Goal: Transaction & Acquisition: Purchase product/service

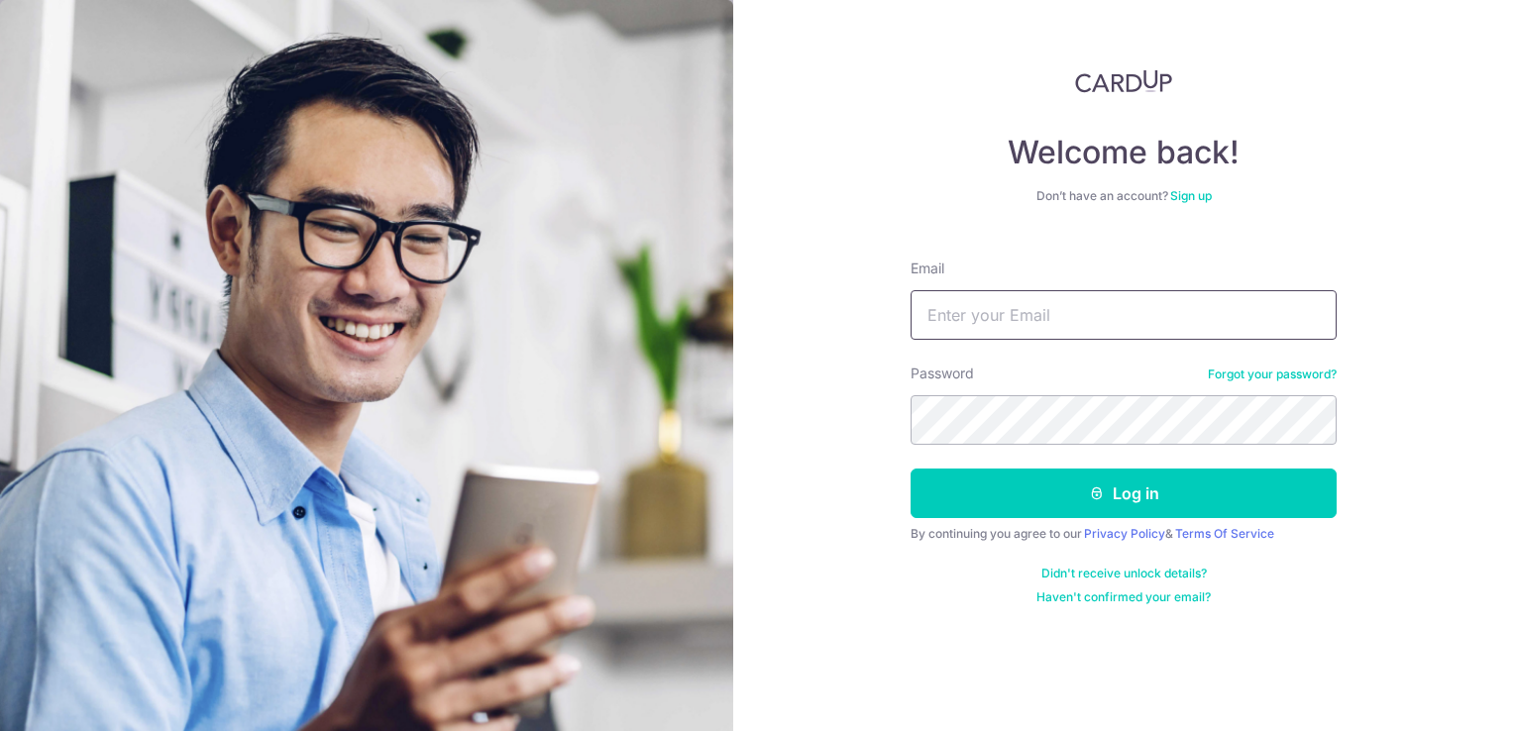
click at [1007, 311] on input "Email" at bounding box center [1124, 315] width 426 height 50
type input "hkechoo@gmail.com"
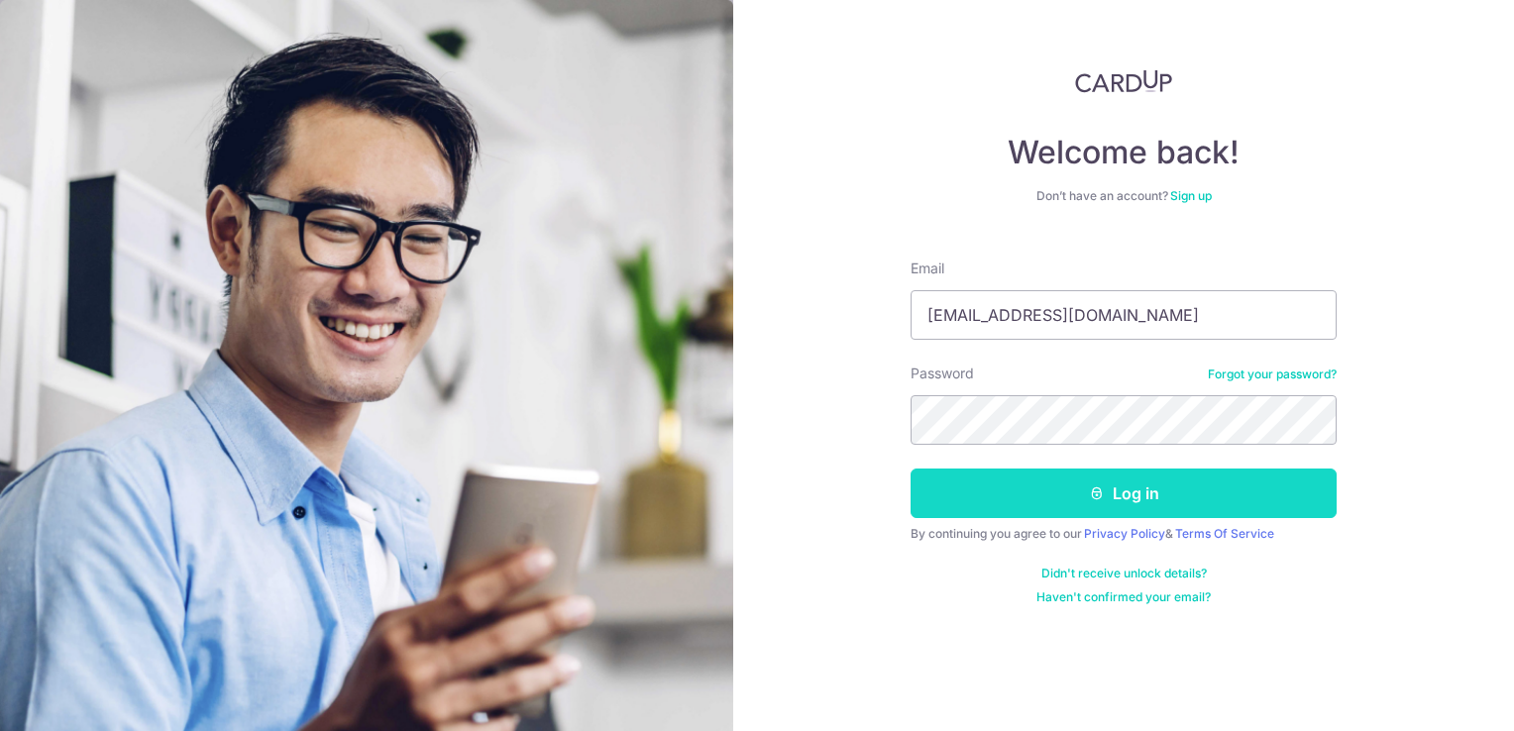
click at [1138, 487] on button "Log in" at bounding box center [1124, 494] width 426 height 50
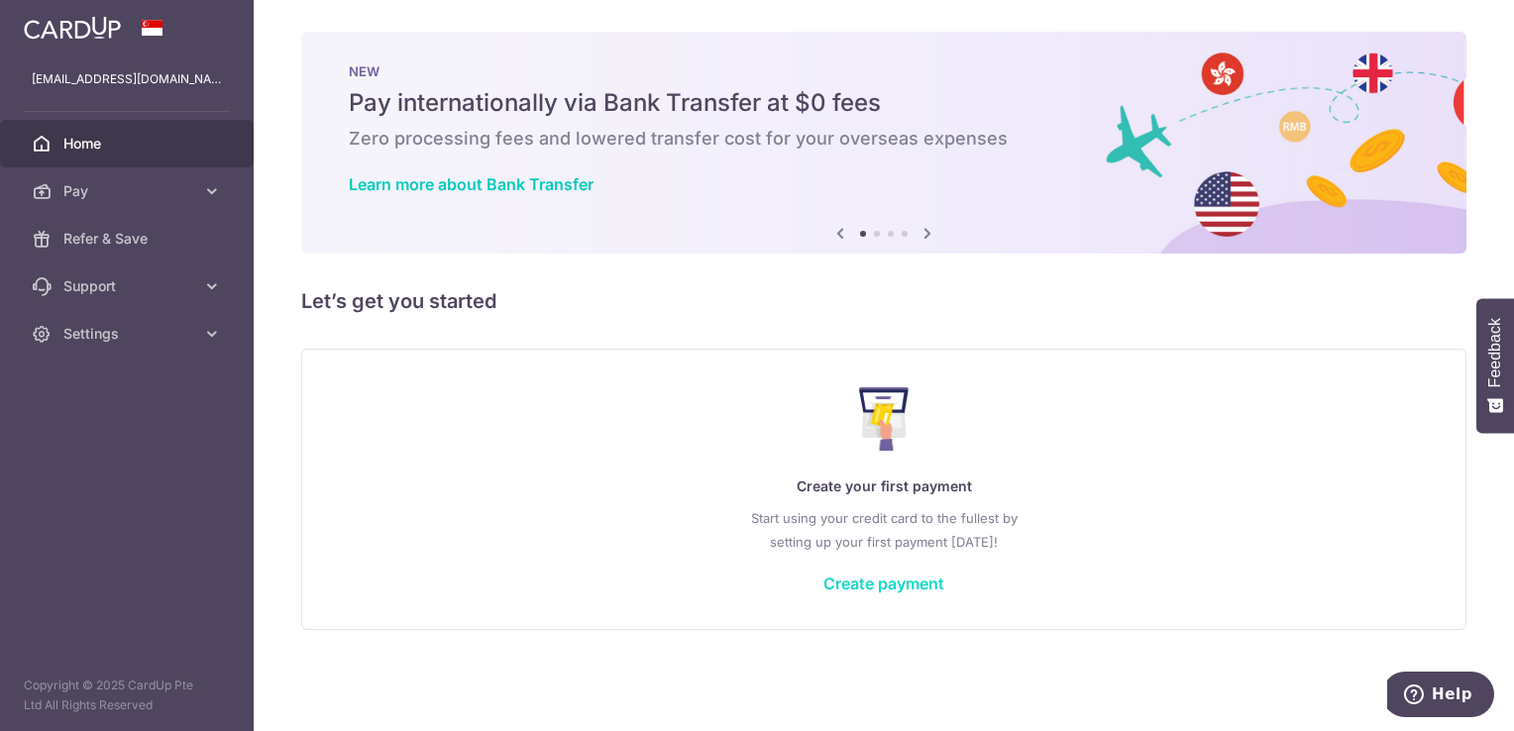
click at [868, 589] on link "Create payment" at bounding box center [884, 584] width 121 height 20
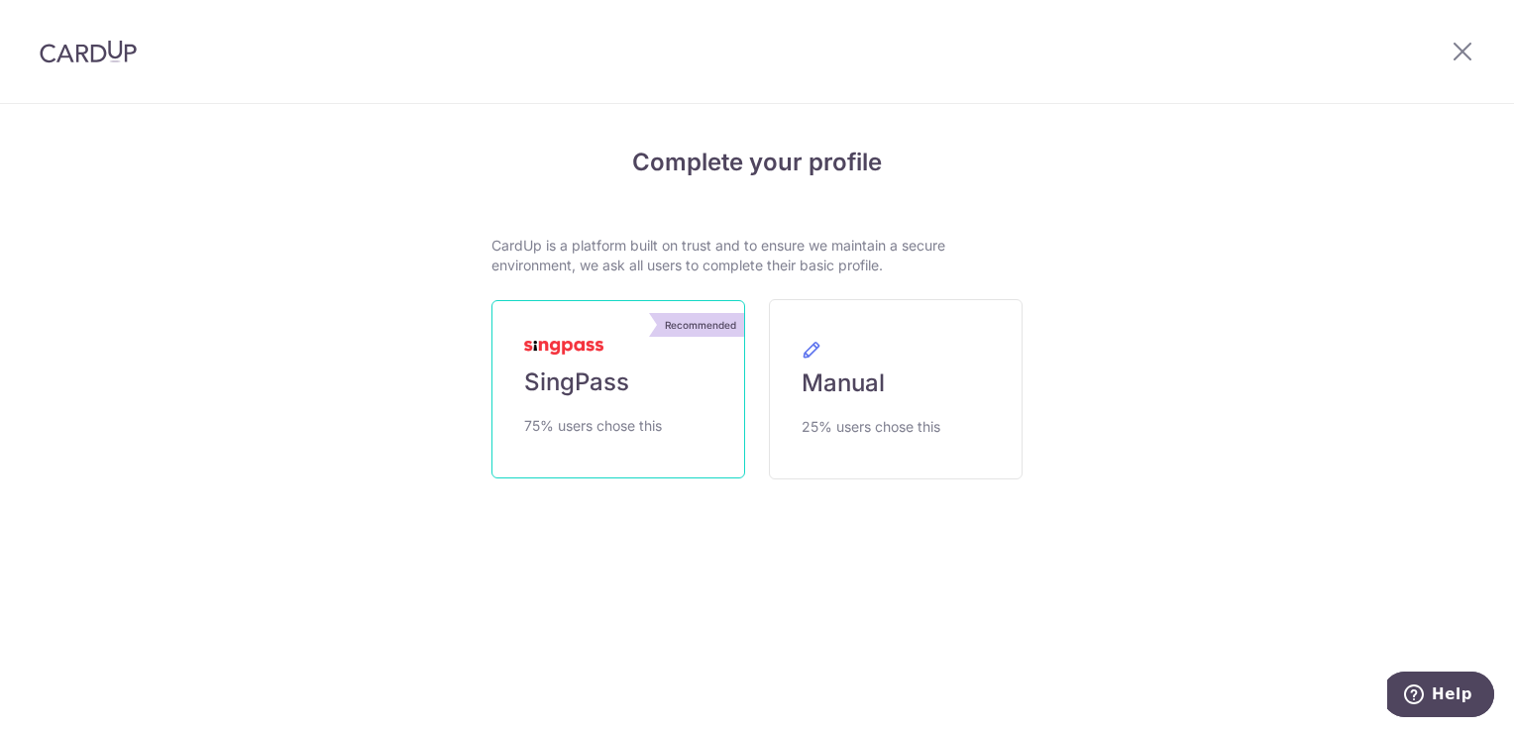
click at [635, 401] on link "Recommended SingPass 75% users chose this" at bounding box center [619, 389] width 254 height 178
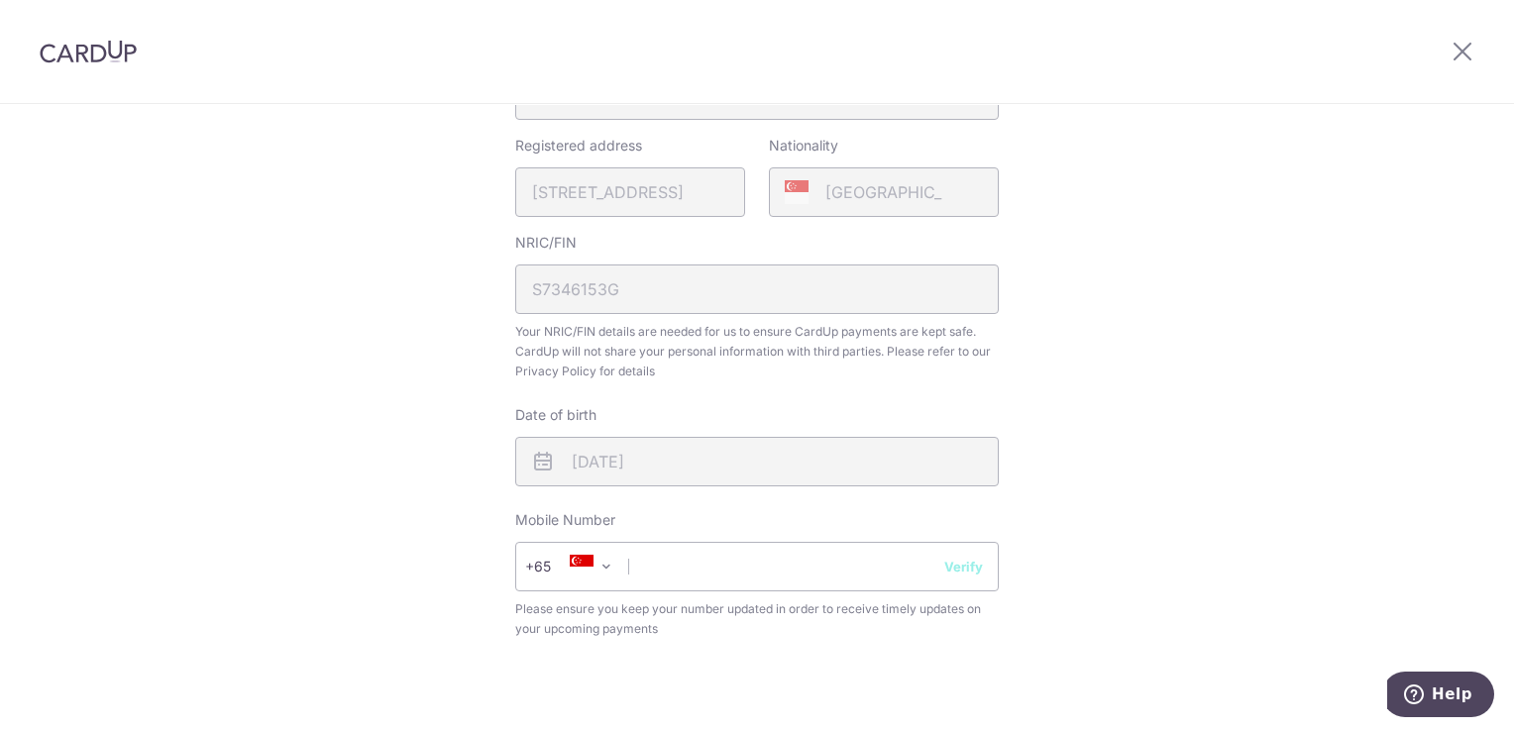
scroll to position [595, 0]
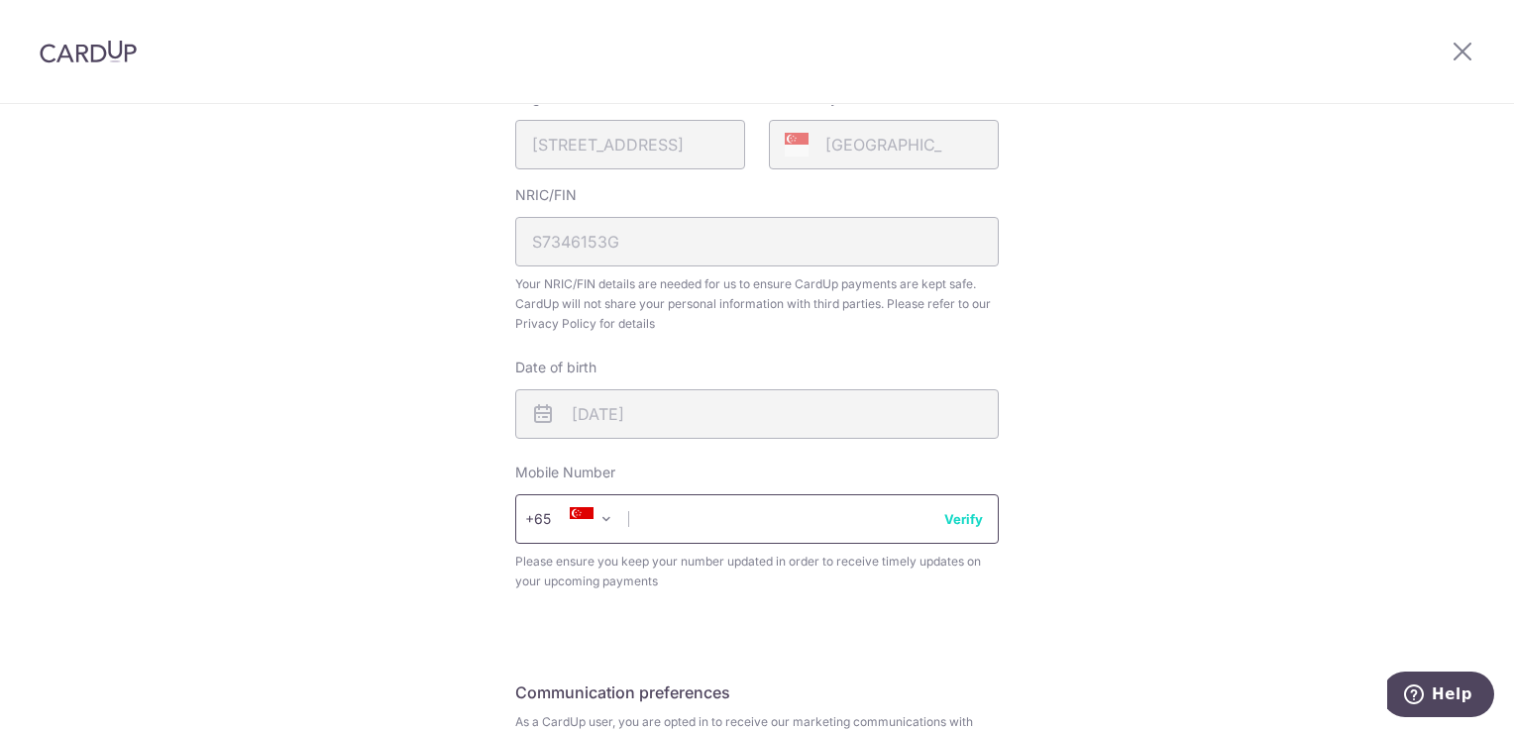
click at [718, 532] on input "text" at bounding box center [757, 520] width 484 height 50
type input "92700768"
click at [1090, 572] on div "Review your details Your Details Please provide your full name as per your NRIC…" at bounding box center [757, 232] width 1514 height 1444
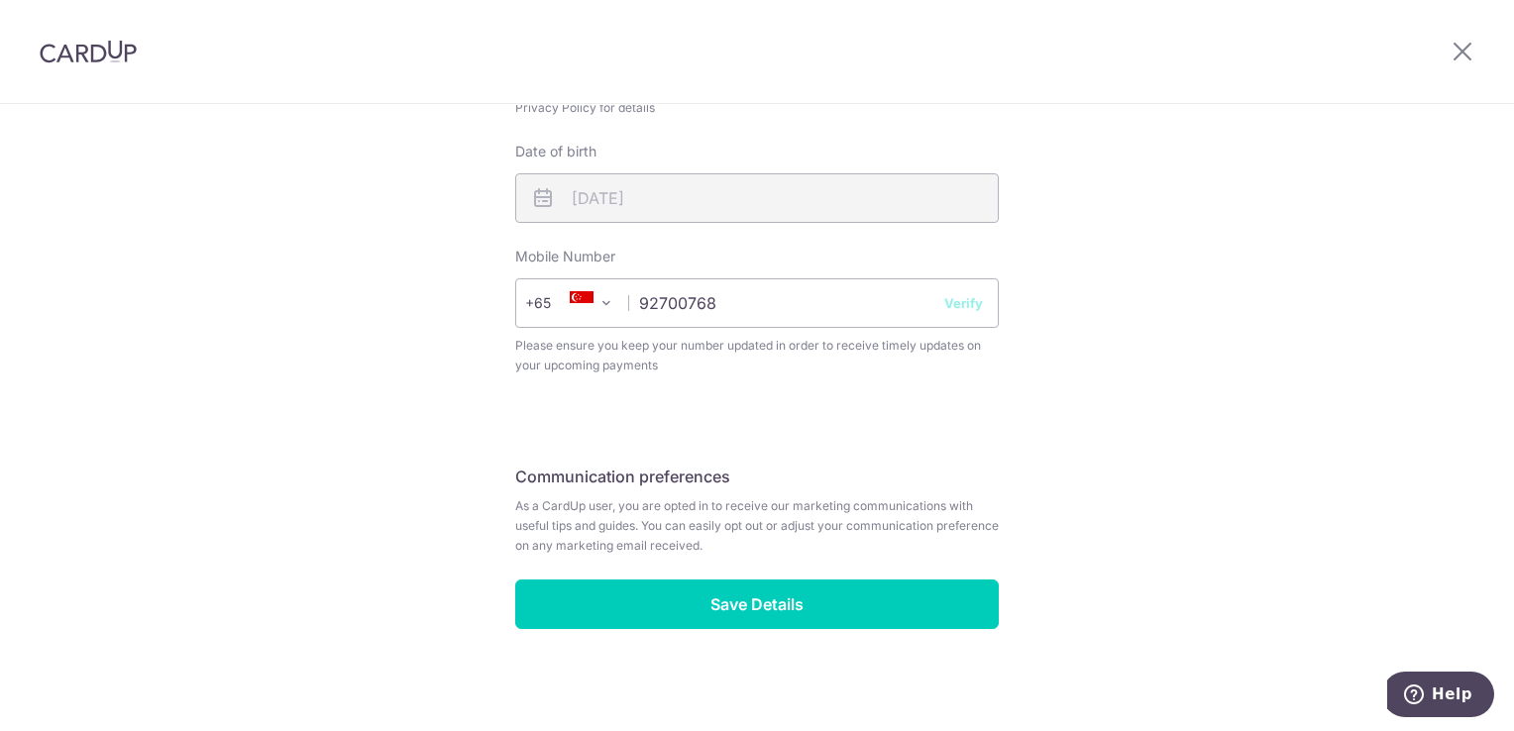
scroll to position [817, 0]
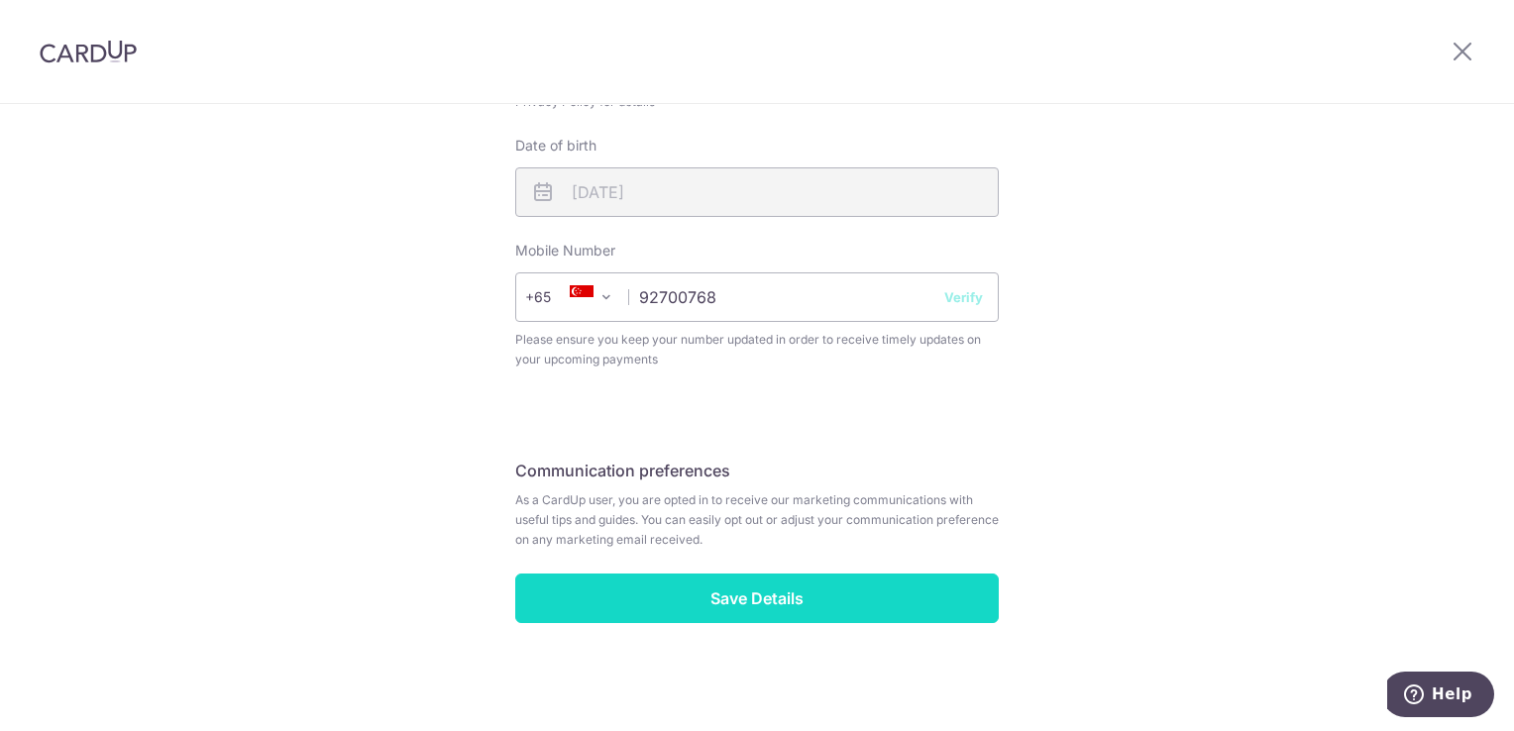
click at [772, 608] on input "Save Details" at bounding box center [757, 599] width 484 height 50
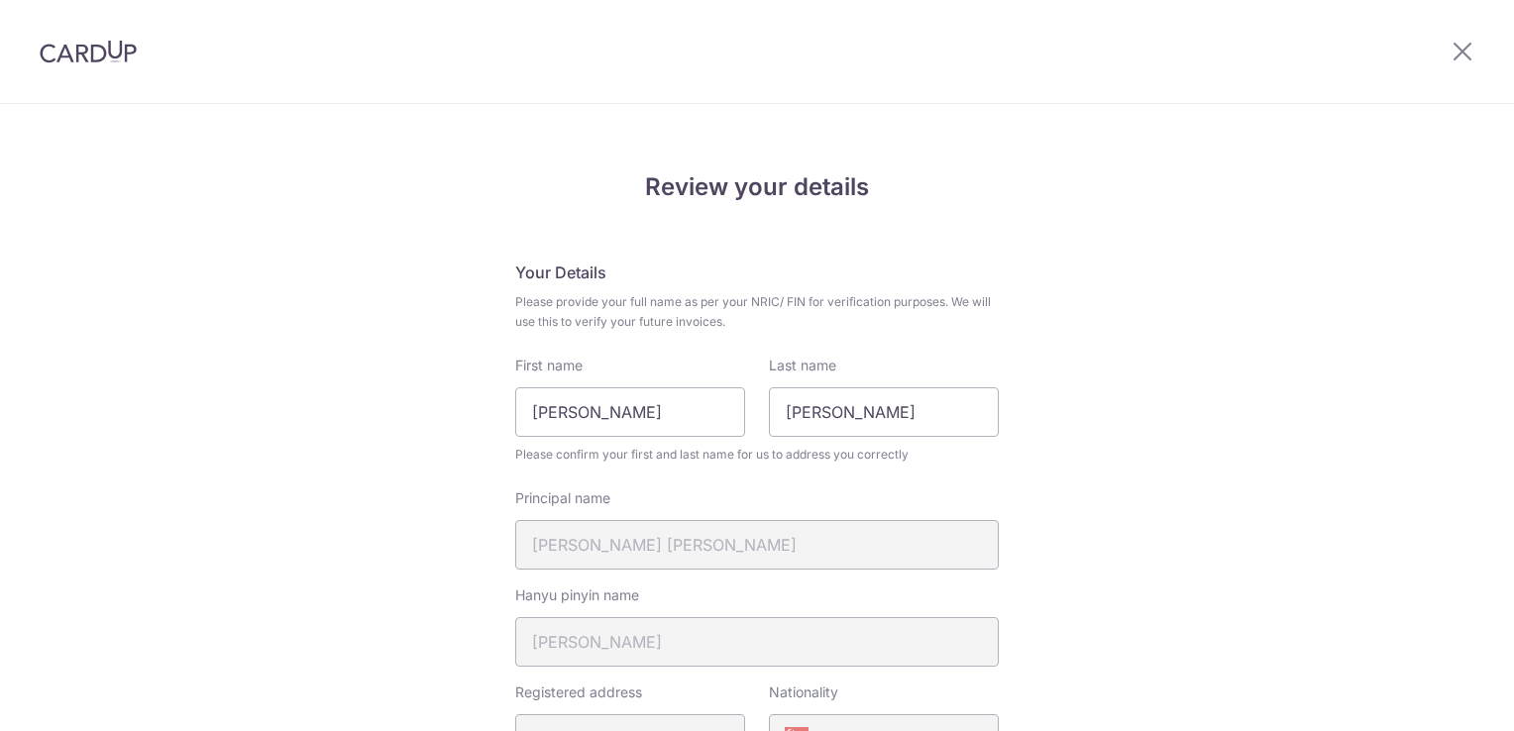
scroll to position [844, 0]
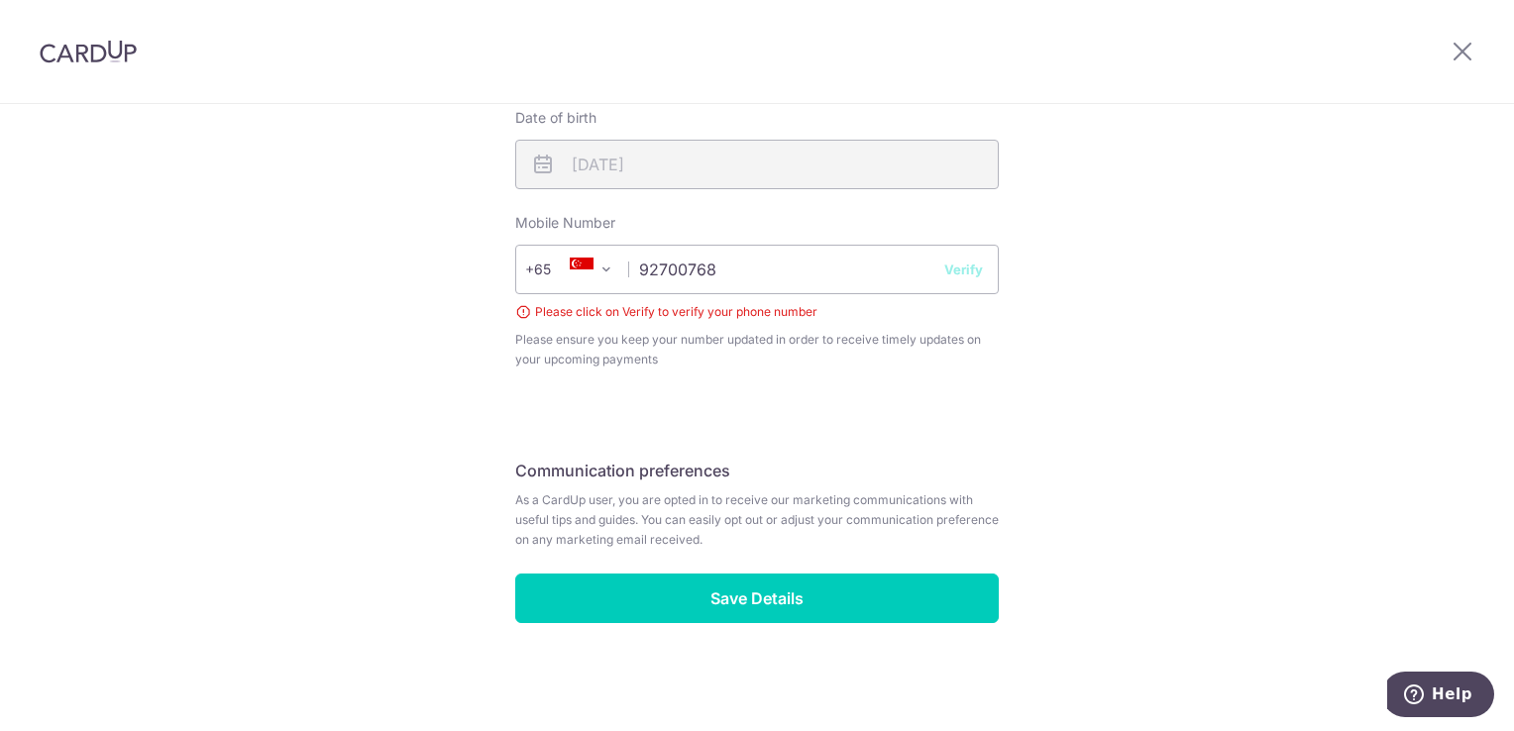
click at [955, 268] on button "Verify" at bounding box center [964, 270] width 39 height 20
click at [962, 271] on div "+376 +971 +93 +1268 +1264 +355 +374 +244 +0 +54 +1684 +43 +61 +297 +358 +994 +3…" at bounding box center [757, 270] width 484 height 50
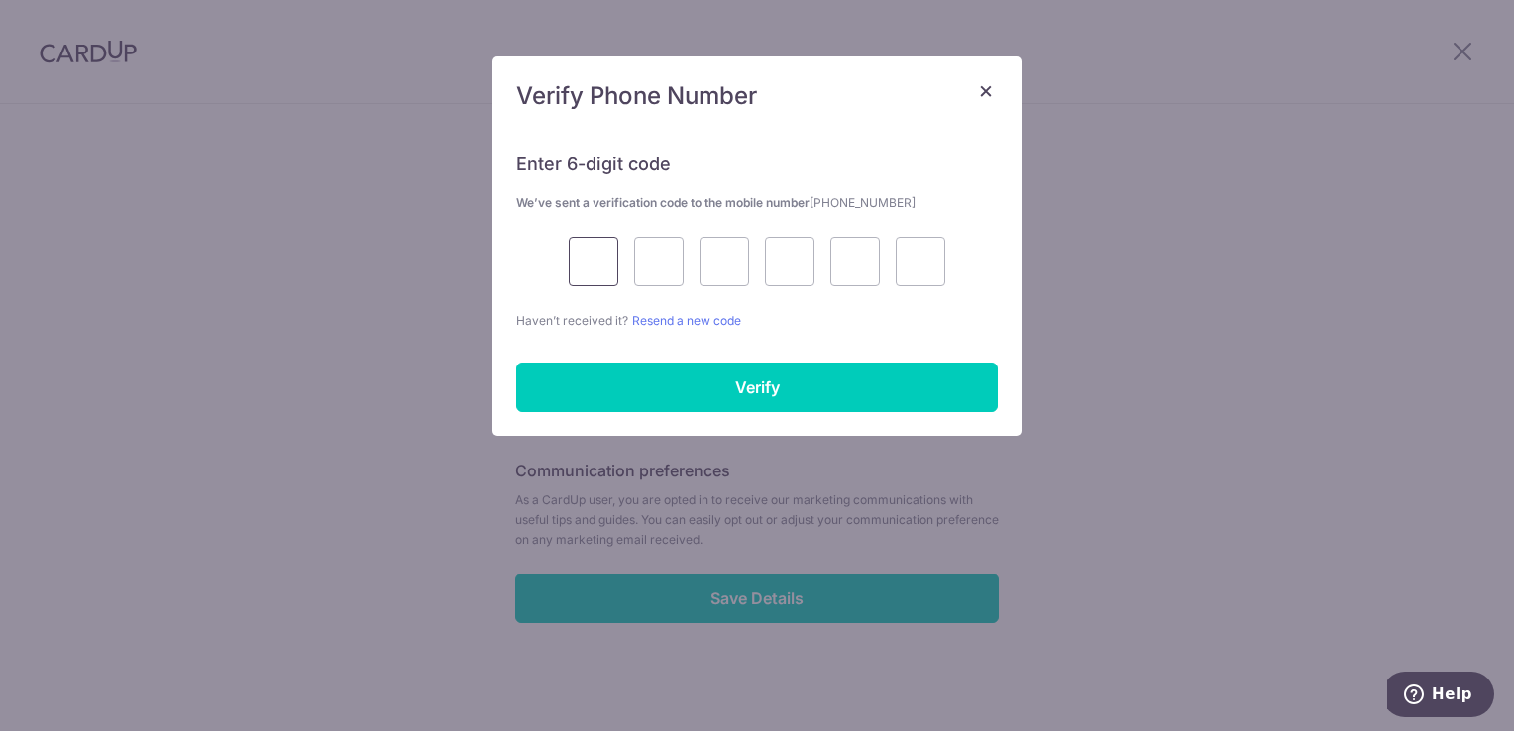
click at [584, 252] on input "text" at bounding box center [594, 262] width 50 height 50
type input "9"
type input "1"
type input "3"
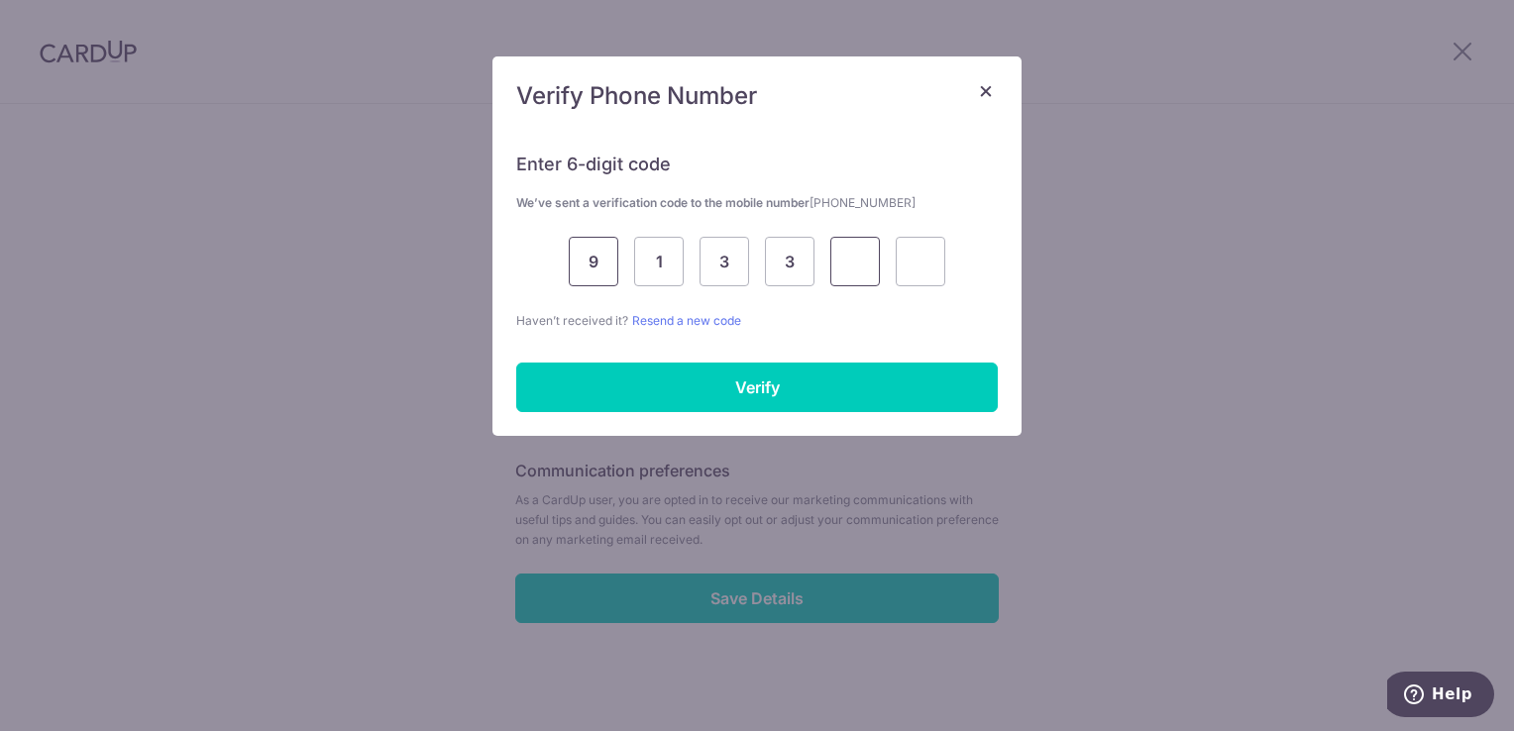
type input "4"
type input "6"
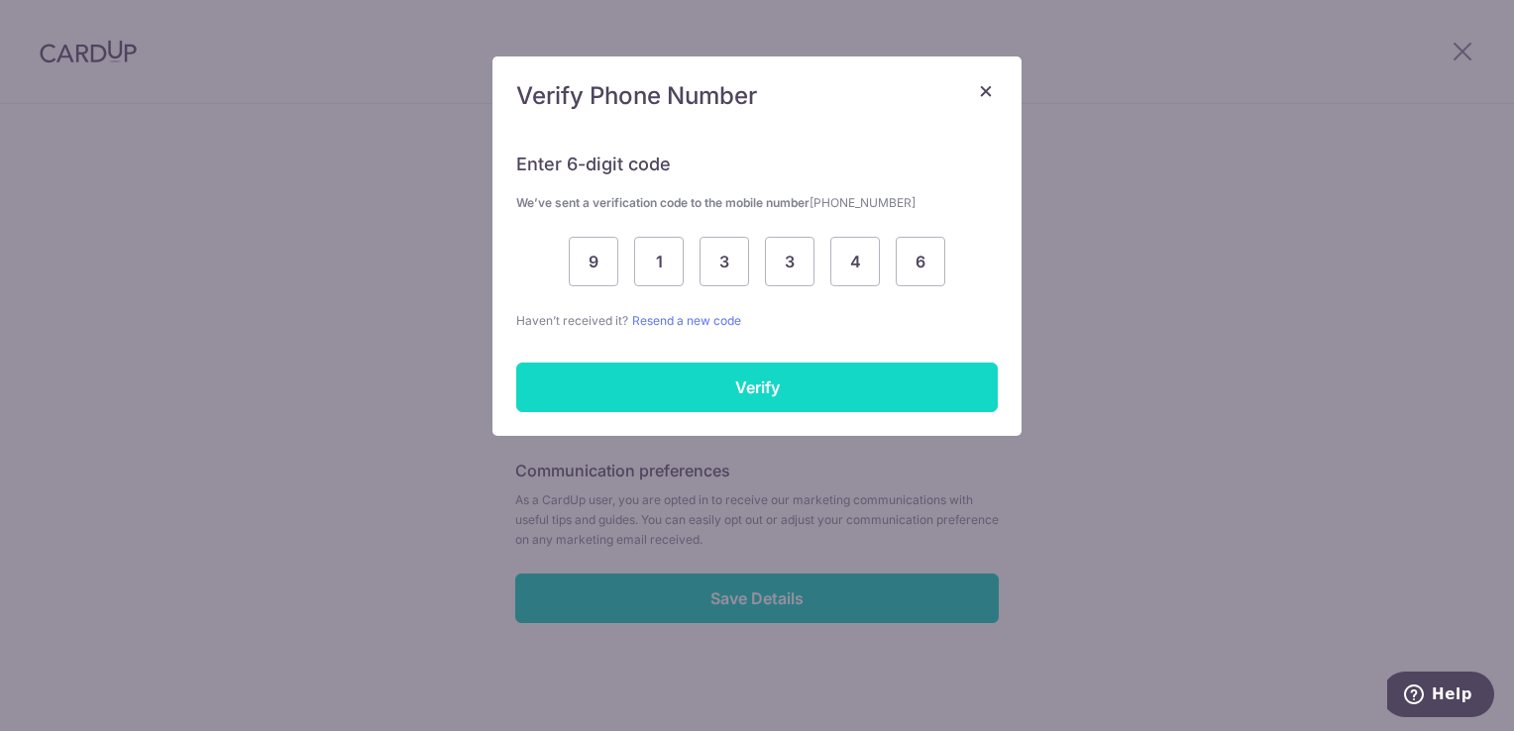
click at [810, 375] on input "Verify" at bounding box center [757, 388] width 482 height 50
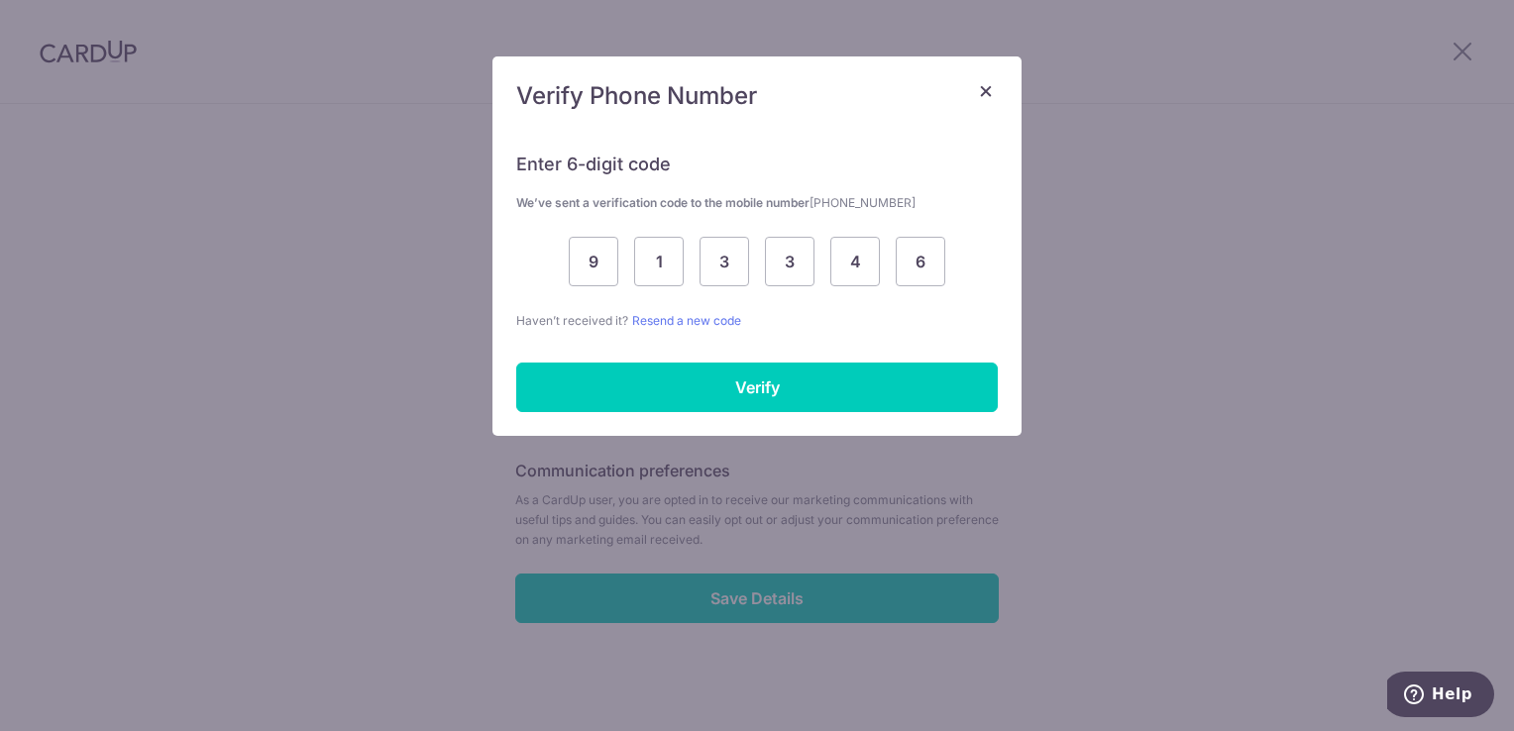
scroll to position [817, 0]
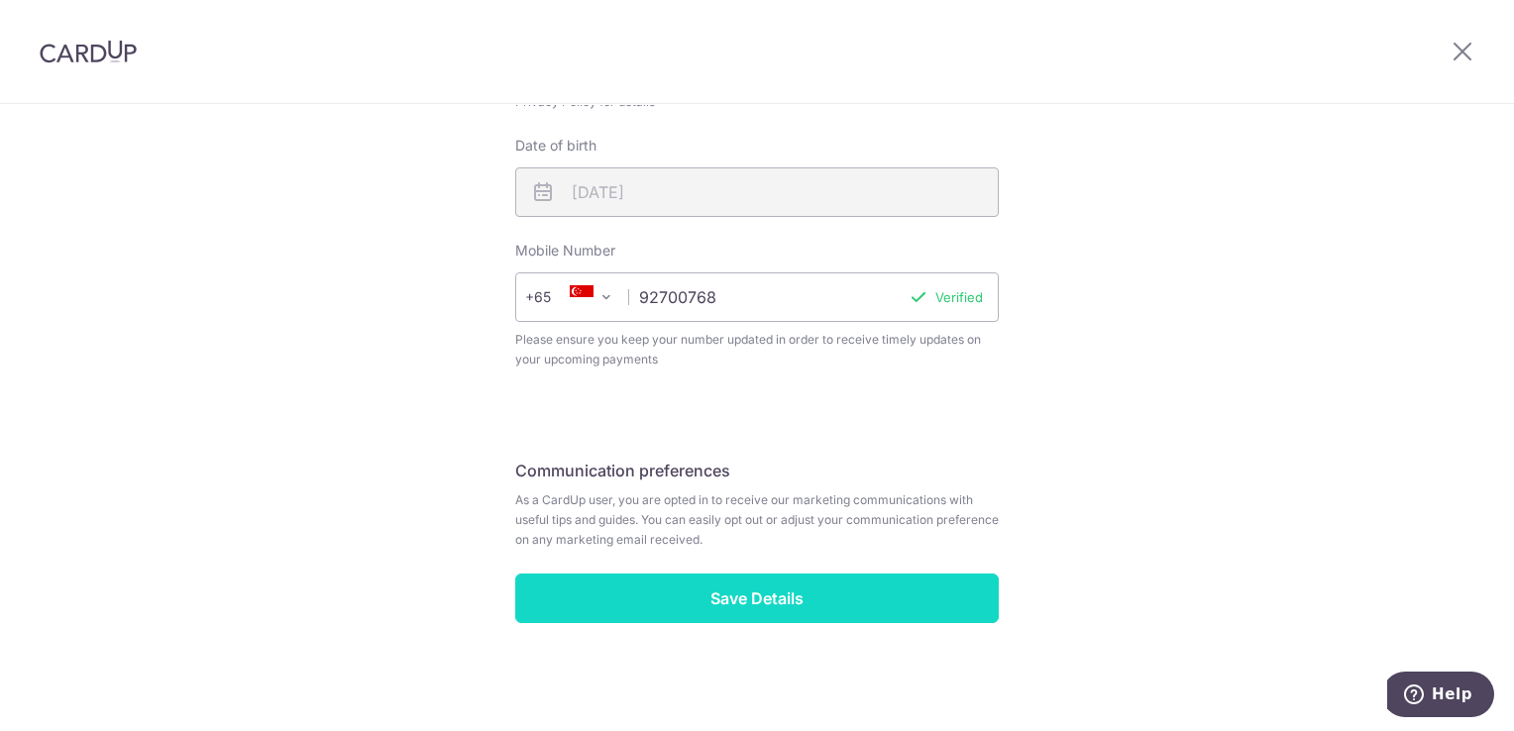
click at [816, 596] on input "Save Details" at bounding box center [757, 599] width 484 height 50
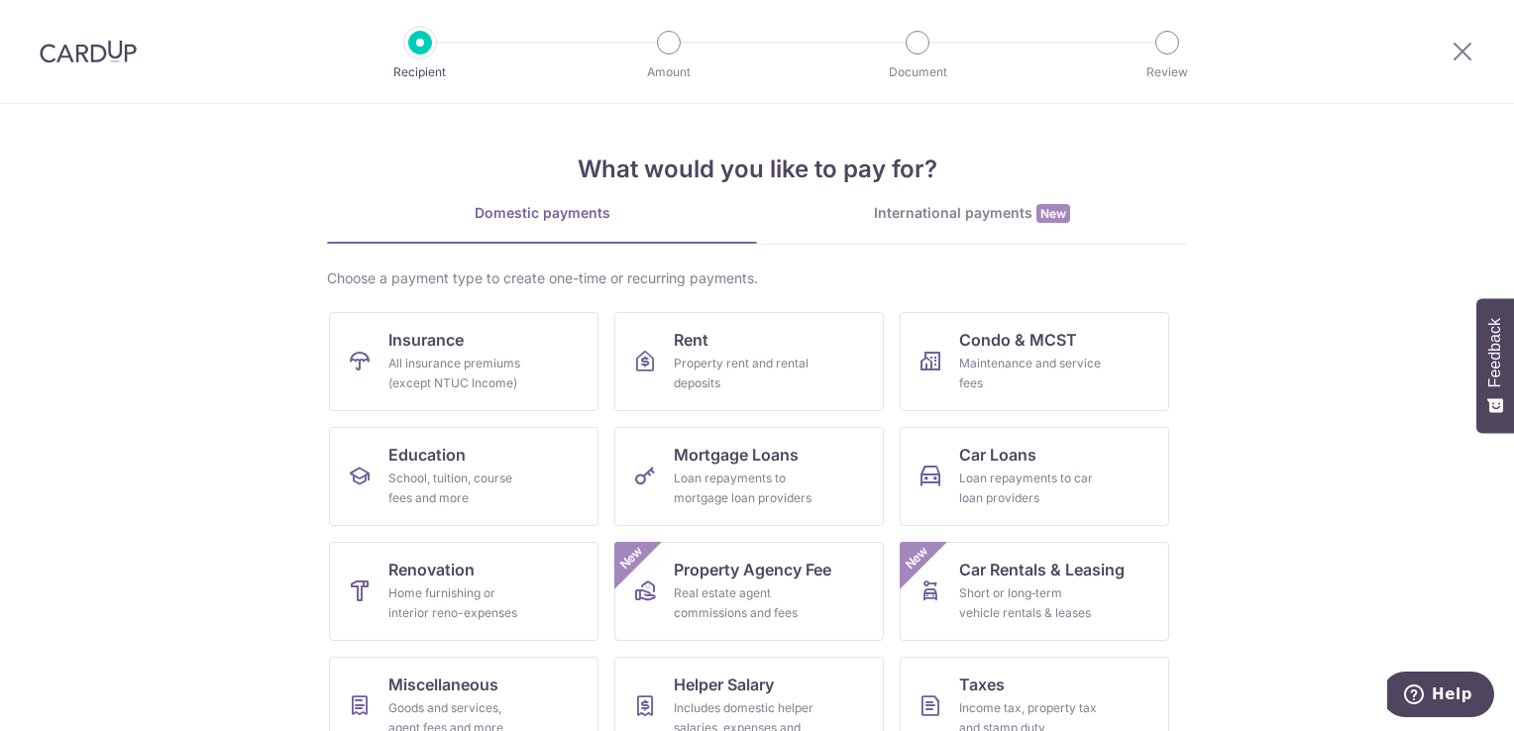
click at [955, 211] on div "International payments New" at bounding box center [972, 213] width 430 height 21
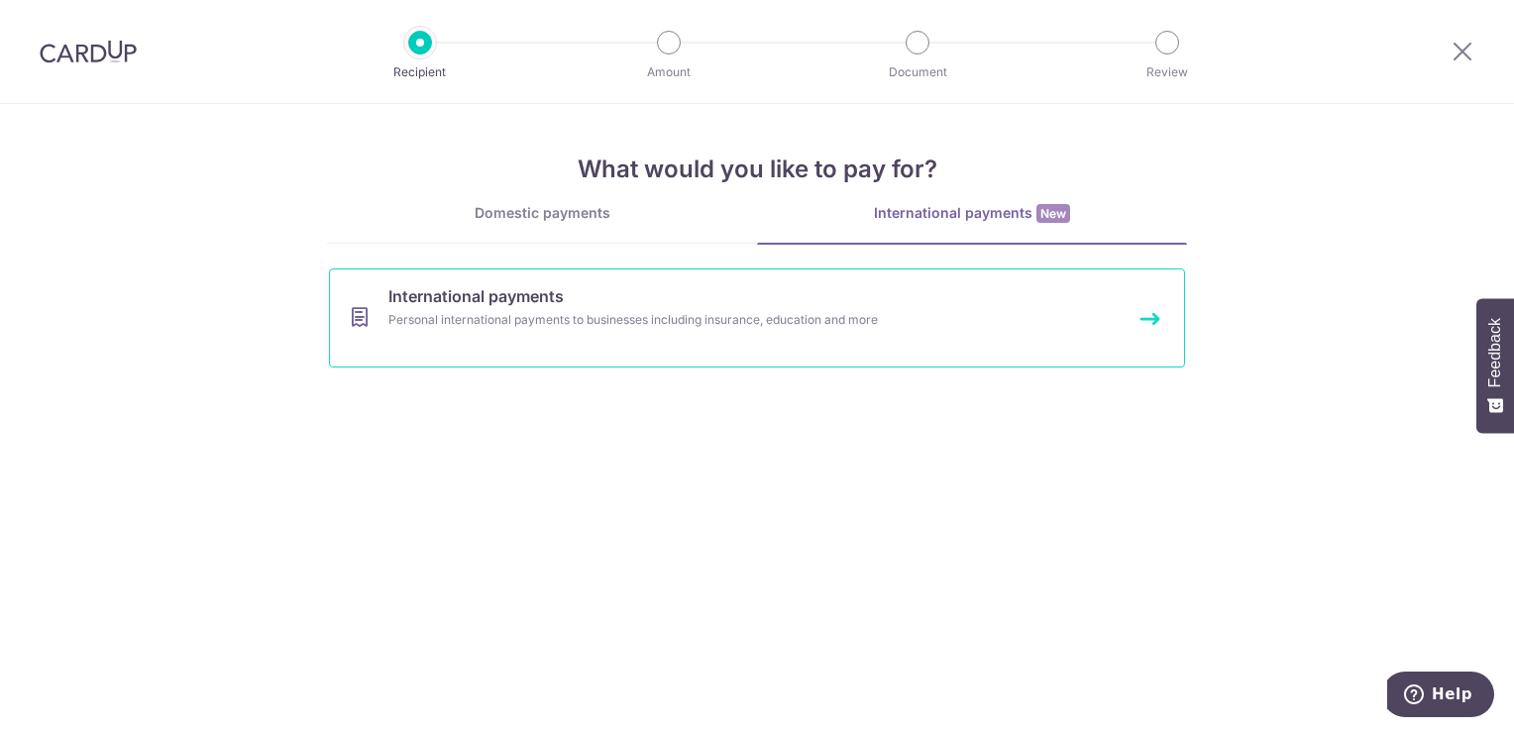
click at [1148, 318] on link "International payments Personal international payments to businesses including …" at bounding box center [757, 318] width 856 height 99
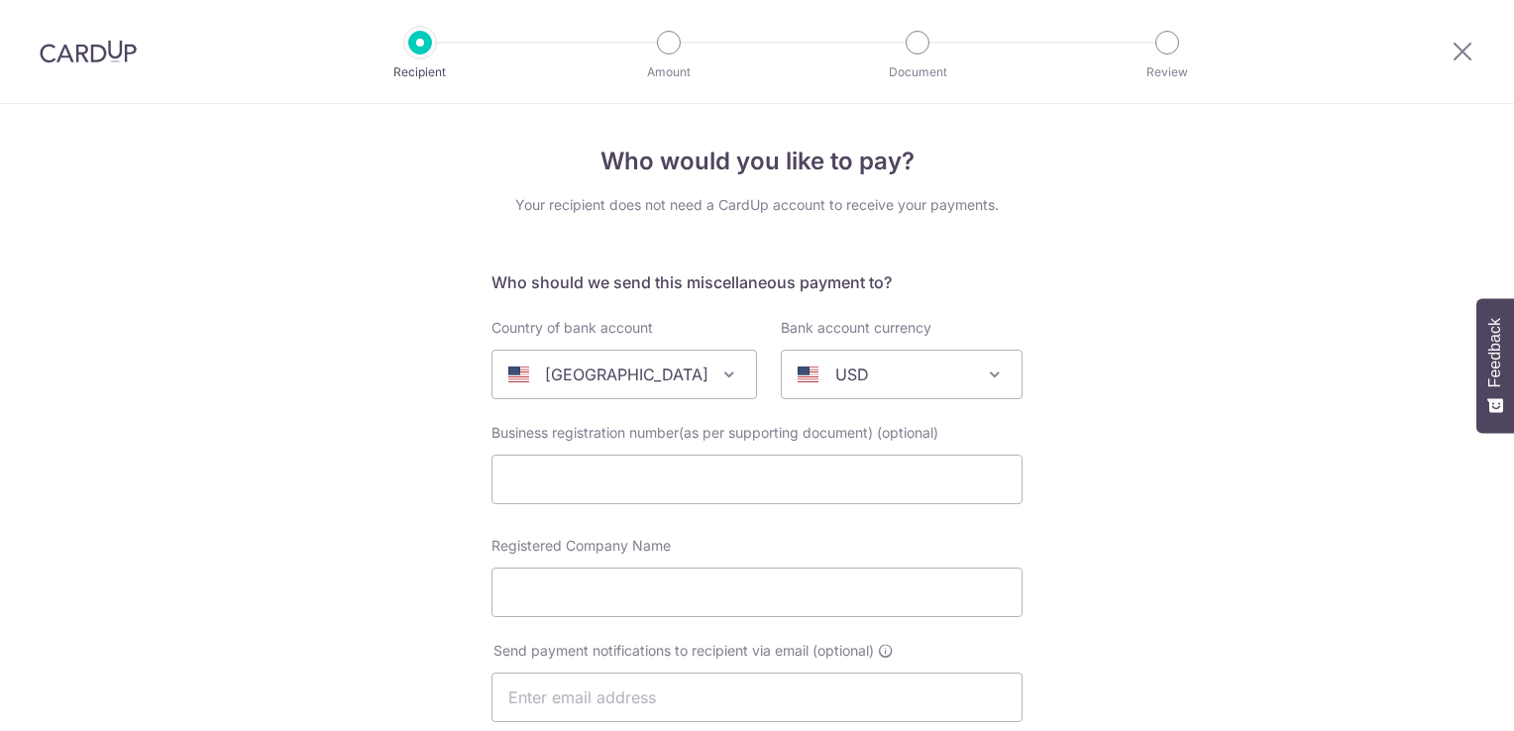
select select
click at [718, 375] on span at bounding box center [730, 375] width 24 height 24
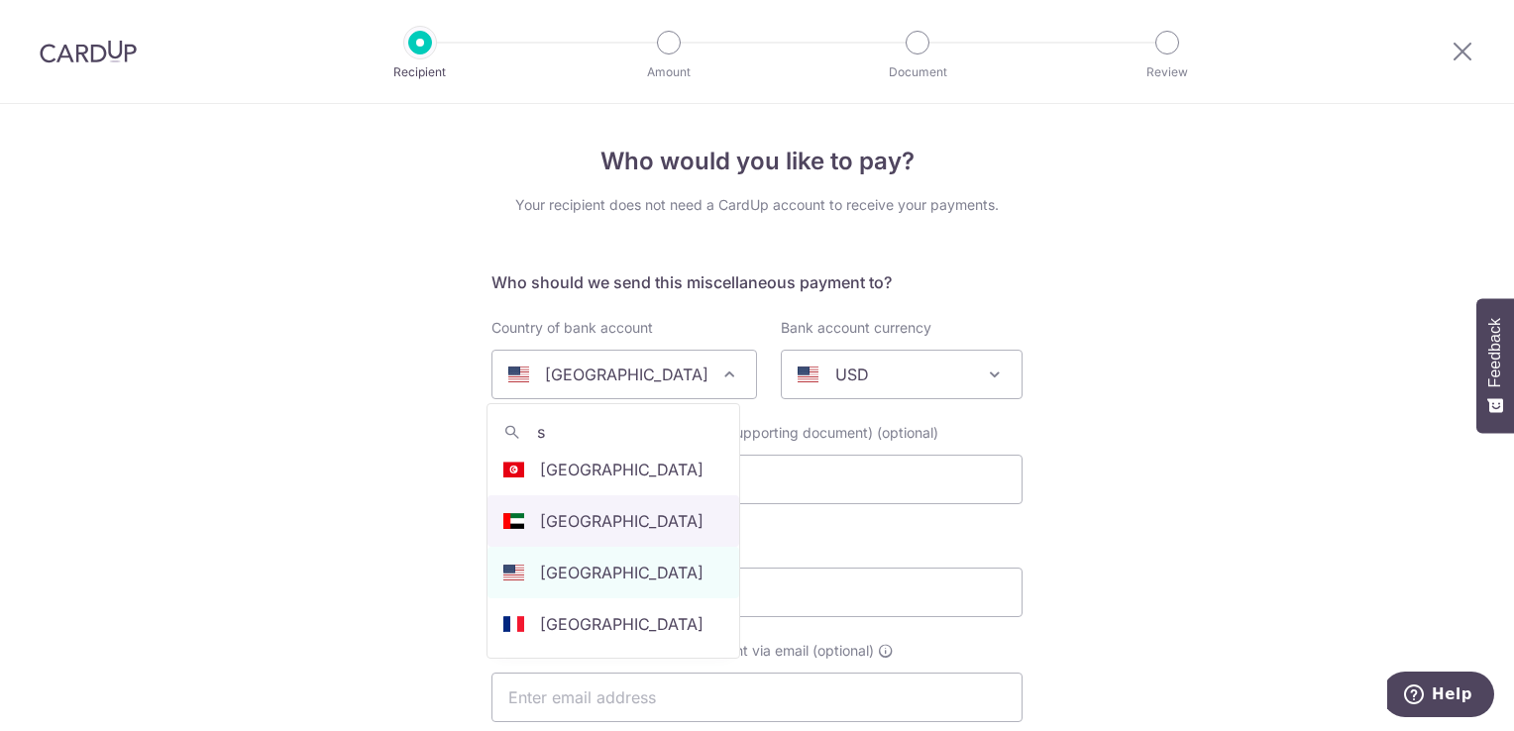
scroll to position [2399, 0]
type input "Singapore"
select select "199"
type input "[EMAIL_ADDRESS][DOMAIN_NAME]"
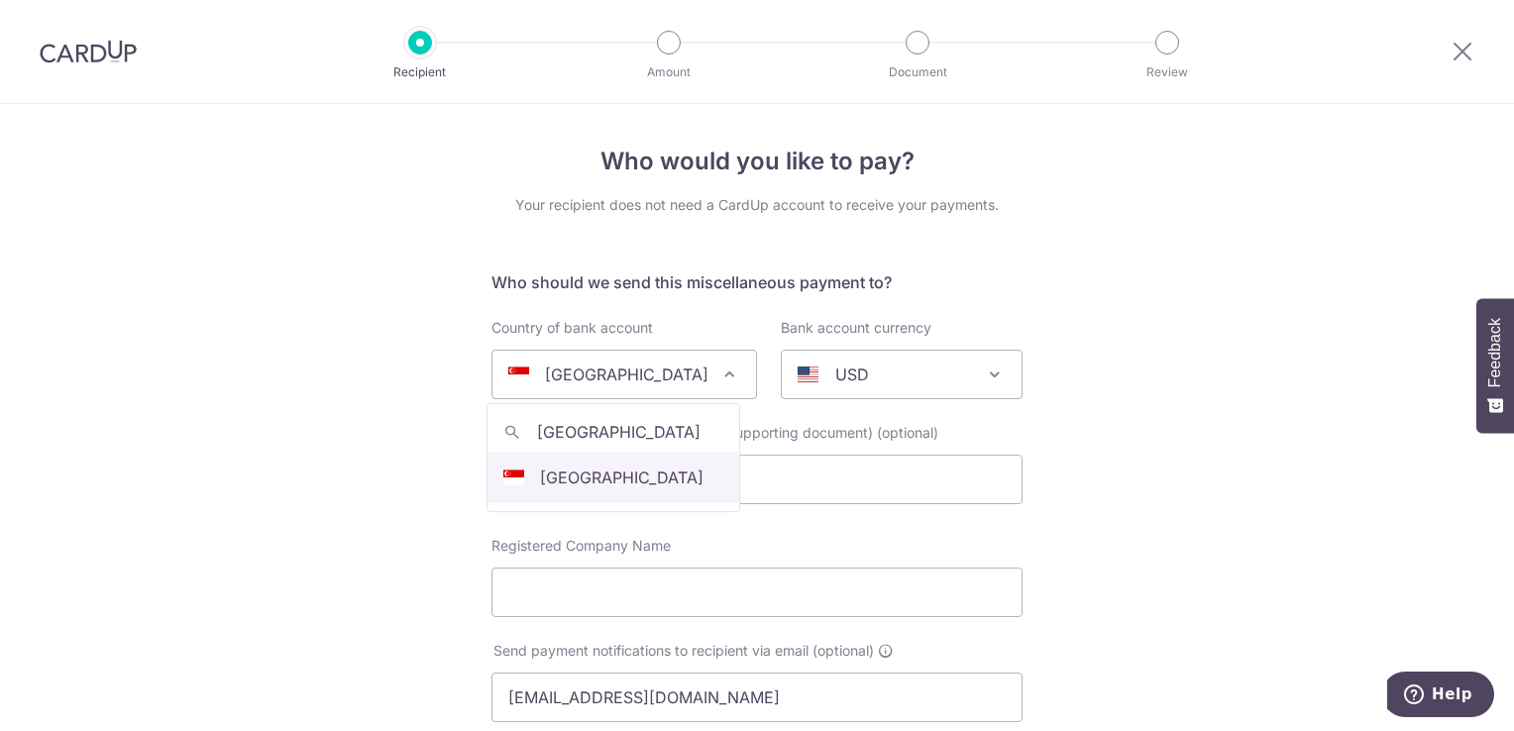
scroll to position [0, 0]
click at [698, 424] on input "Singapore" at bounding box center [614, 432] width 252 height 40
click at [937, 375] on div "USD" at bounding box center [886, 375] width 176 height 24
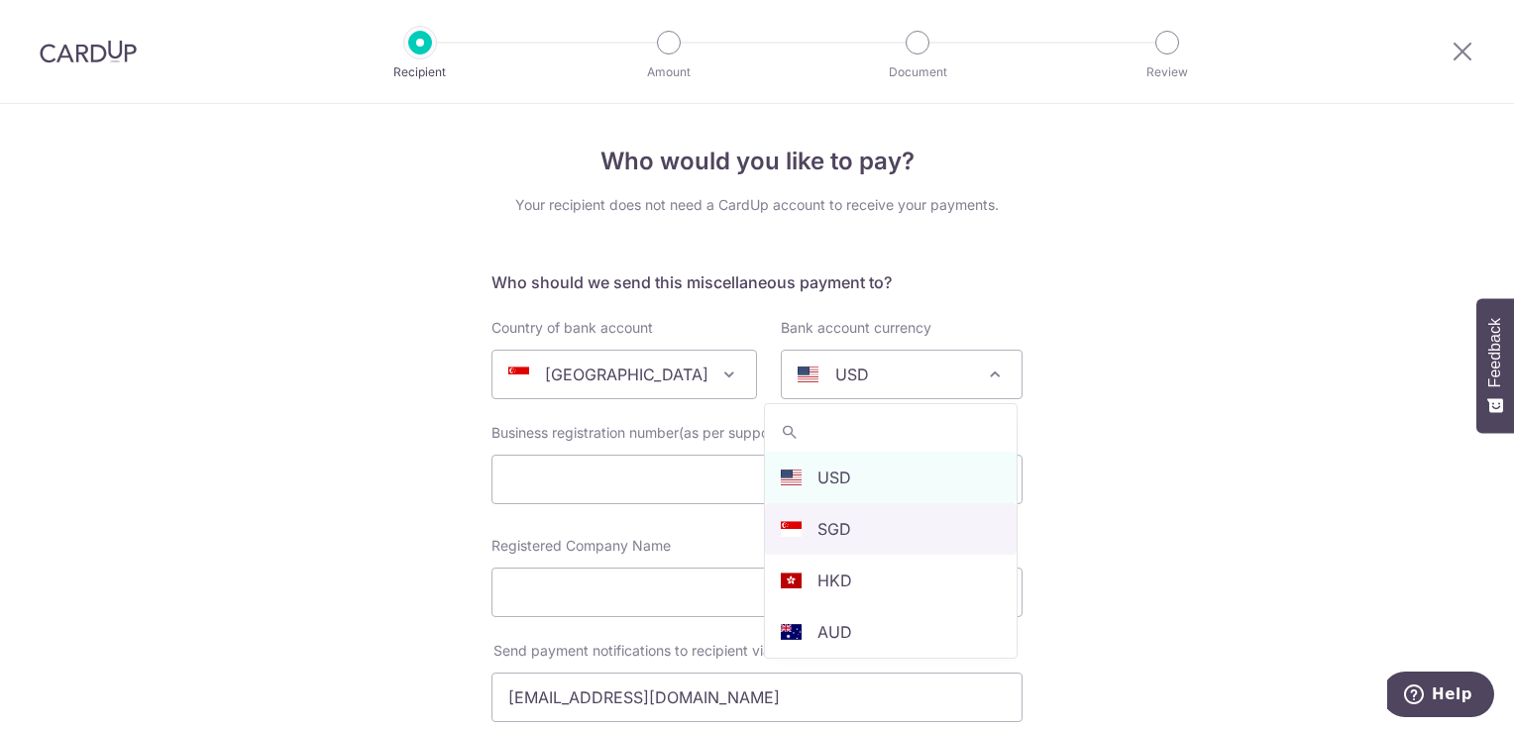
select select "1"
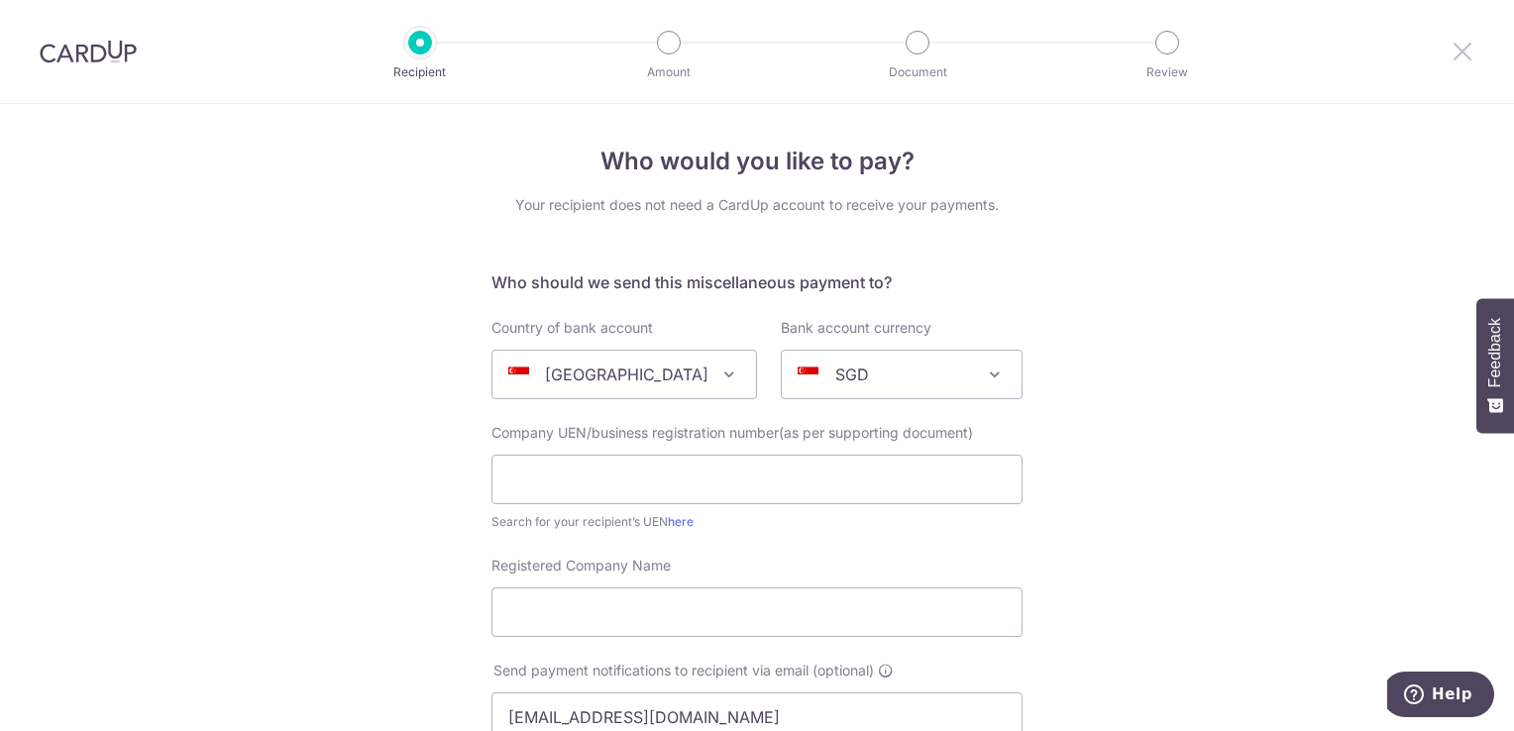
click at [1458, 54] on icon at bounding box center [1463, 51] width 24 height 25
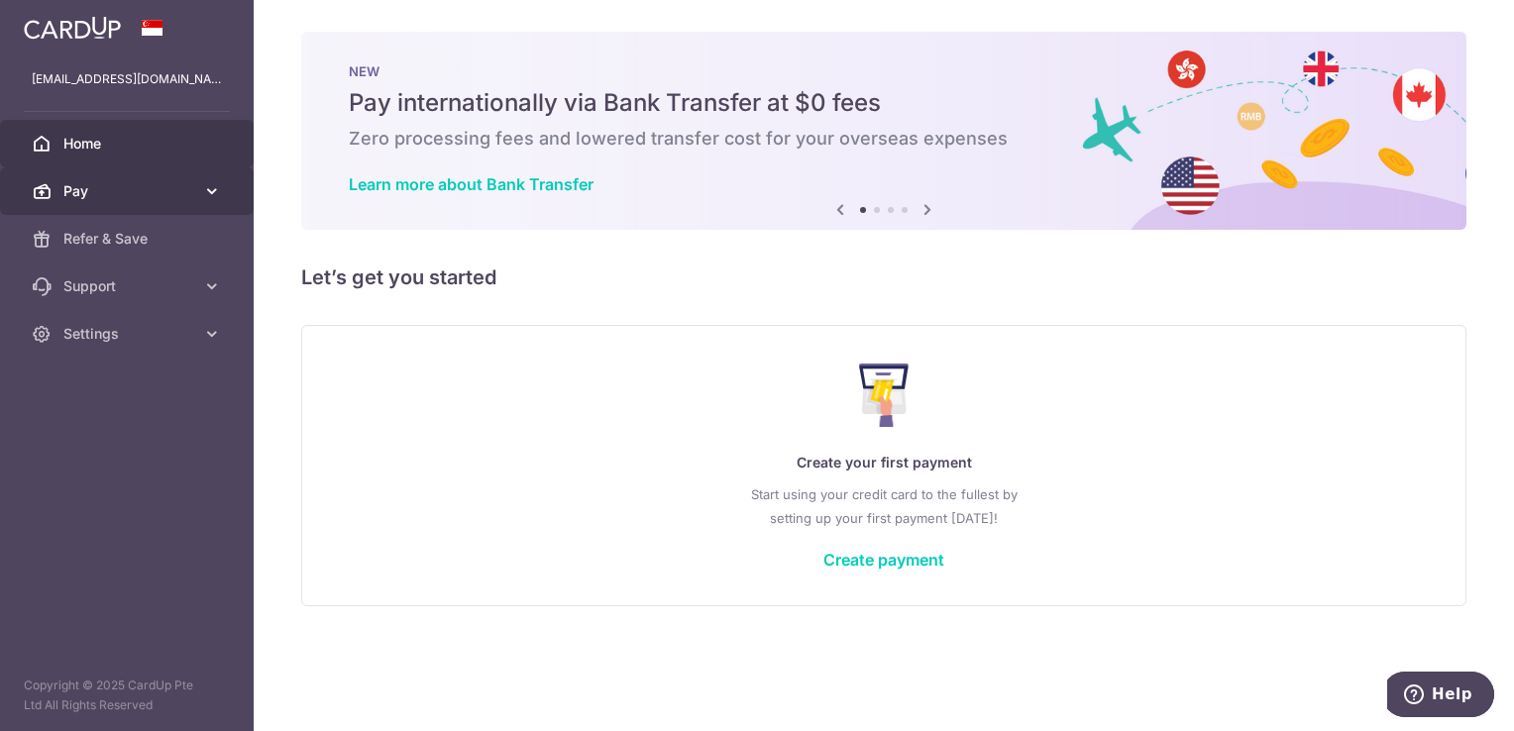
click at [201, 178] on link "Pay" at bounding box center [127, 192] width 254 height 48
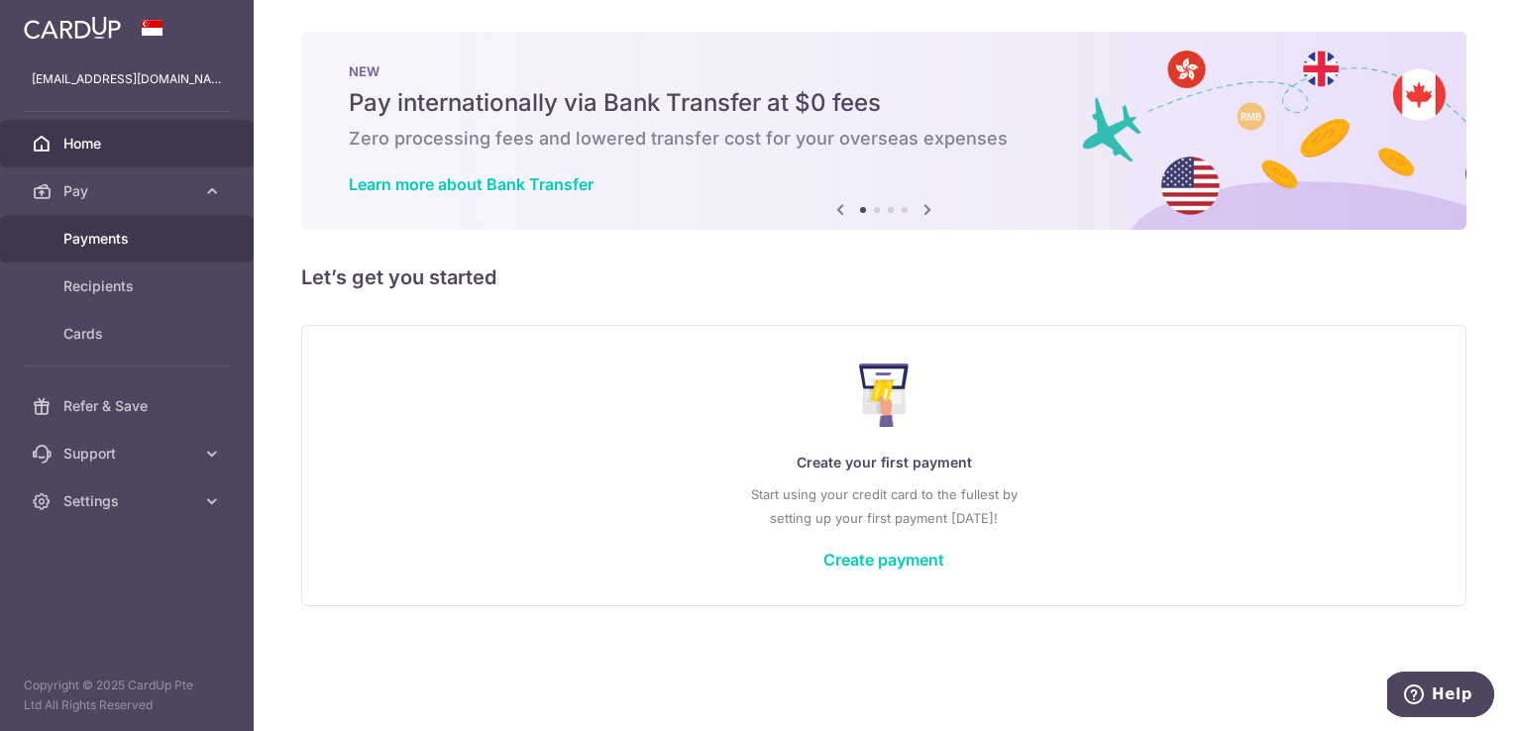
click at [167, 240] on span "Payments" at bounding box center [128, 239] width 131 height 20
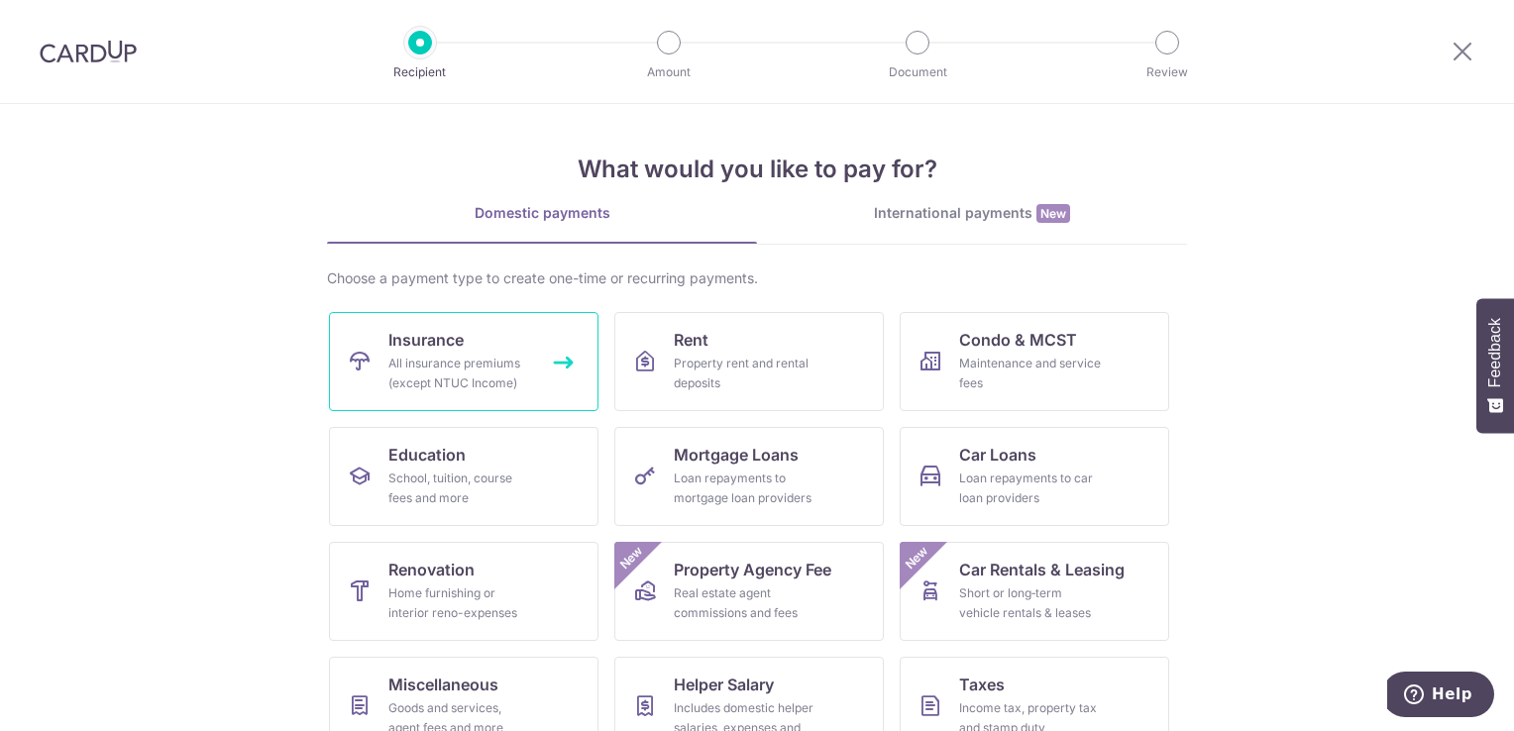
click at [447, 360] on div "All insurance premiums (except NTUC Income)" at bounding box center [460, 374] width 143 height 40
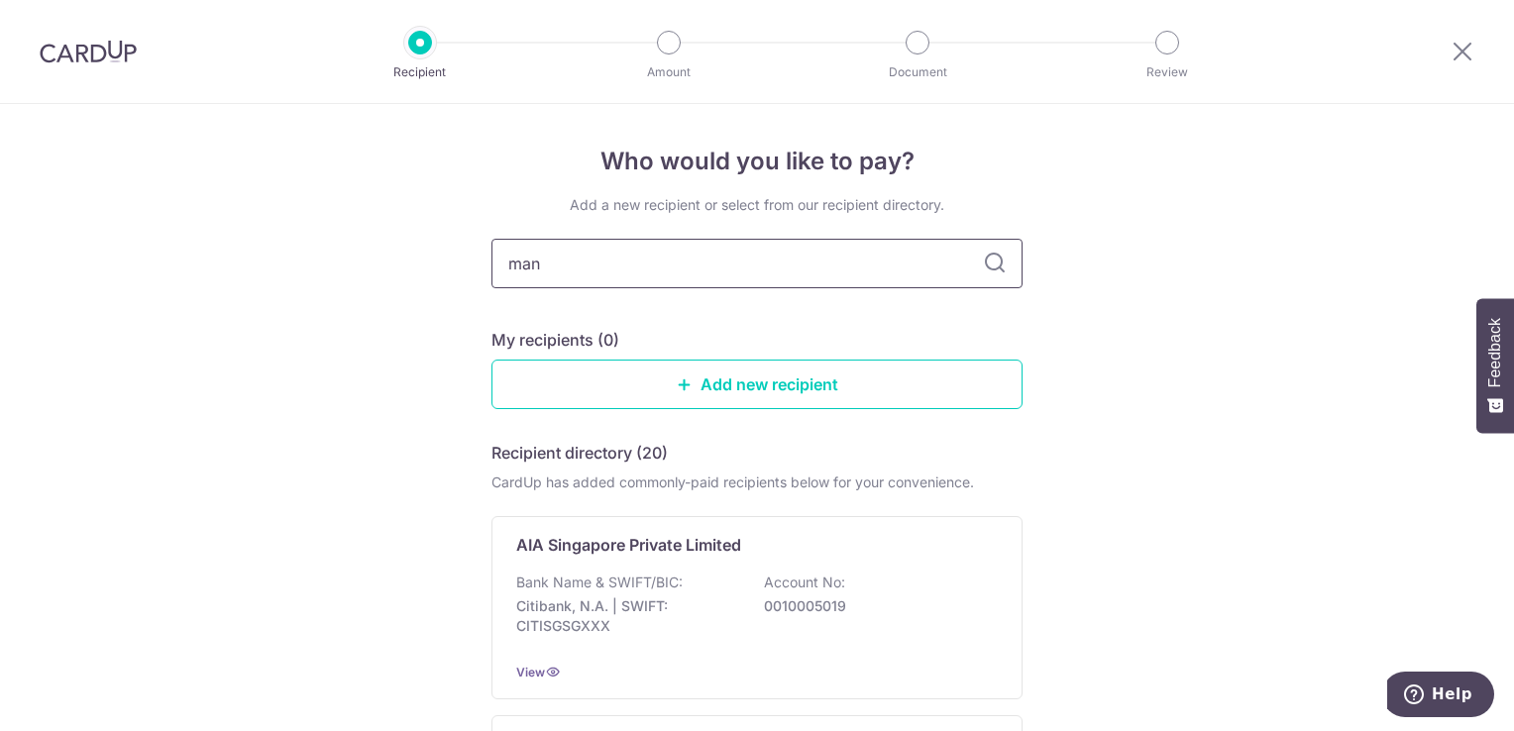
type input "manu"
type input "manulife"
type input "Manulife"
click at [679, 386] on icon at bounding box center [685, 385] width 16 height 16
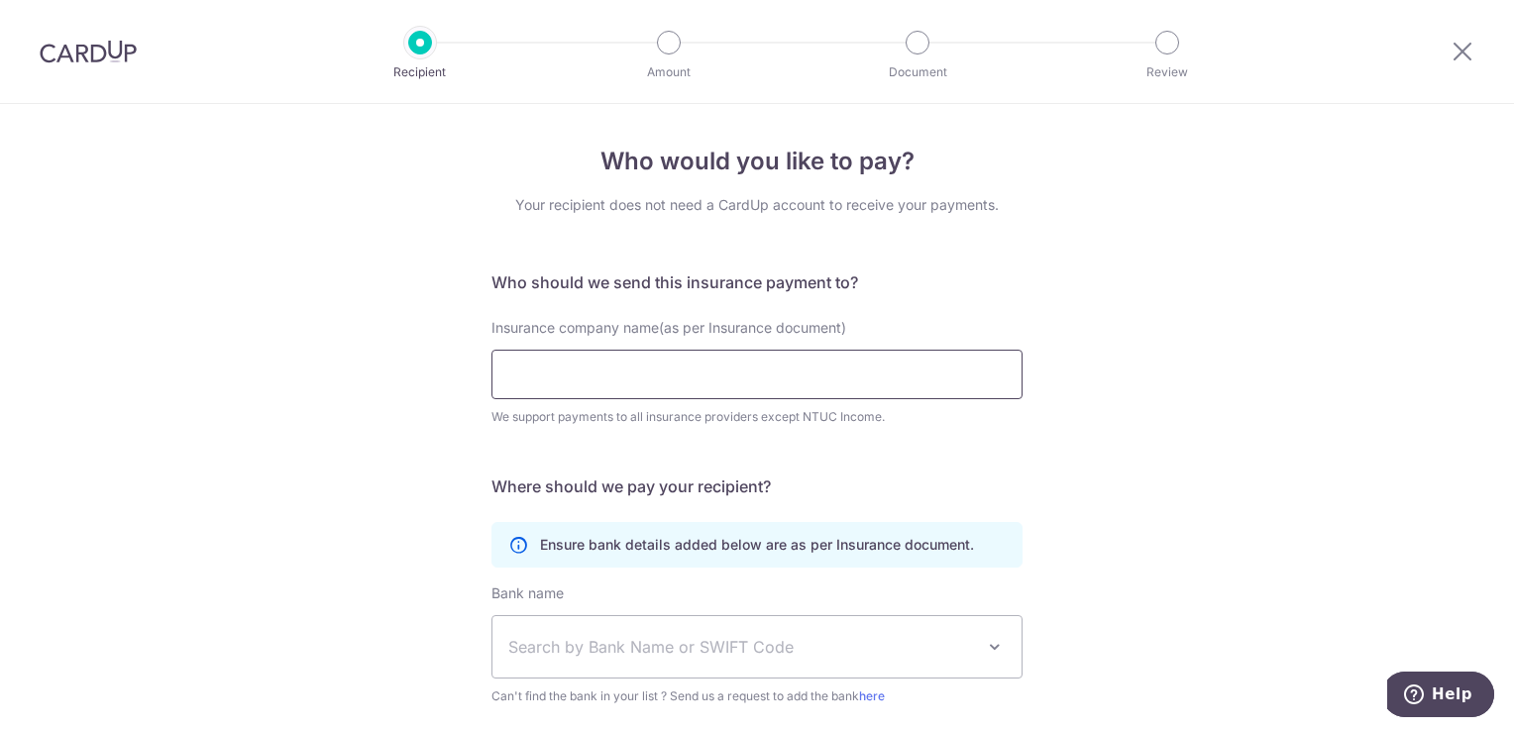
click at [729, 381] on input "Insurance company name(as per Insurance document)" at bounding box center [757, 375] width 531 height 50
type input "Manulife"
click at [925, 476] on form "Who should we send this insurance payment to? Insurance company name(as per Ins…" at bounding box center [757, 574] width 531 height 607
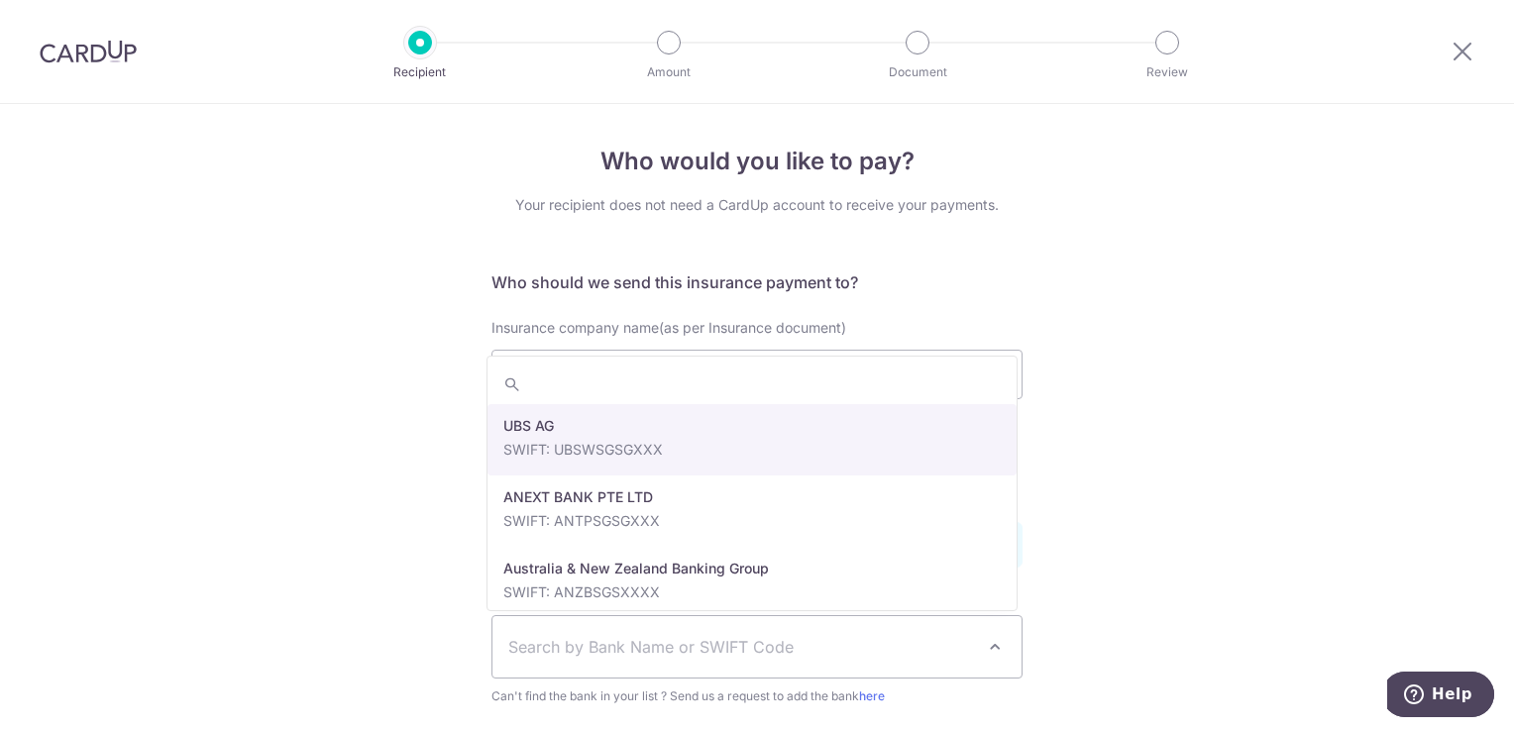
click at [726, 644] on span "Search by Bank Name or SWIFT Code" at bounding box center [741, 647] width 466 height 24
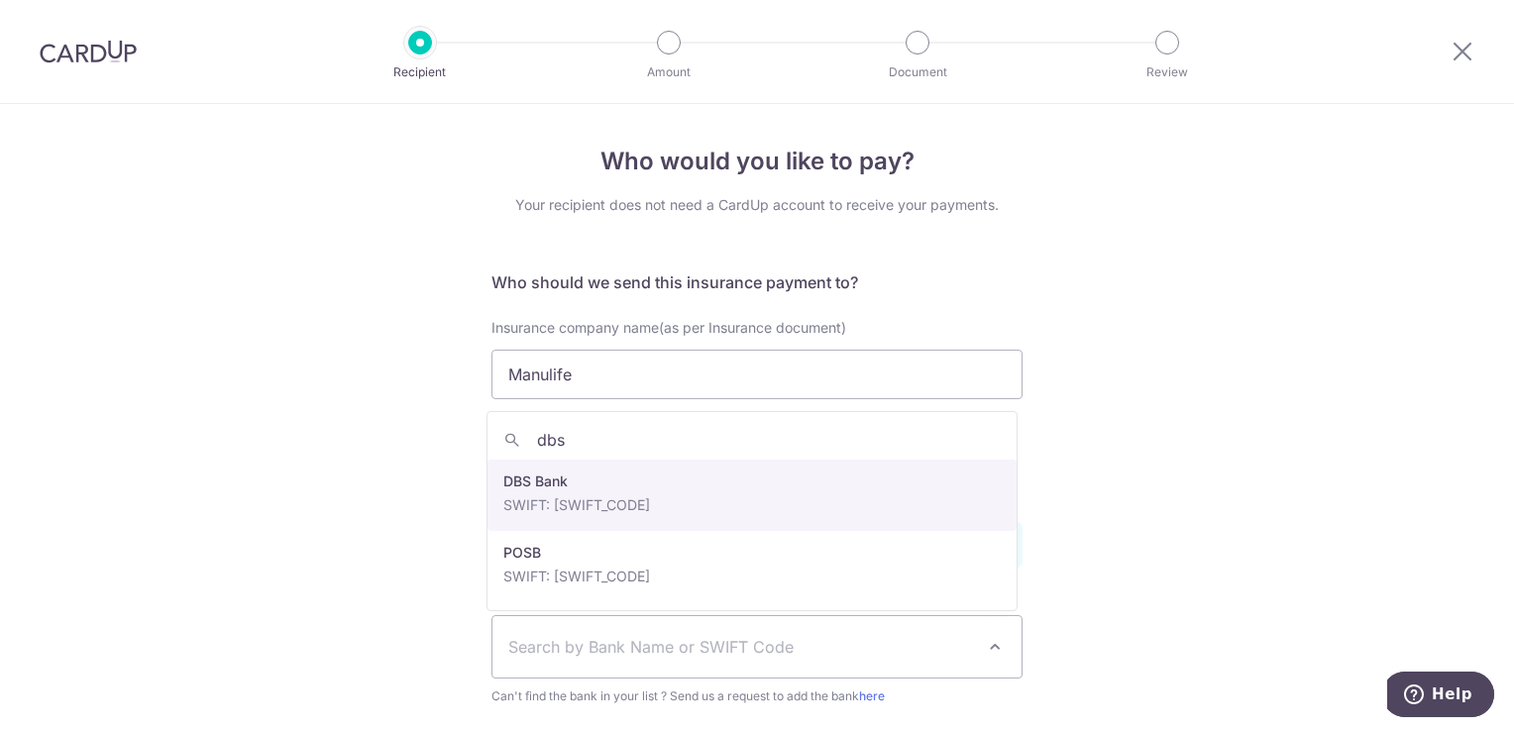
type input "dbs"
select select "6"
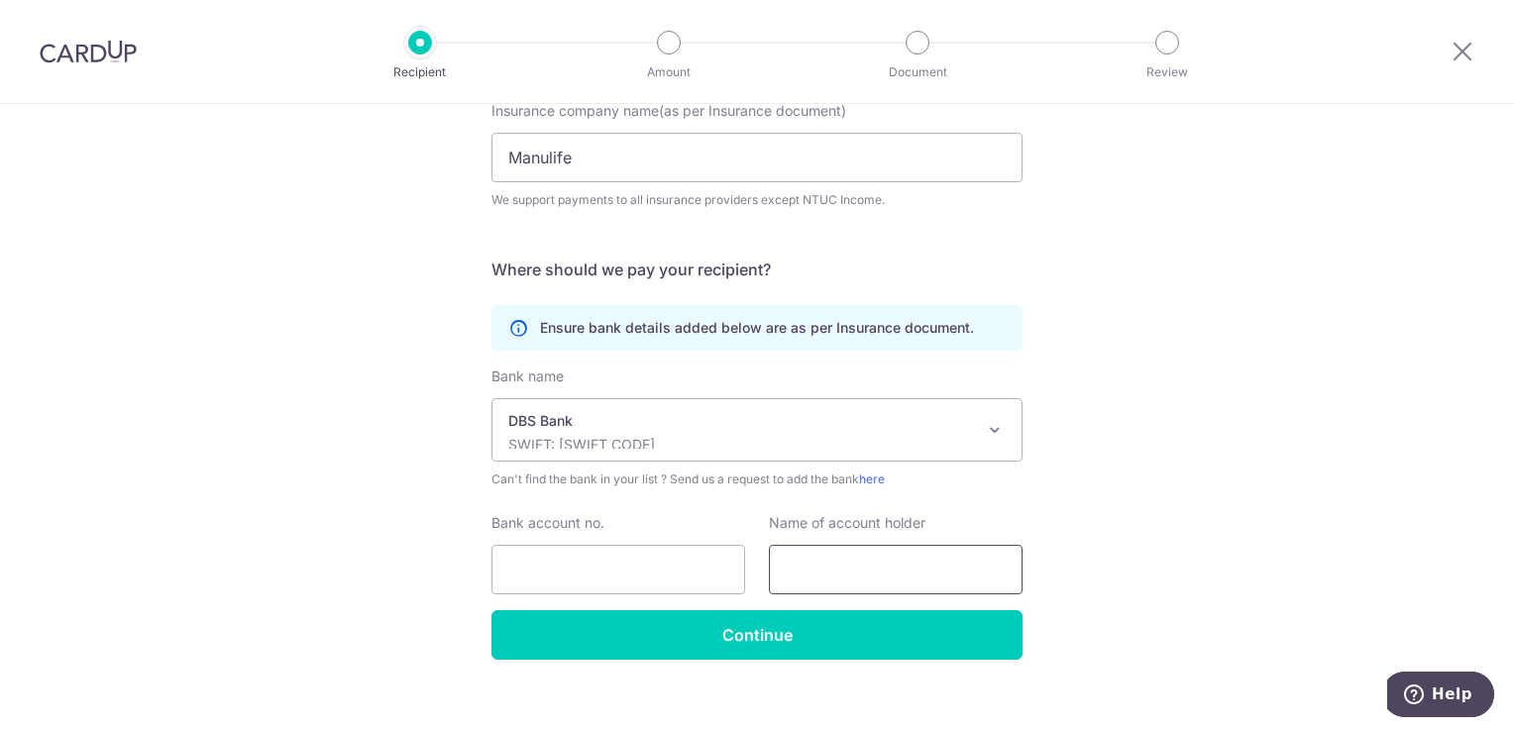
scroll to position [238, 0]
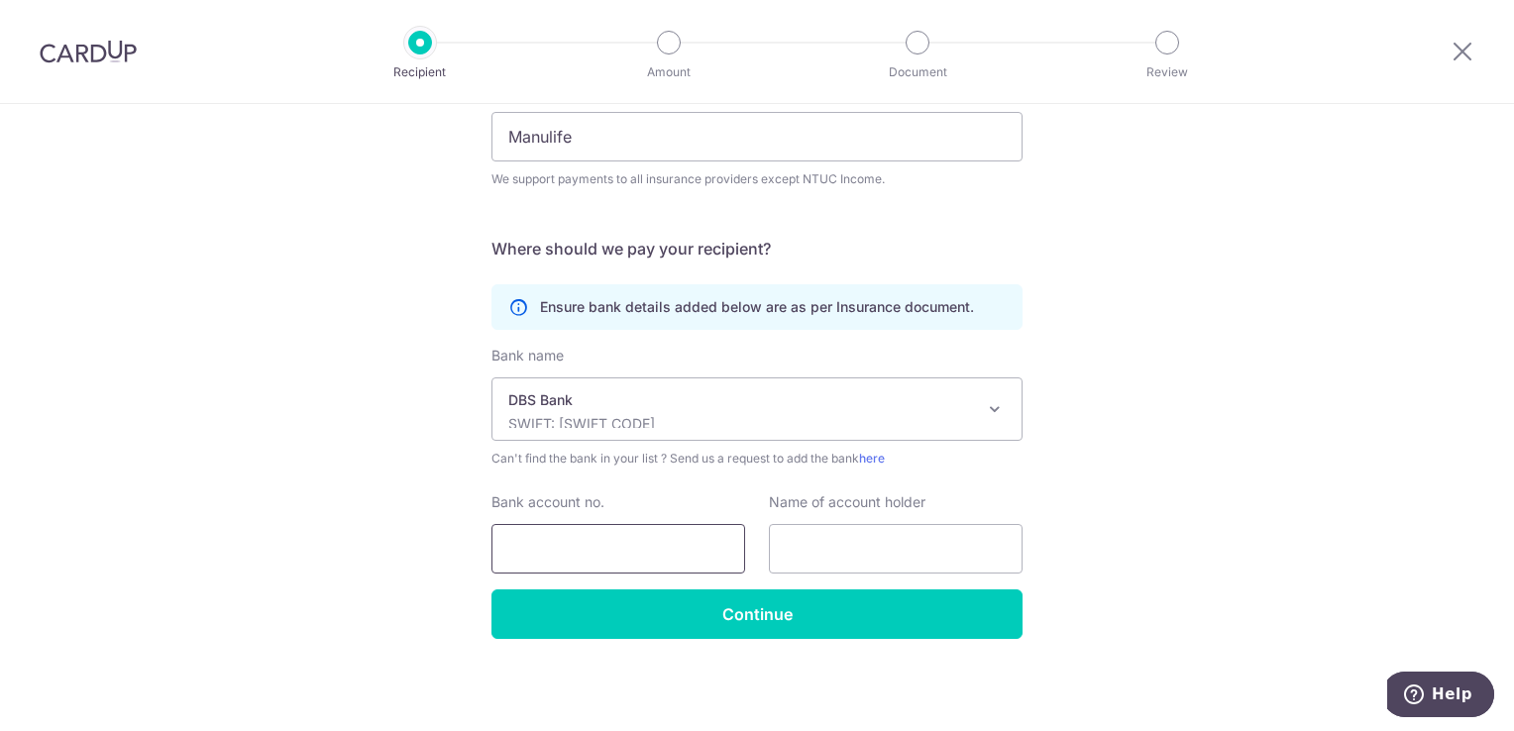
click at [638, 552] on input "Bank account no." at bounding box center [619, 549] width 254 height 50
type input "0039009542"
click at [832, 546] on input "text" at bounding box center [896, 549] width 254 height 50
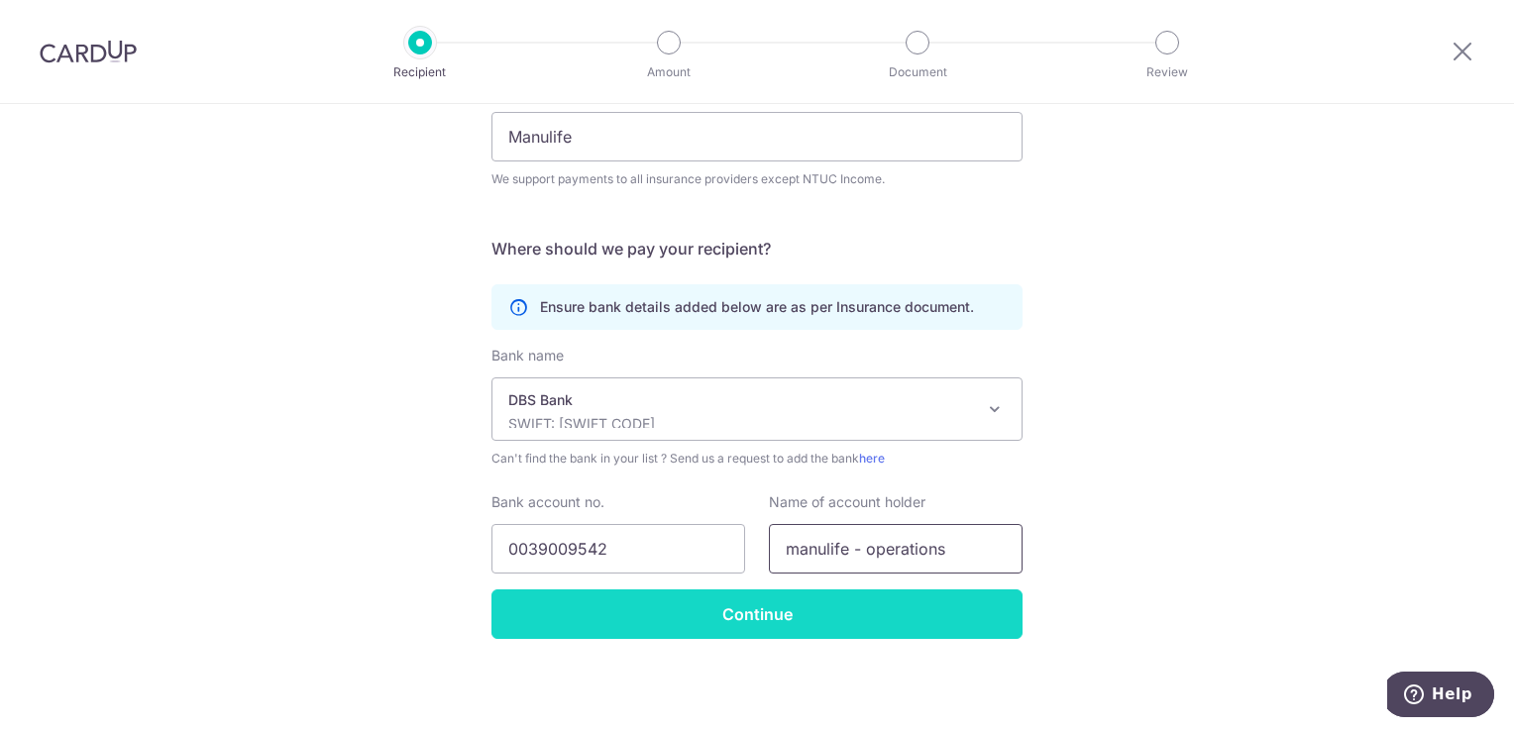
type input "manulife - operations"
click at [801, 628] on input "Continue" at bounding box center [757, 615] width 531 height 50
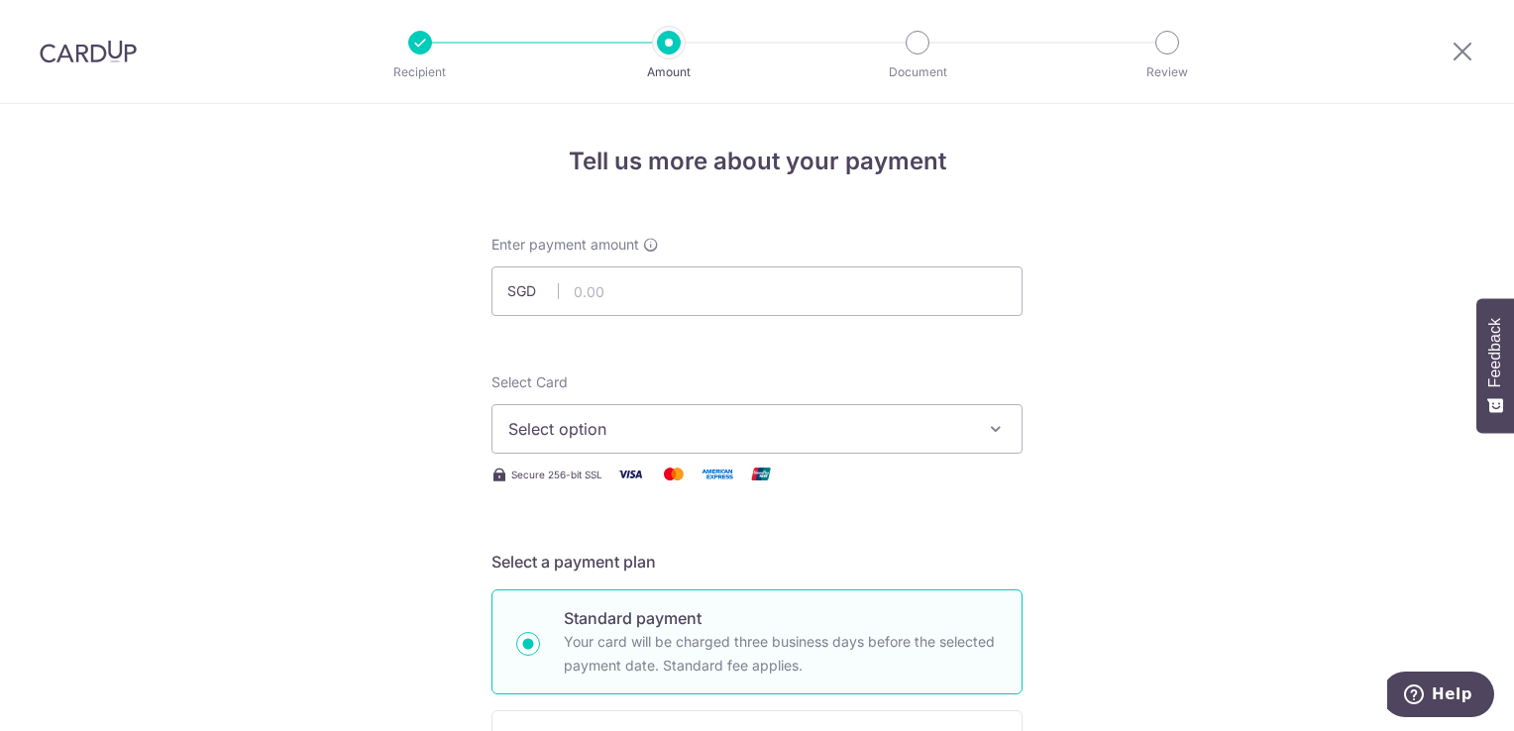
click at [997, 436] on icon "button" at bounding box center [996, 429] width 20 height 20
click at [690, 475] on span "Add credit card" at bounding box center [775, 485] width 462 height 20
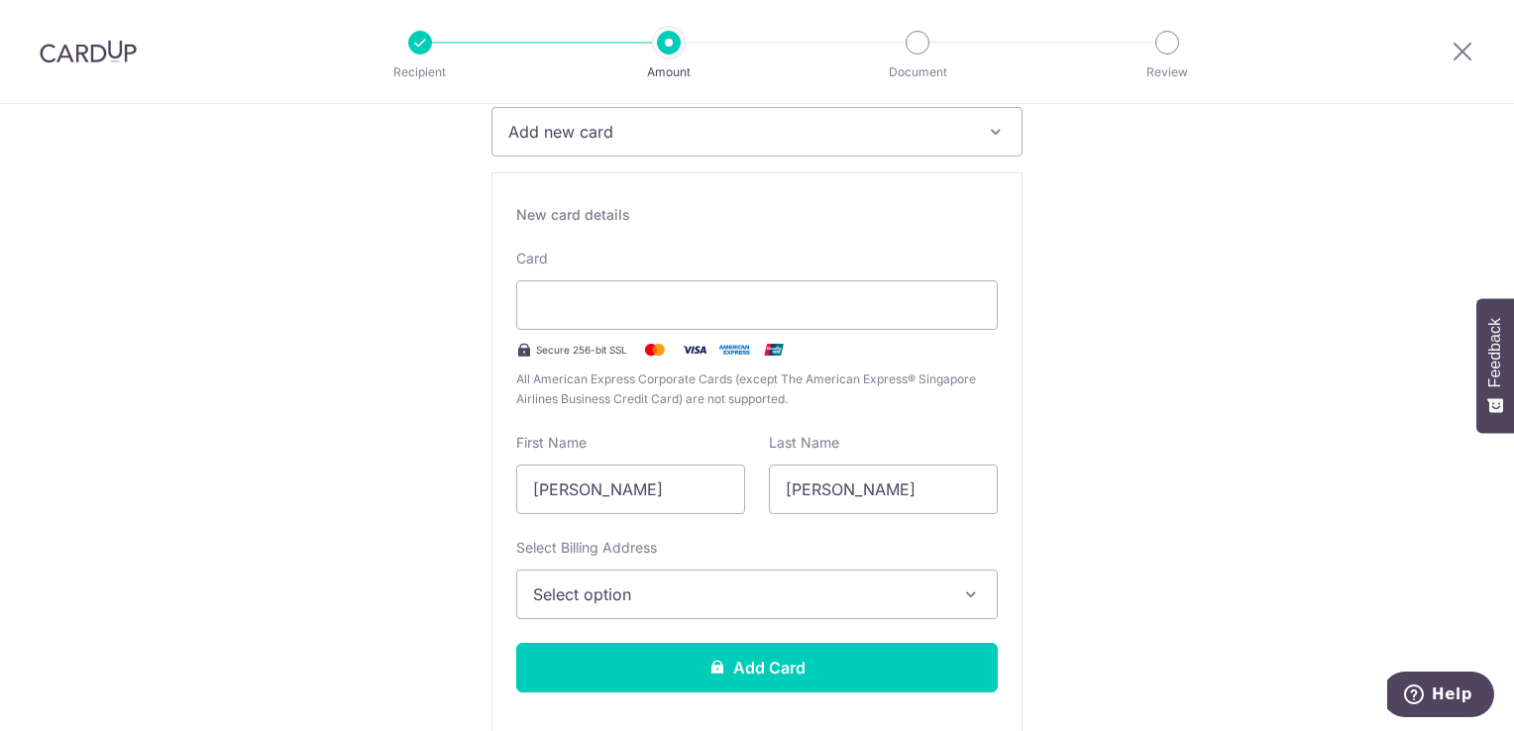
scroll to position [198, 0]
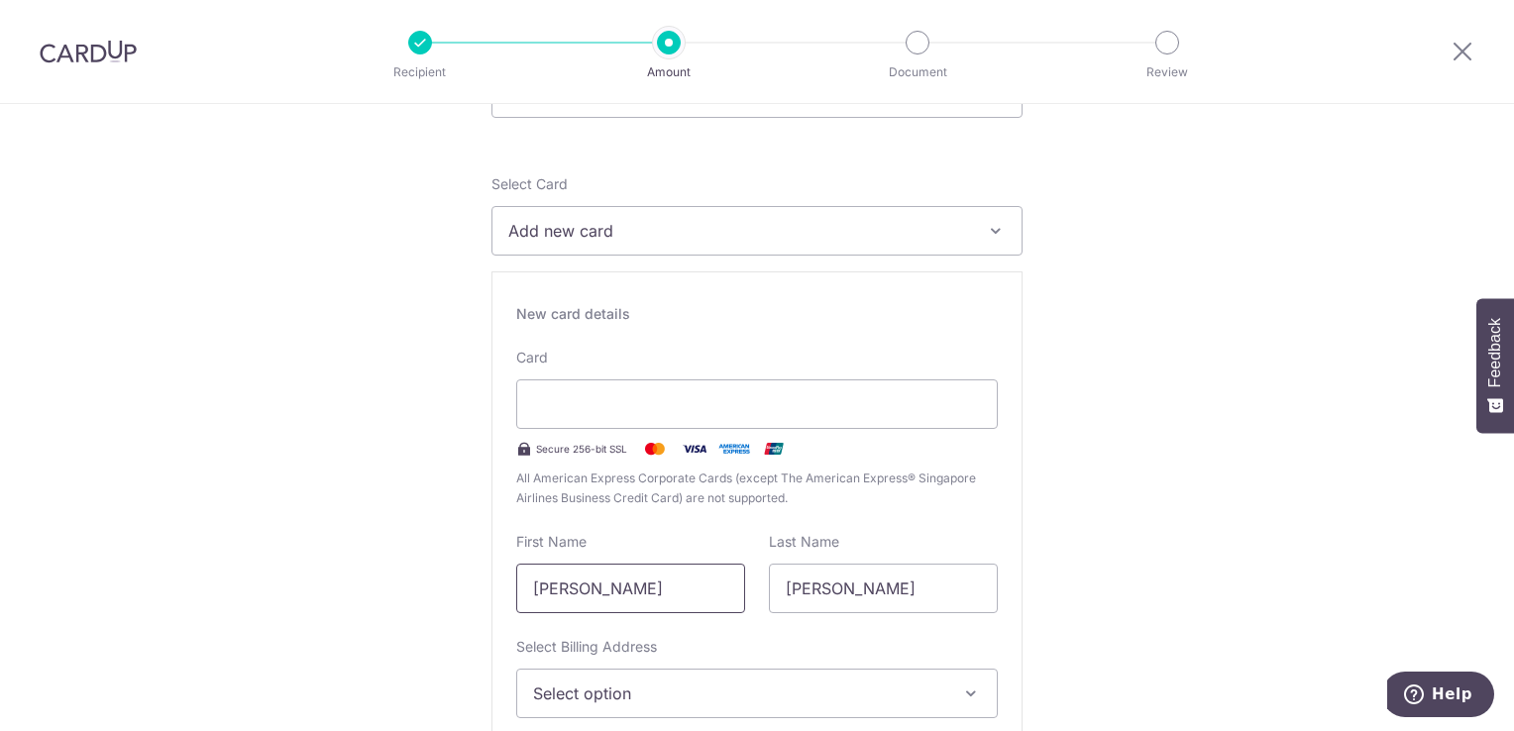
click at [687, 597] on input "Choo Han Kiat" at bounding box center [630, 589] width 229 height 50
drag, startPoint x: 687, startPoint y: 593, endPoint x: 414, endPoint y: 589, distance: 272.6
type input "luo"
drag, startPoint x: 852, startPoint y: 591, endPoint x: 651, endPoint y: 580, distance: 201.5
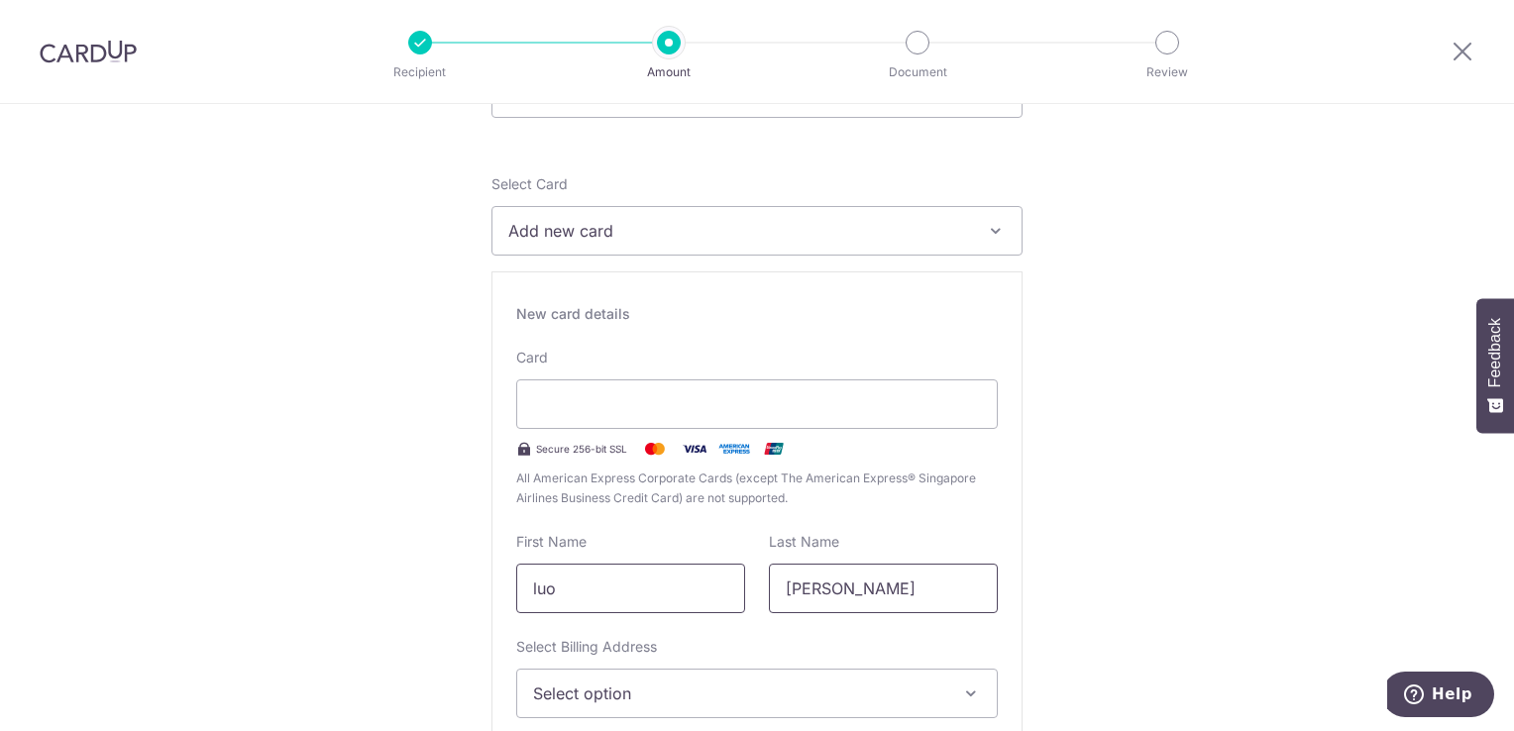
click at [679, 580] on div "First Name luo Last Name Eric" at bounding box center [756, 572] width 505 height 81
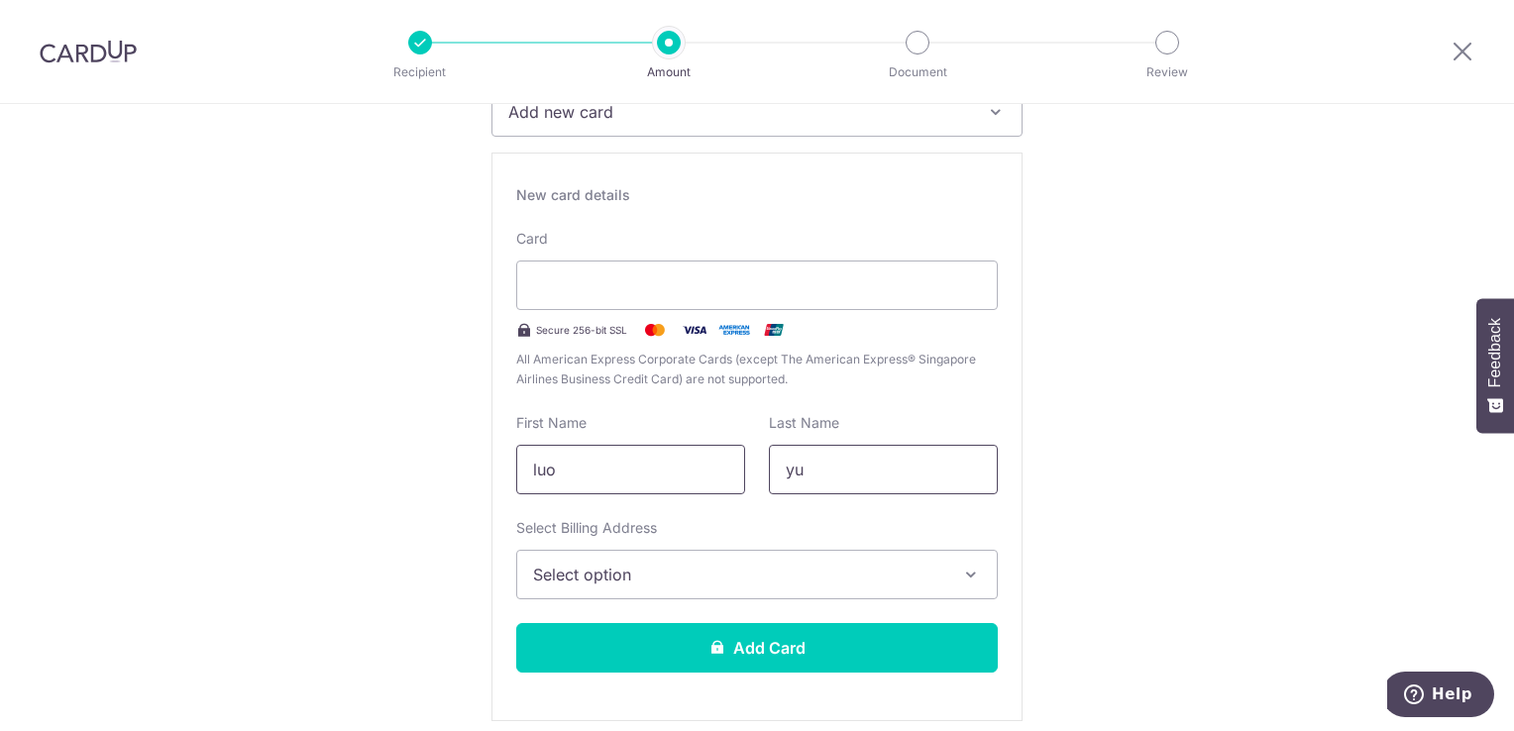
scroll to position [396, 0]
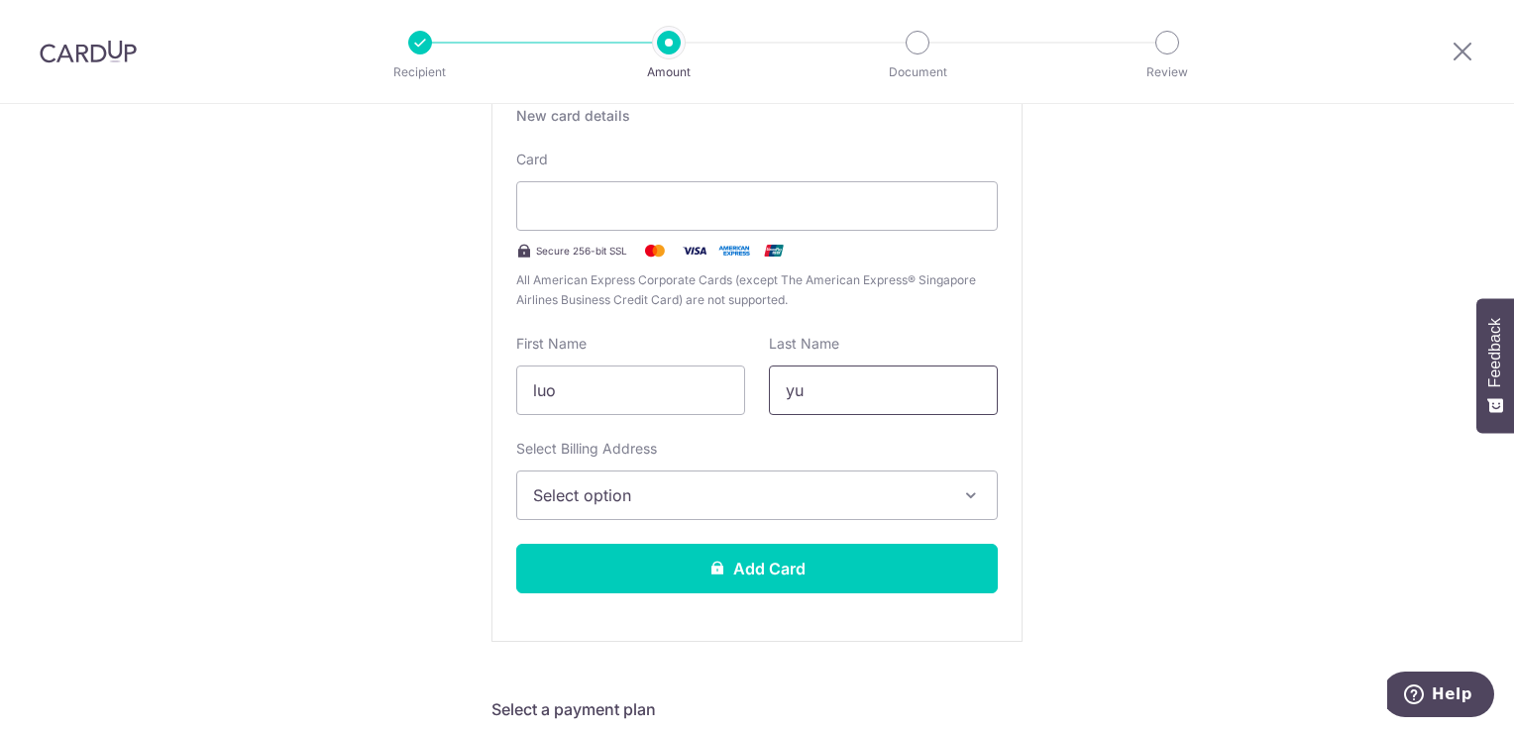
type input "yu"
click at [973, 493] on icon "button" at bounding box center [971, 496] width 20 height 20
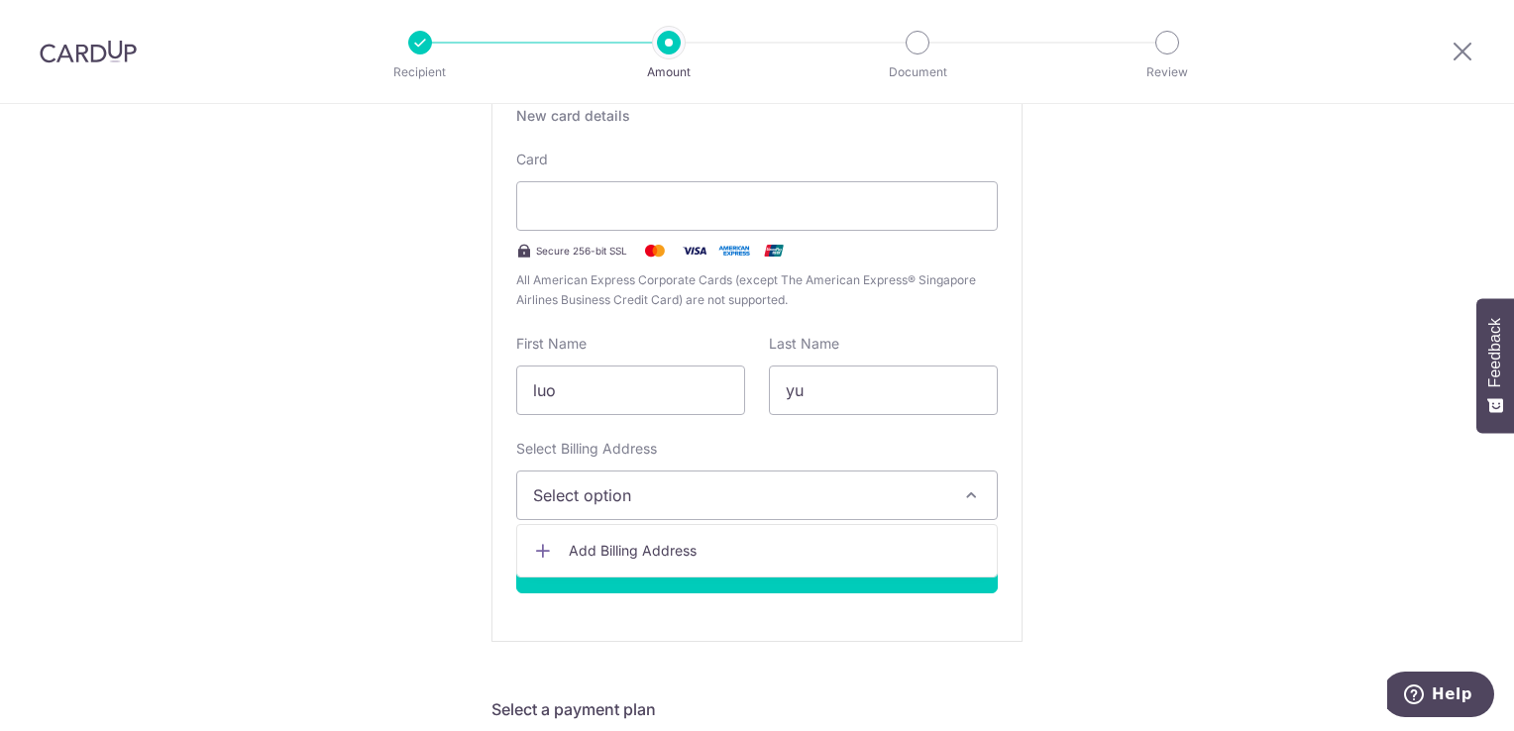
click at [973, 493] on icon "button" at bounding box center [971, 496] width 20 height 20
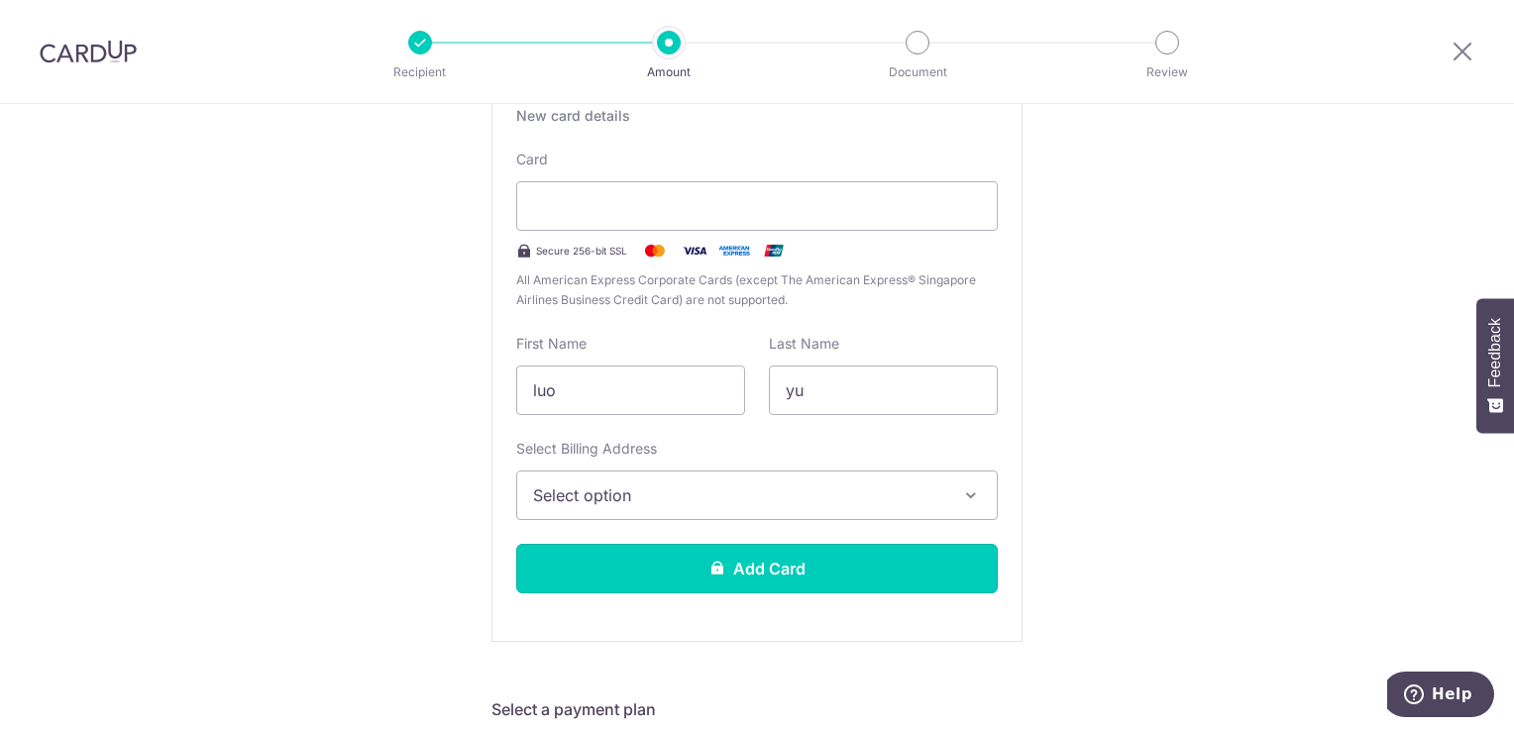
click at [742, 579] on button "Add Card" at bounding box center [757, 569] width 482 height 50
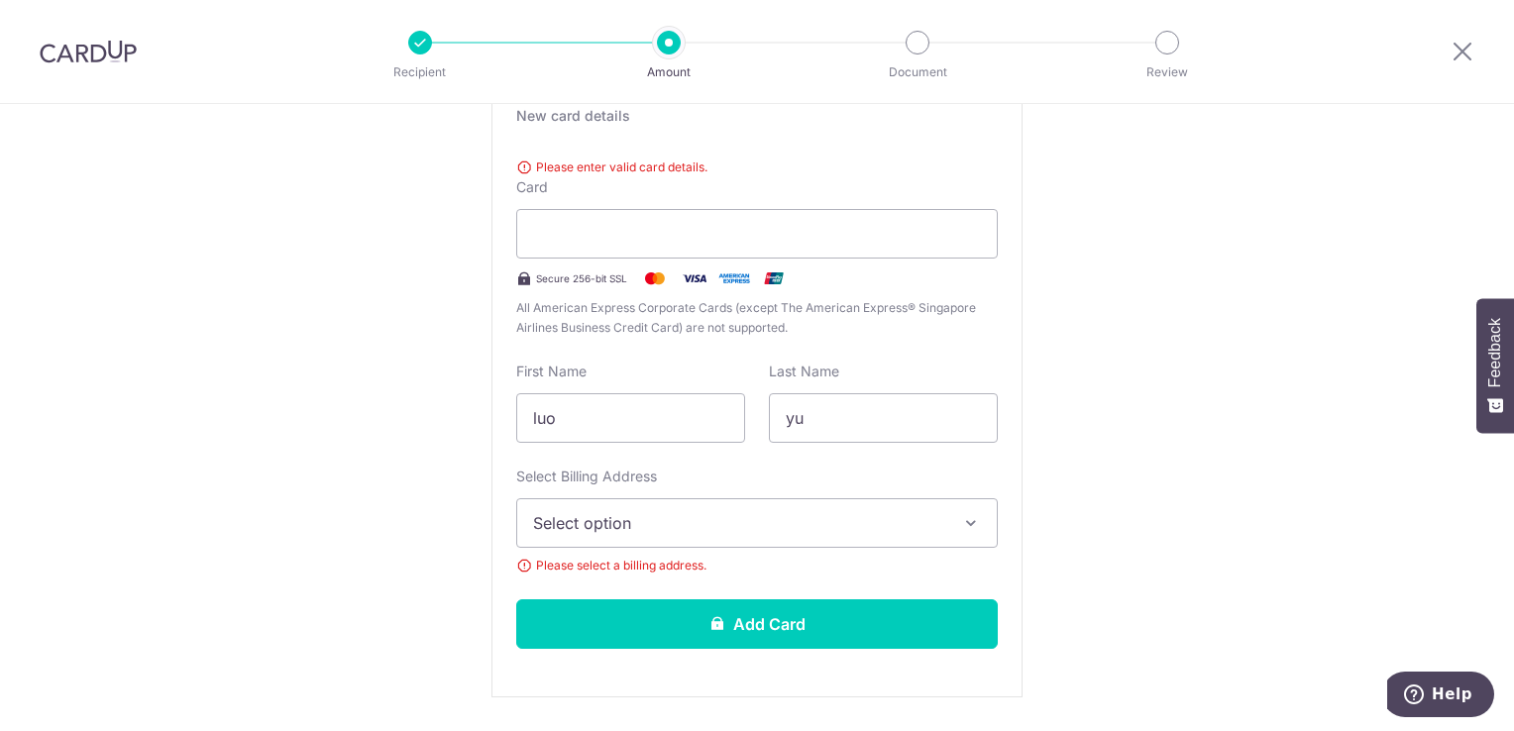
click at [635, 519] on span "Select option" at bounding box center [739, 523] width 412 height 24
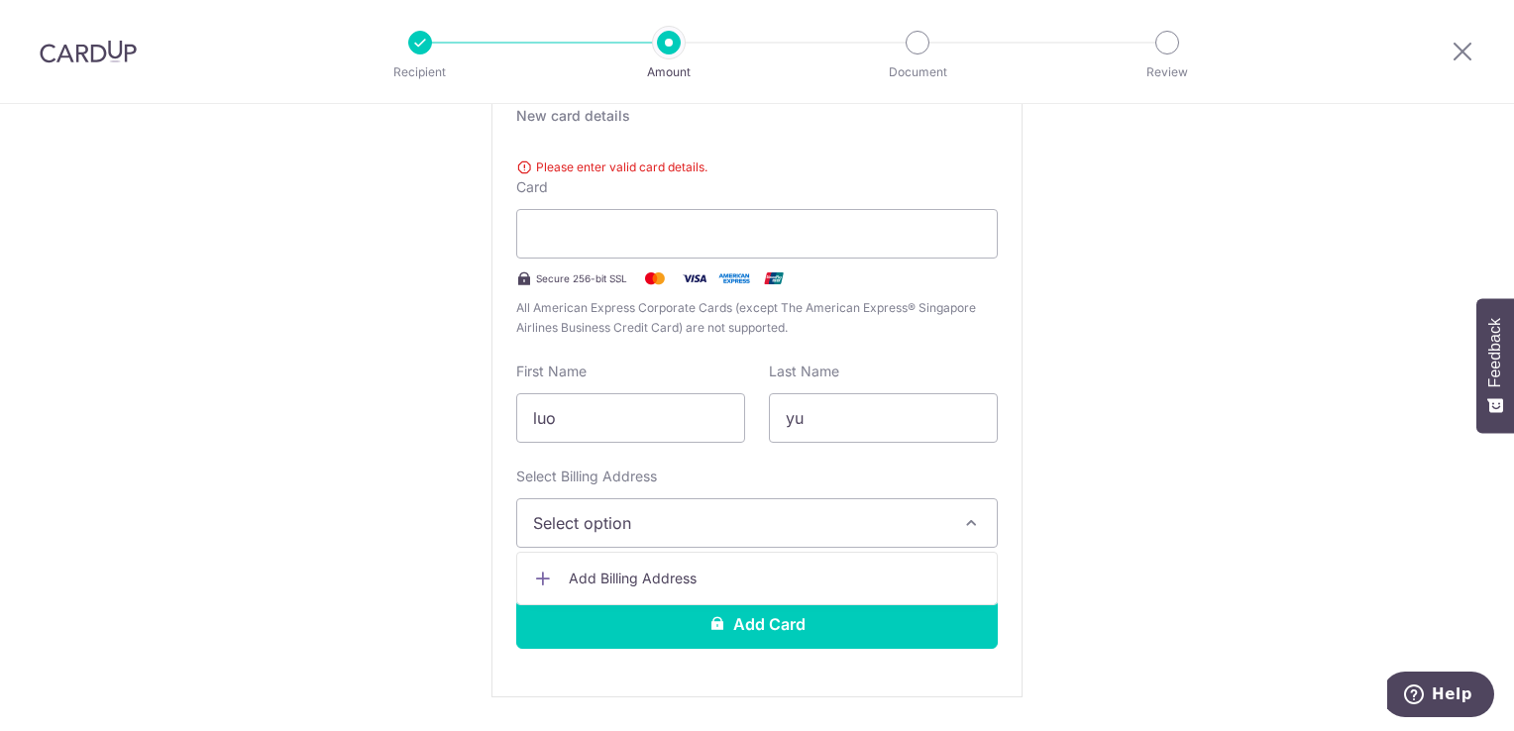
click at [569, 571] on span "Add Billing Address" at bounding box center [775, 579] width 412 height 20
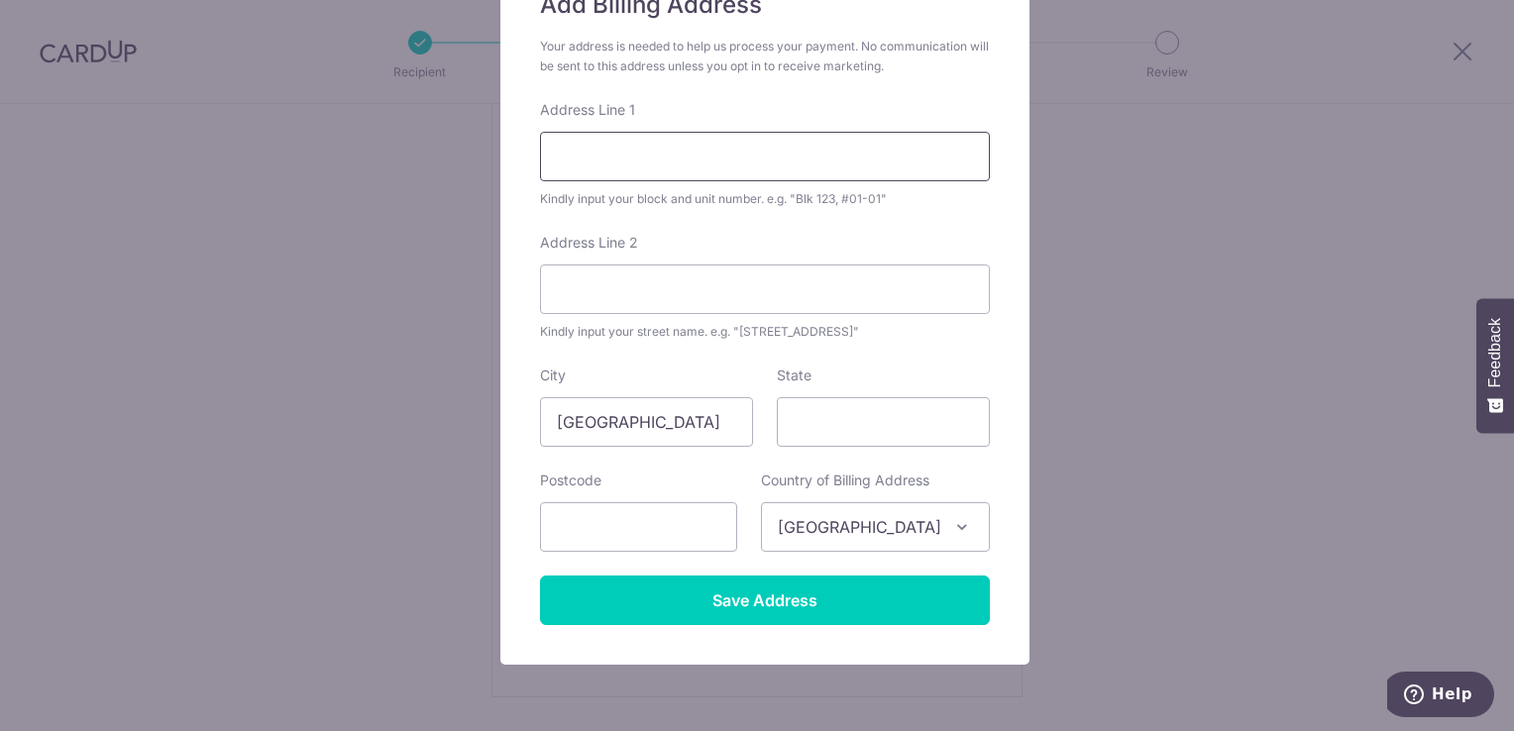
scroll to position [198, 0]
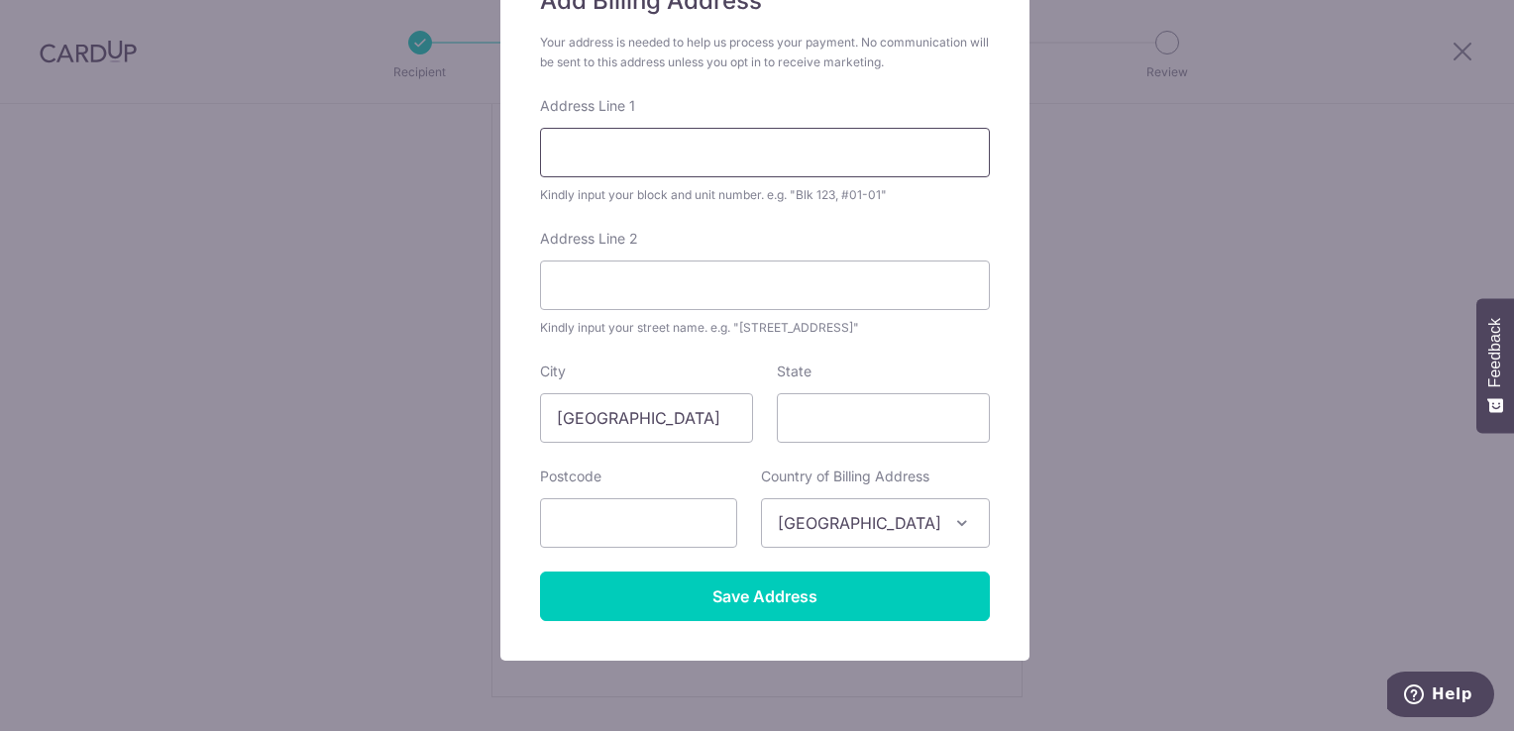
click at [669, 165] on input "Address Line 1" at bounding box center [765, 153] width 450 height 50
type input "59 Hillview Avenue"
type input "#06-01"
type input "669616"
click at [557, 284] on input "#06-01" at bounding box center [765, 286] width 450 height 50
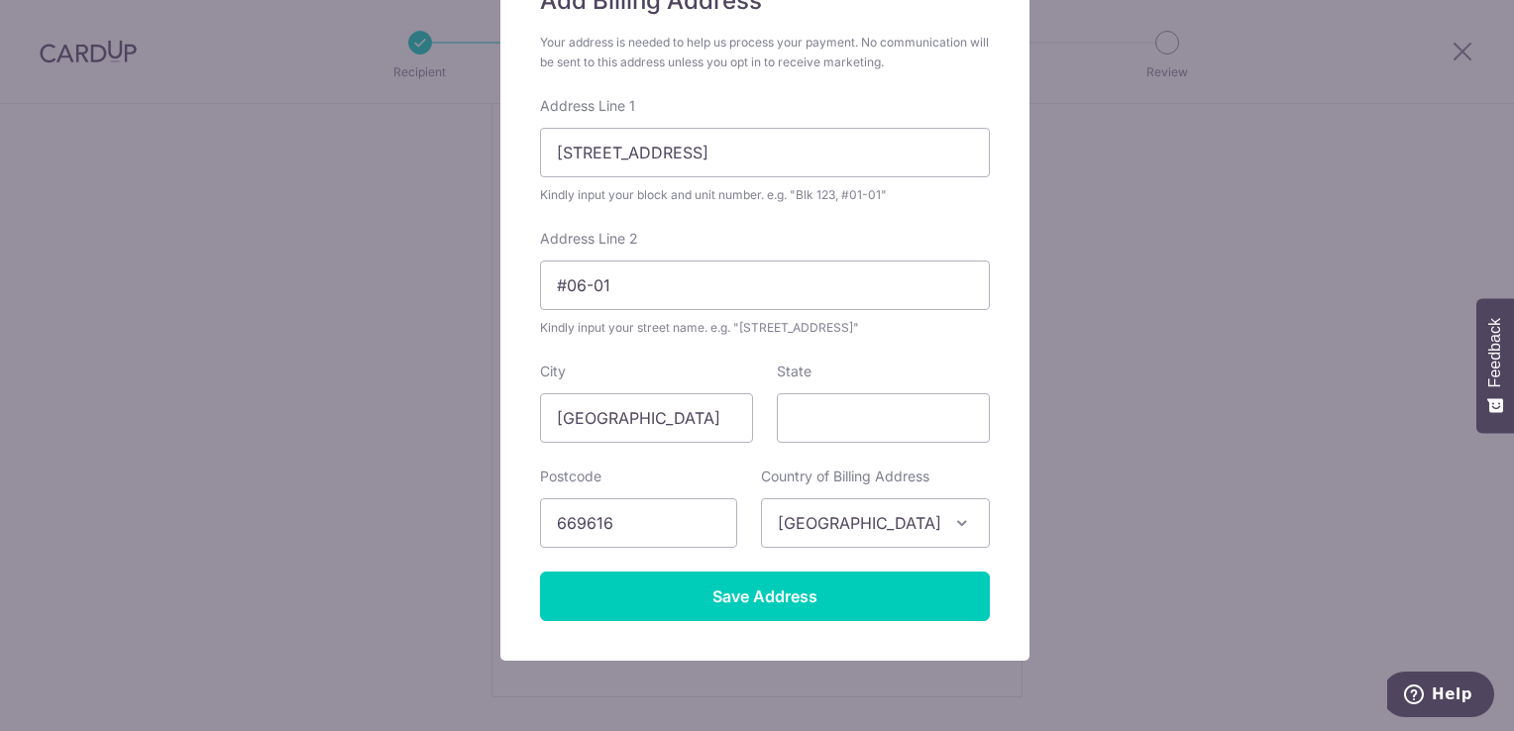
click at [989, 357] on div "Add Billing Address Your address is needed to help us process your payment. No …" at bounding box center [765, 303] width 529 height 716
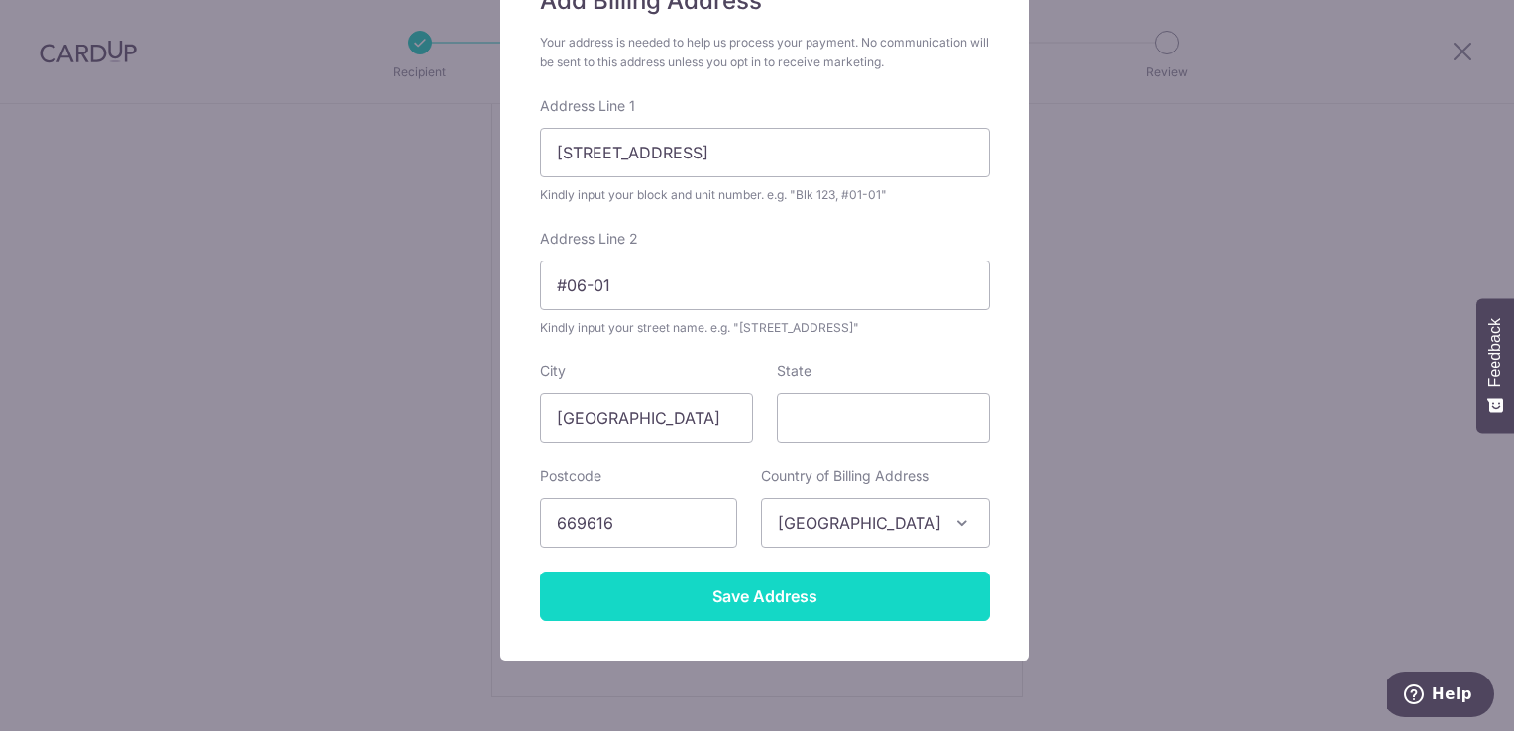
click at [797, 589] on input "Save Address" at bounding box center [765, 597] width 450 height 50
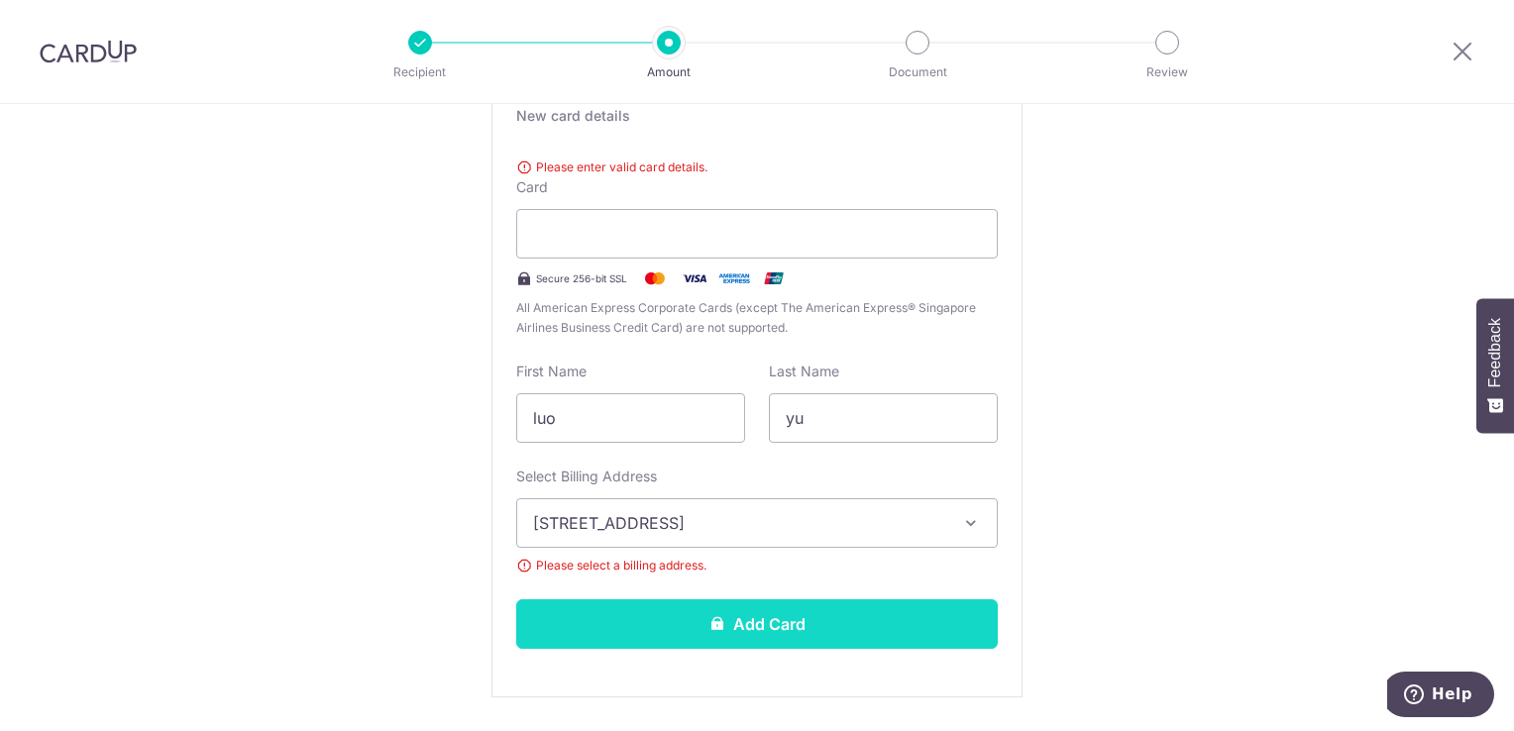
click at [779, 628] on button "Add Card" at bounding box center [757, 625] width 482 height 50
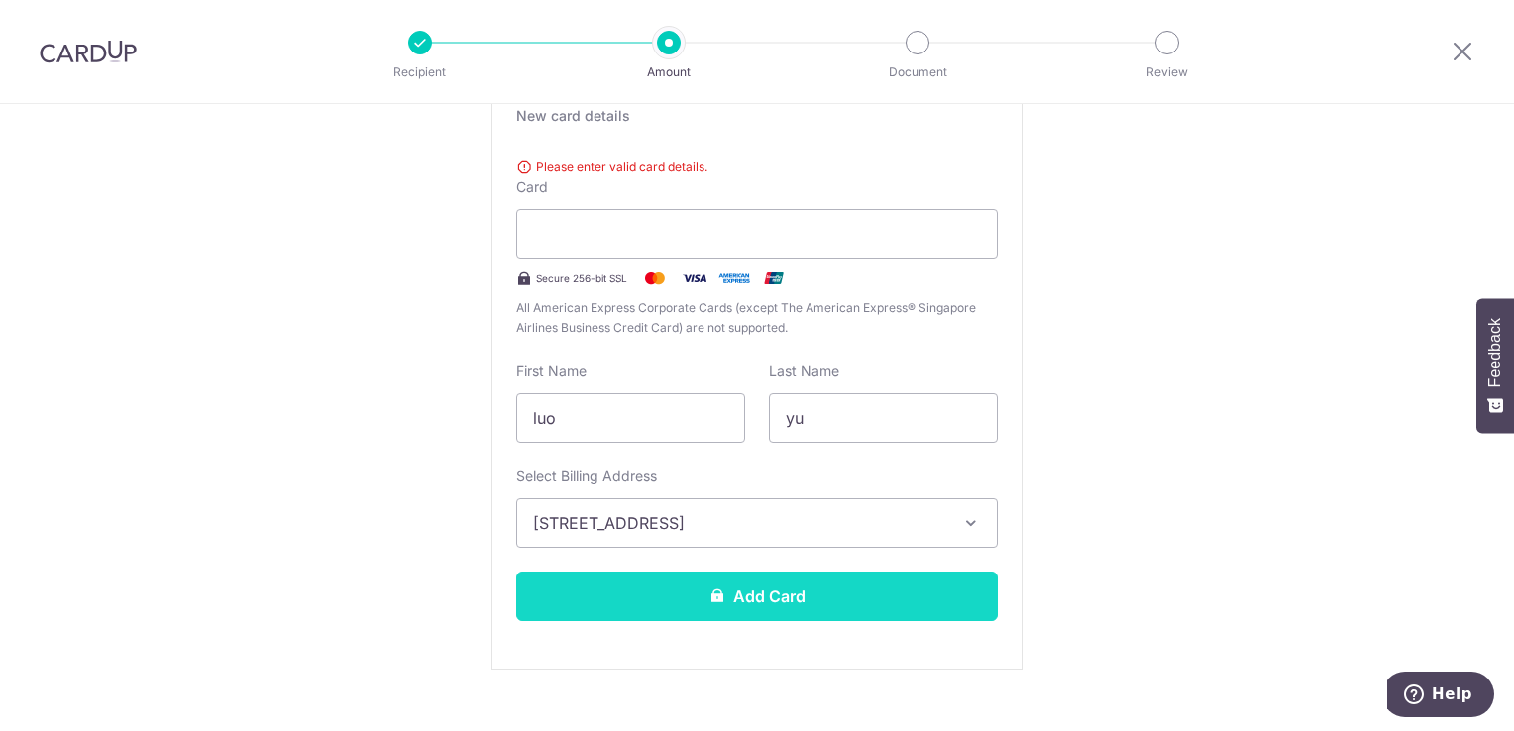
click at [770, 610] on button "Add Card" at bounding box center [757, 597] width 482 height 50
click at [769, 597] on button "Add Card" at bounding box center [757, 597] width 482 height 50
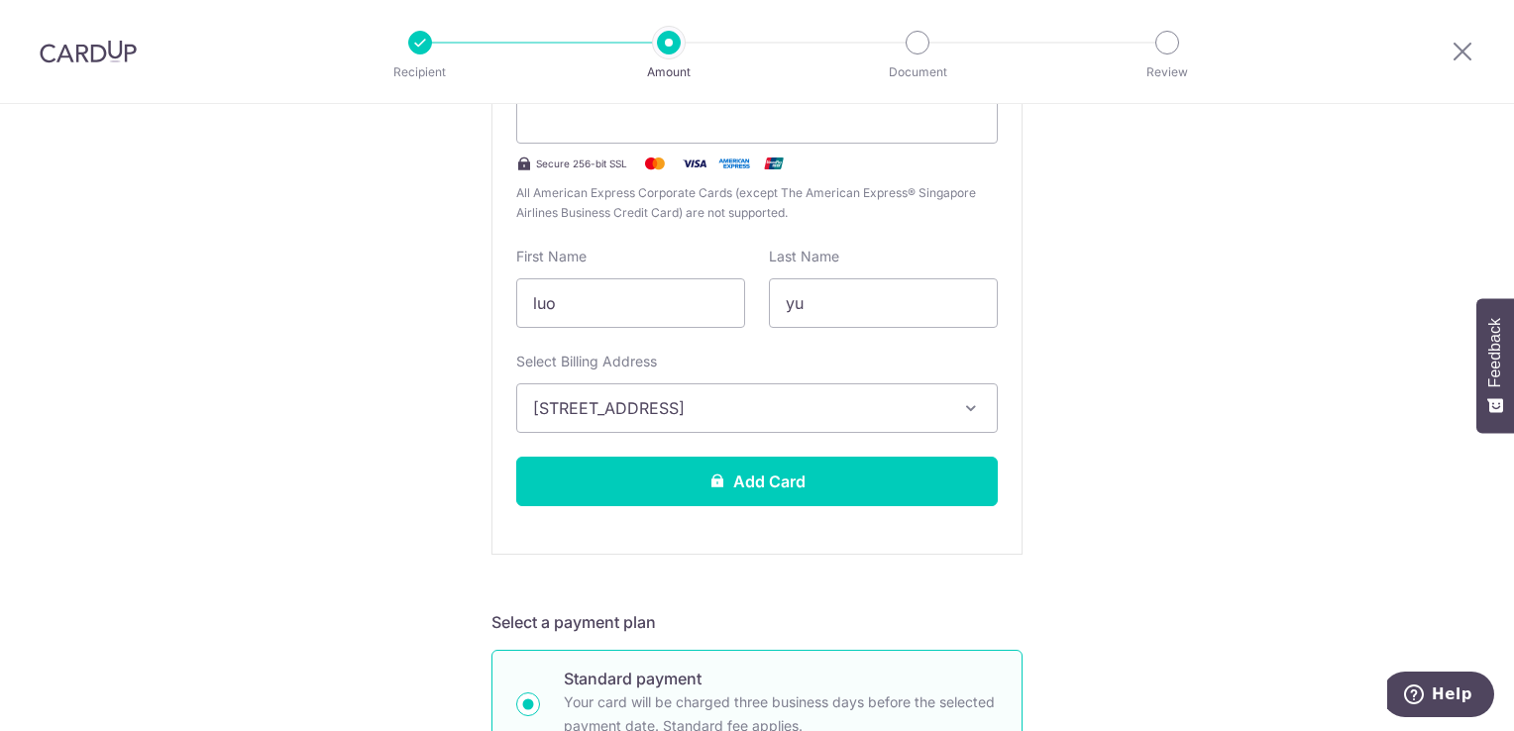
scroll to position [496, 0]
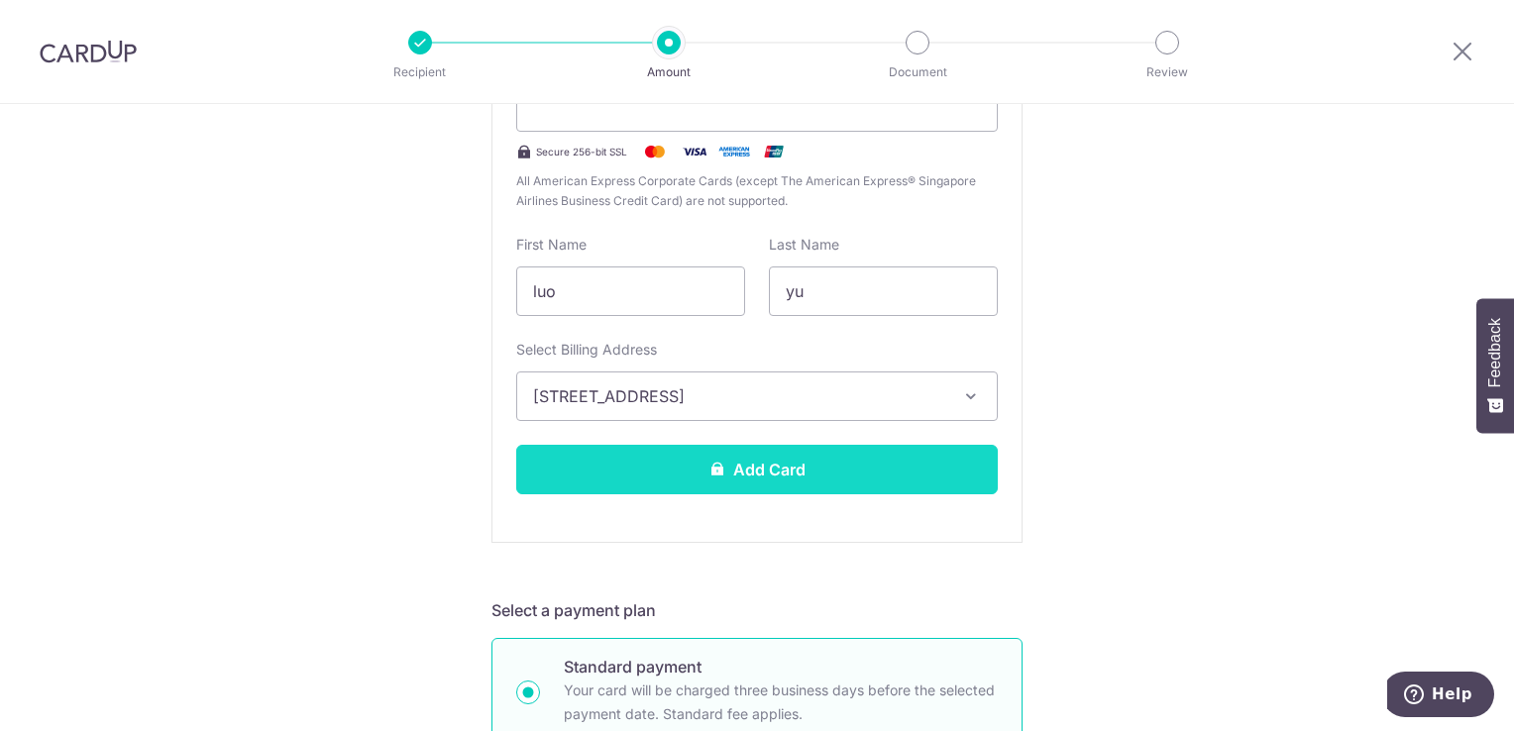
click at [770, 467] on button "Add Card" at bounding box center [757, 470] width 482 height 50
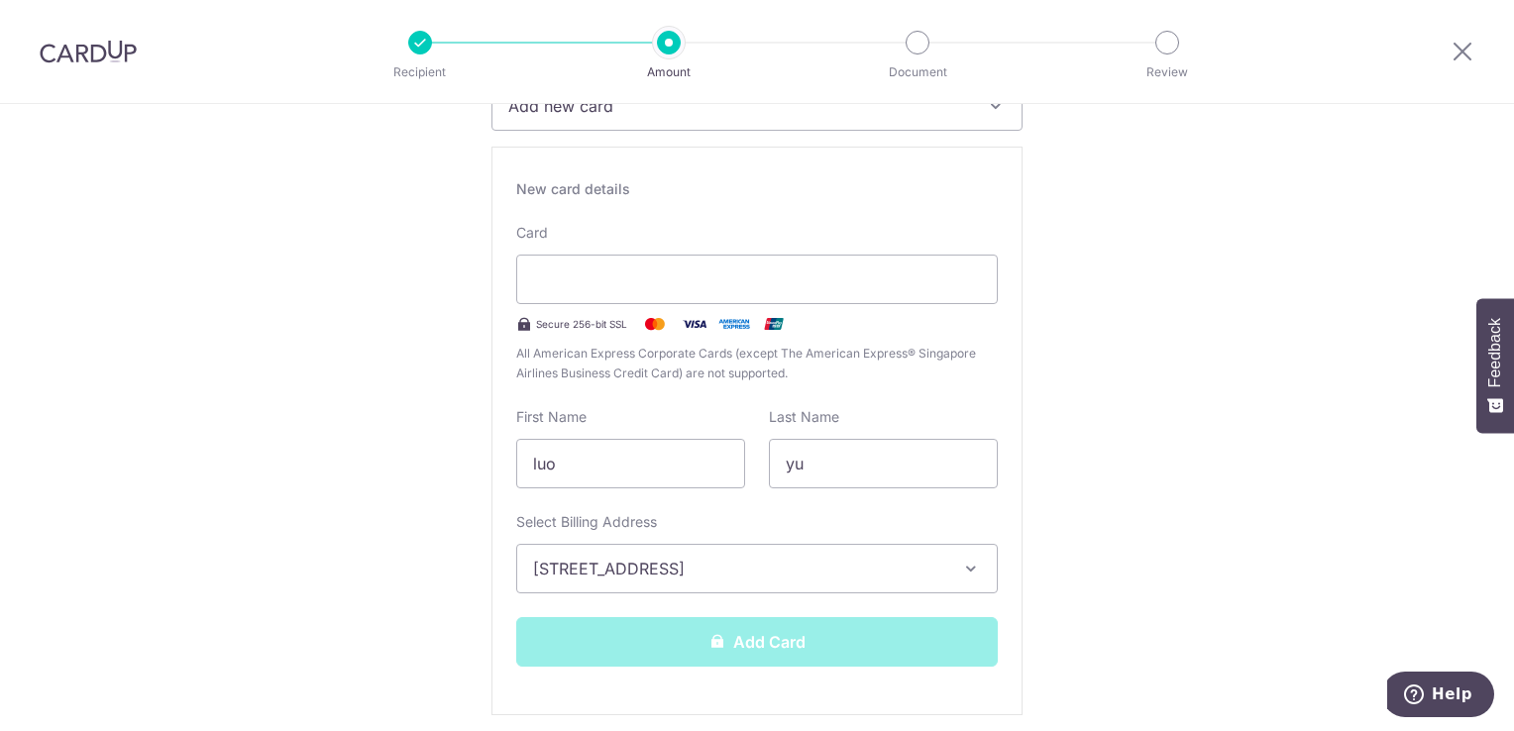
scroll to position [99, 0]
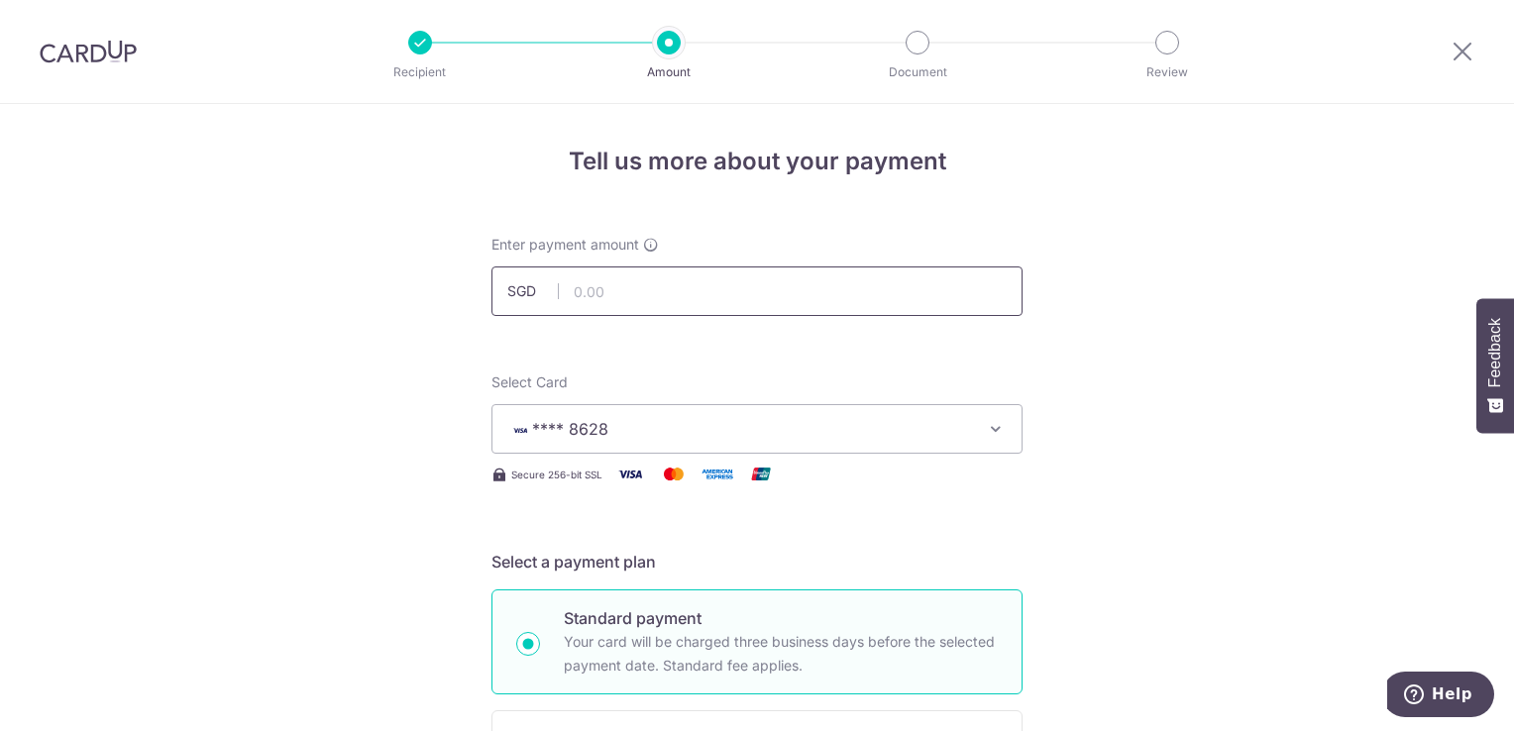
click at [631, 293] on input "text" at bounding box center [757, 292] width 531 height 50
type input "2,364.81"
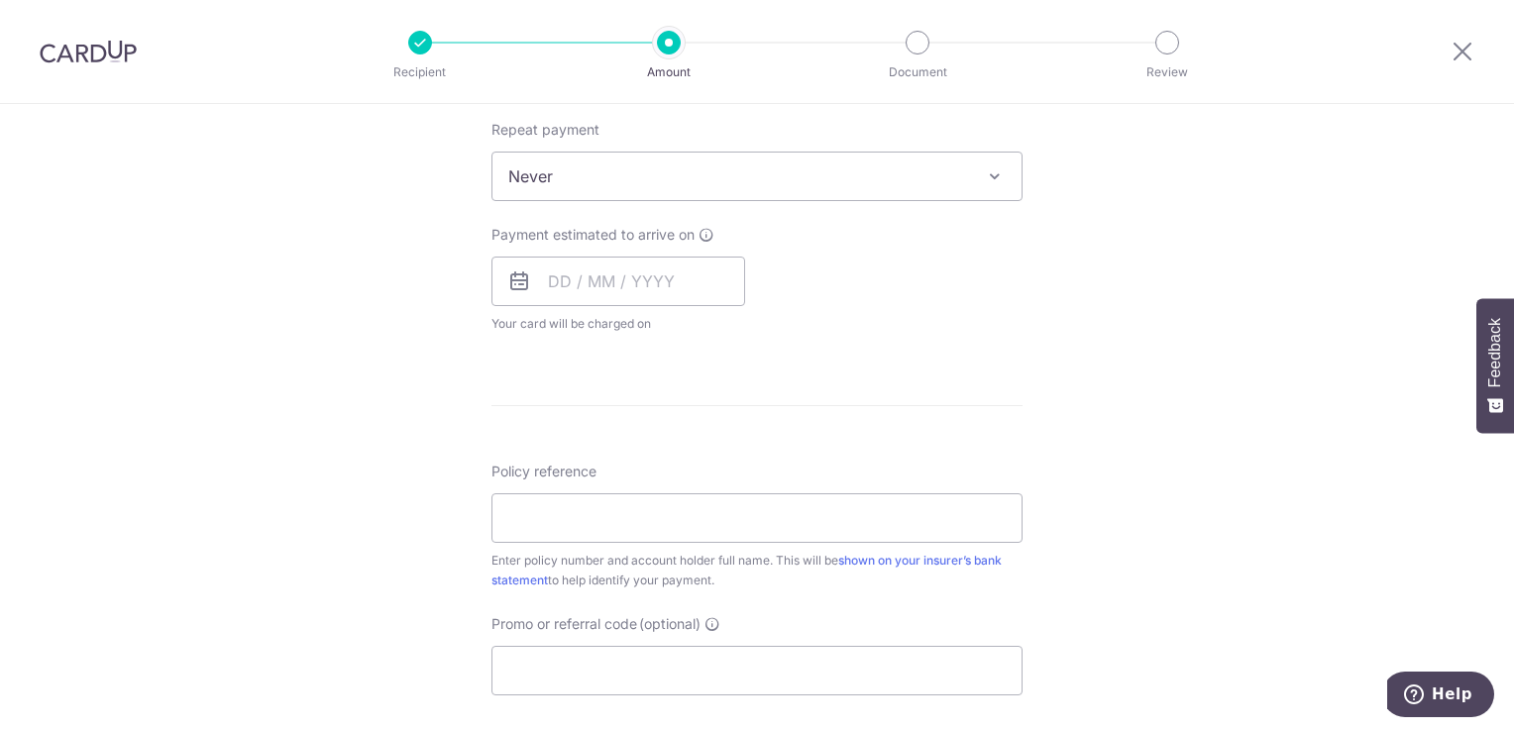
scroll to position [793, 0]
click at [580, 269] on input "text" at bounding box center [619, 280] width 254 height 50
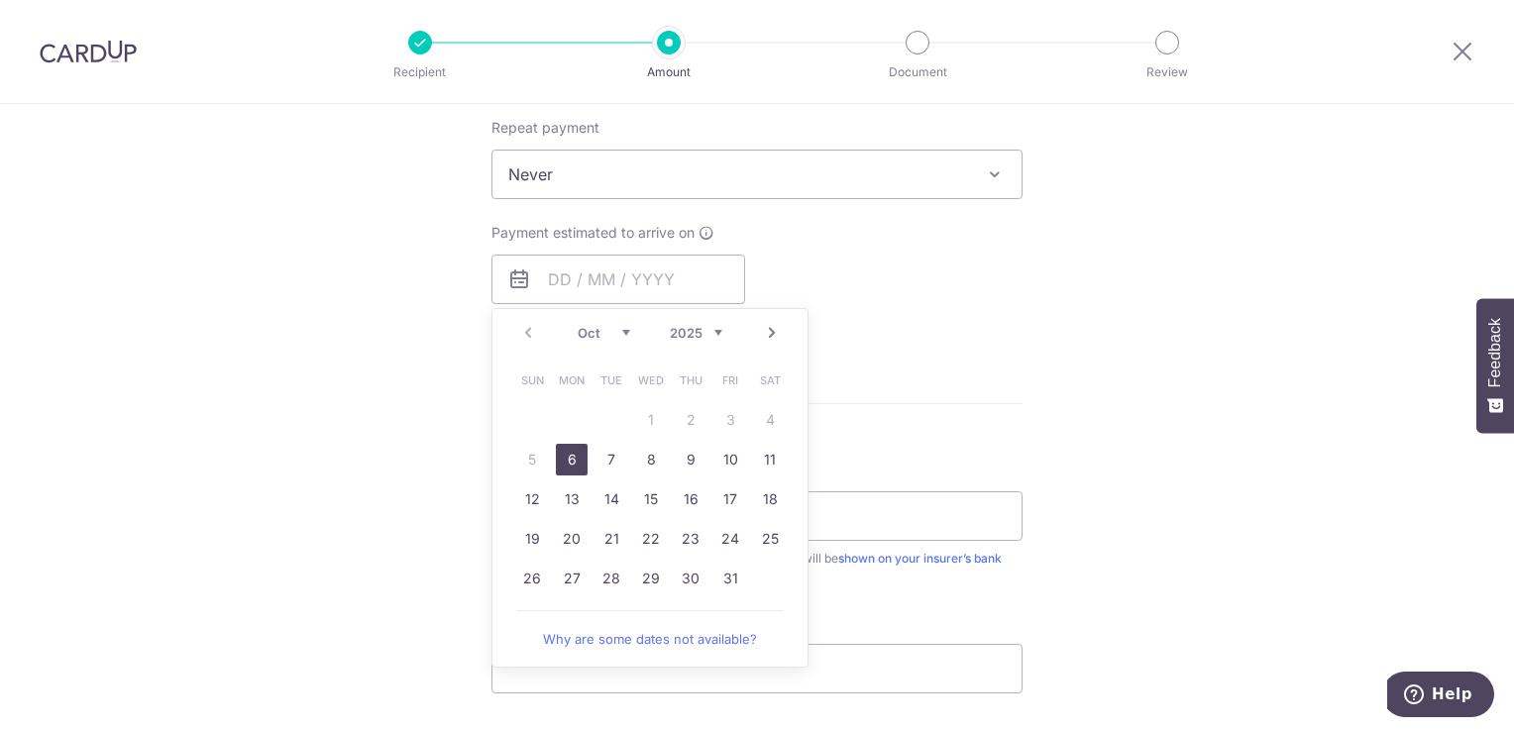
click at [574, 458] on link "6" at bounding box center [572, 460] width 32 height 32
type input "06/10/2025"
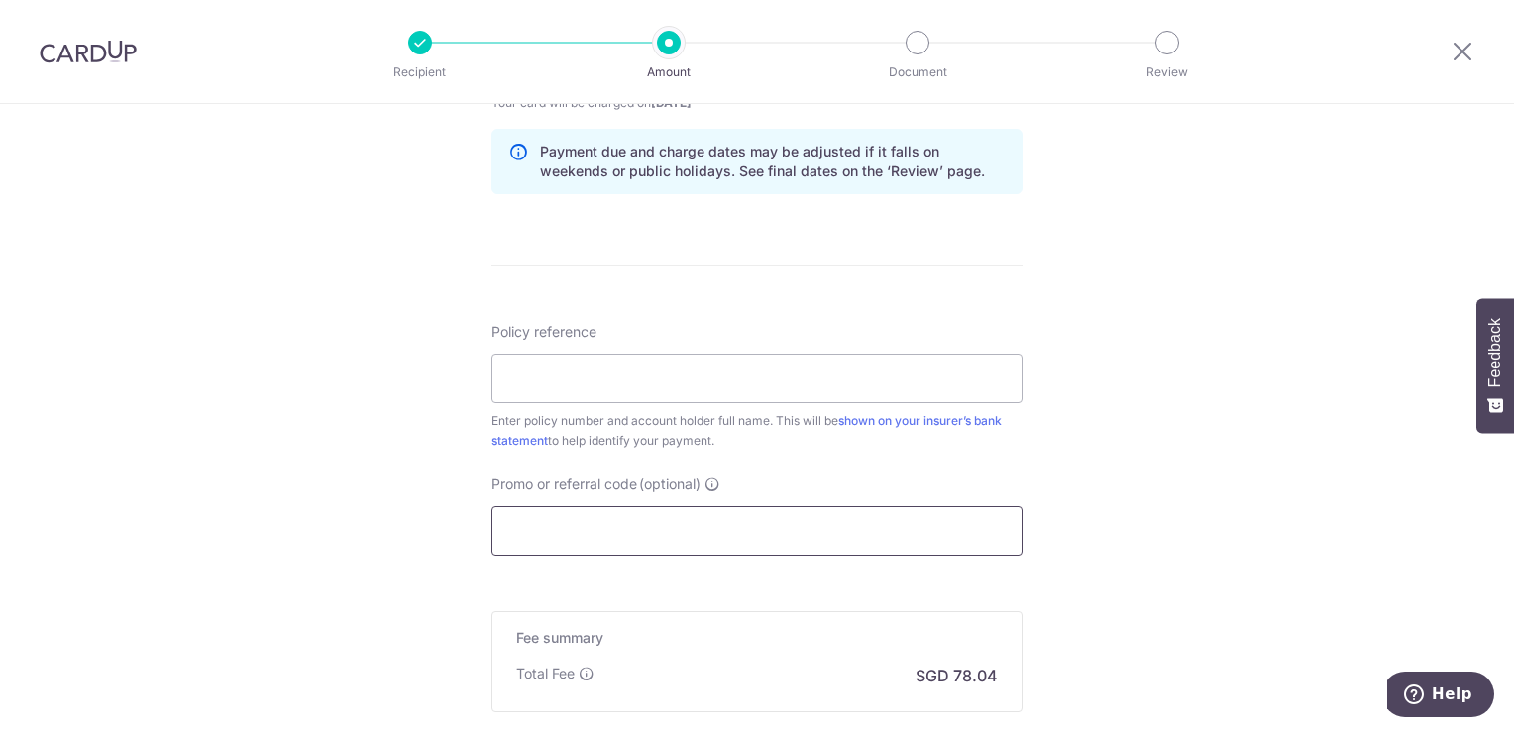
scroll to position [1090, 0]
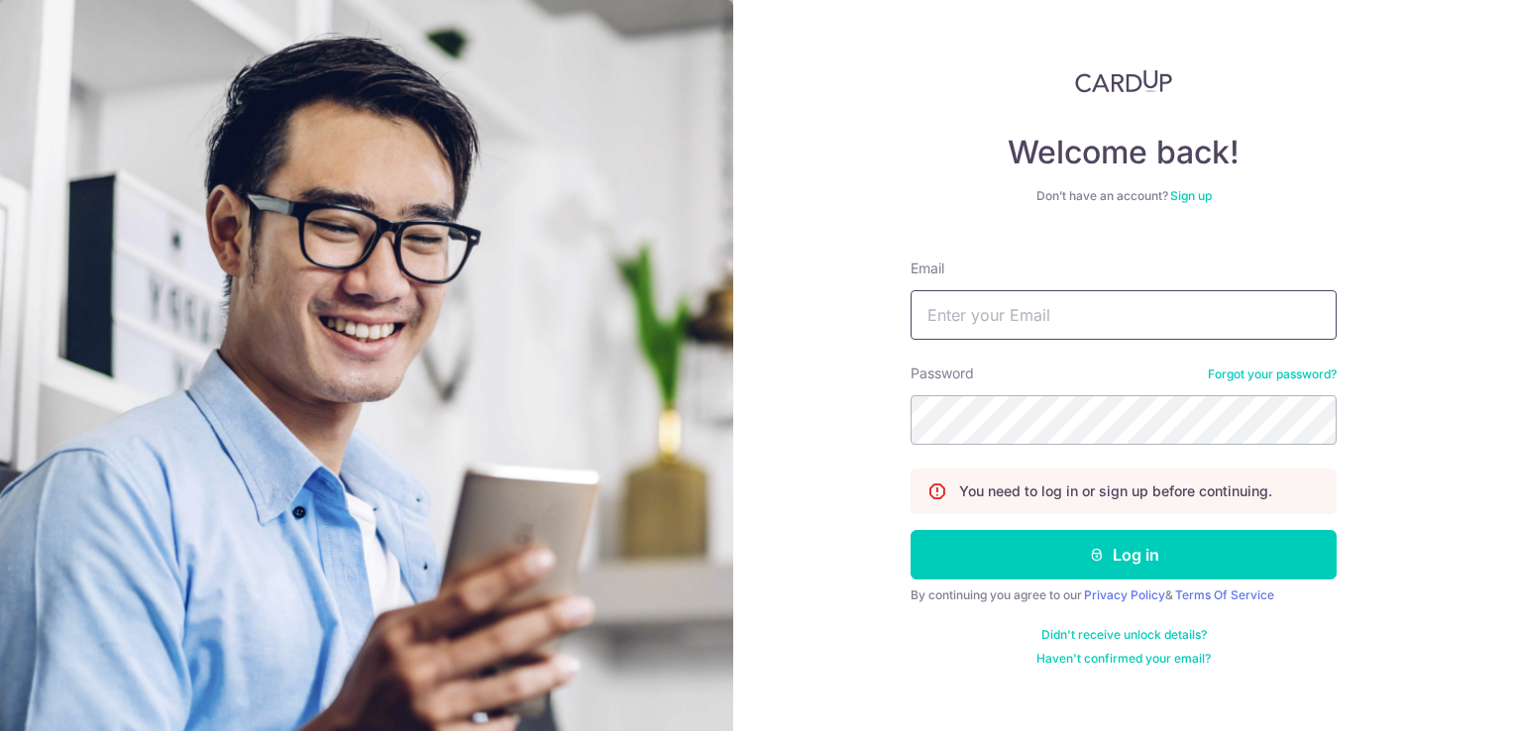
click at [1060, 306] on input "Email" at bounding box center [1124, 315] width 426 height 50
type input "[EMAIL_ADDRESS][DOMAIN_NAME]"
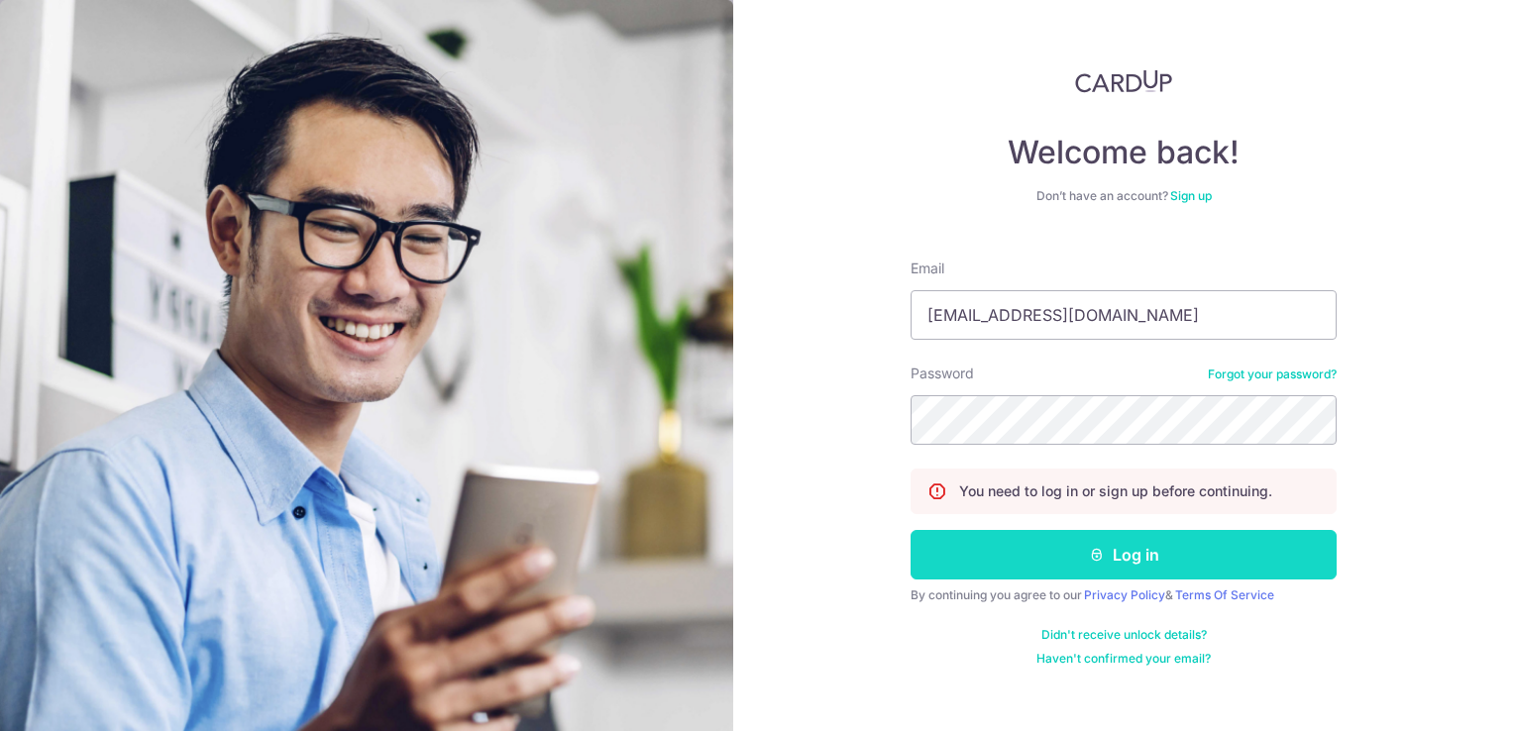
click at [1103, 547] on icon "submit" at bounding box center [1097, 555] width 16 height 16
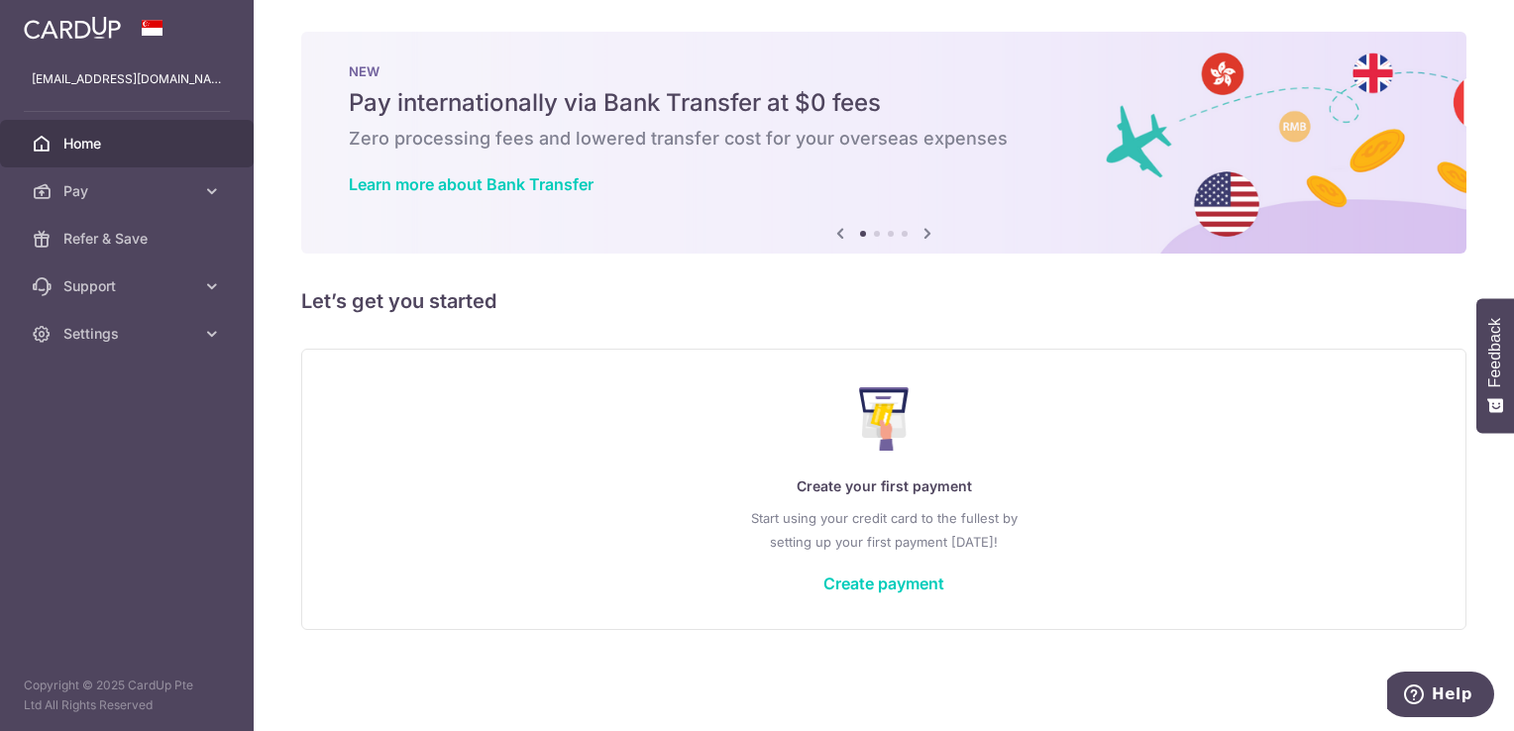
click at [1170, 380] on div "Create your first payment Start using your credit card to the fullest by settin…" at bounding box center [884, 489] width 1116 height 235
click at [1154, 337] on div "× Pause Schedule Pause all future payments in this series Pause just this one p…" at bounding box center [884, 365] width 1261 height 731
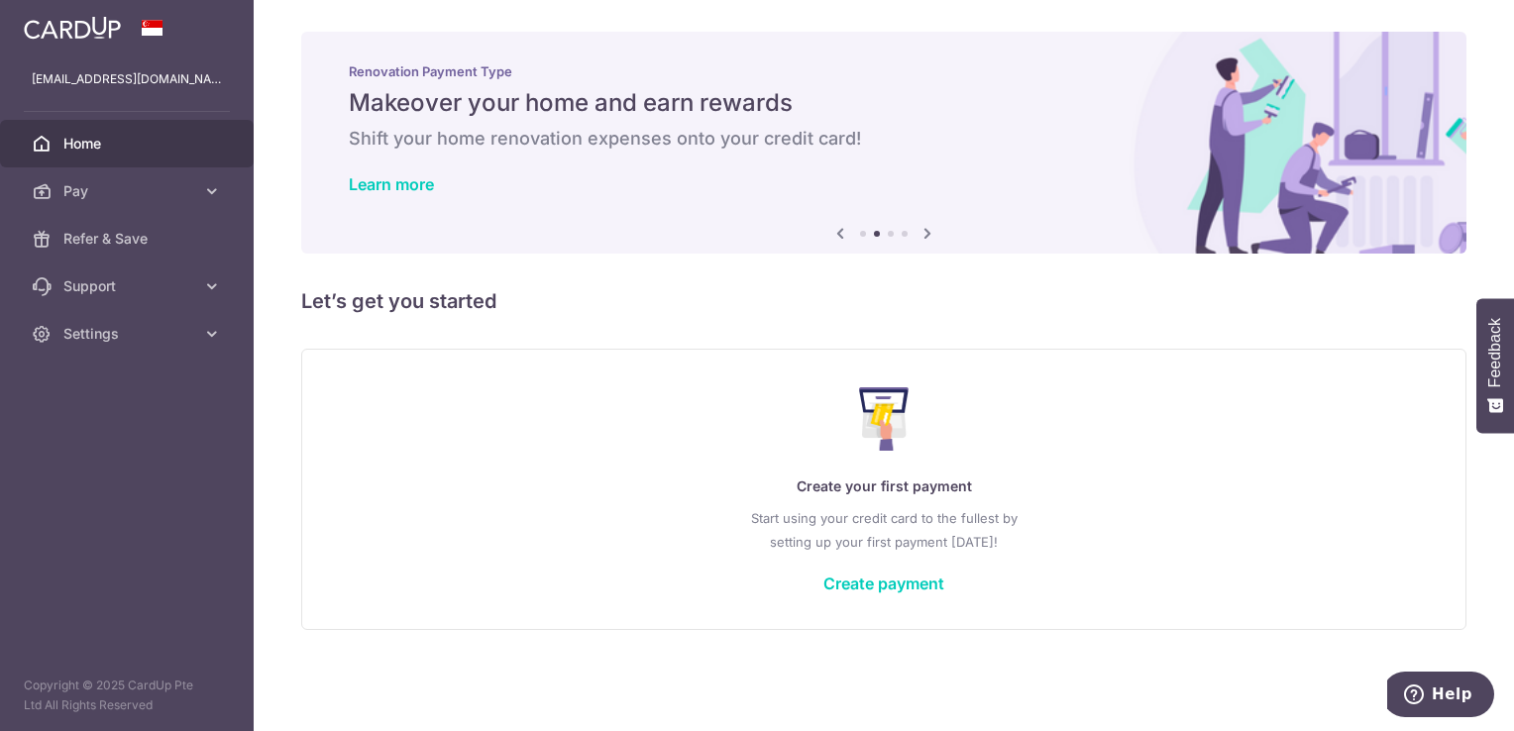
click at [936, 121] on div "Renovation Payment Type Makeover your home and earn rewards Shift your home ren…" at bounding box center [884, 131] width 1166 height 198
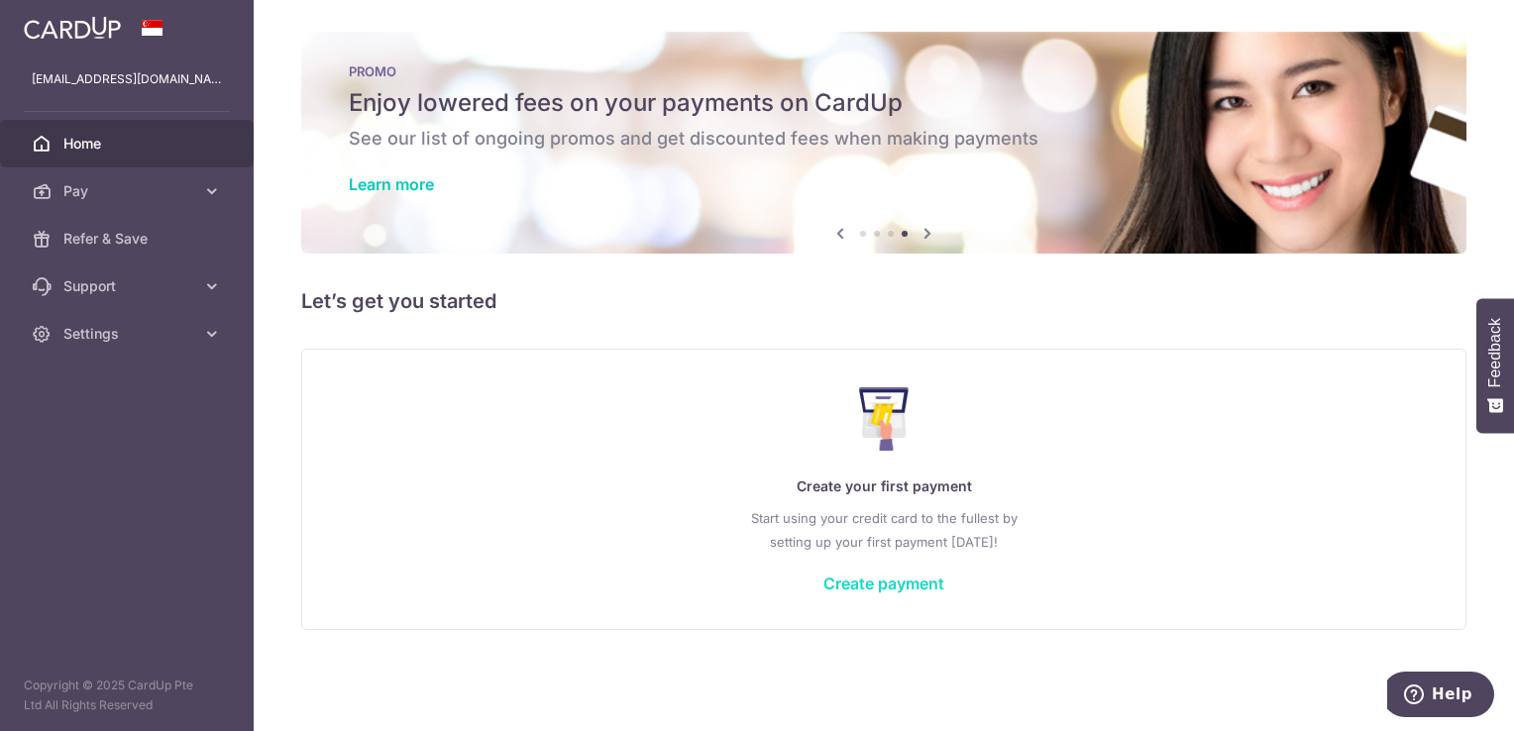
click at [889, 590] on link "Create payment" at bounding box center [884, 584] width 121 height 20
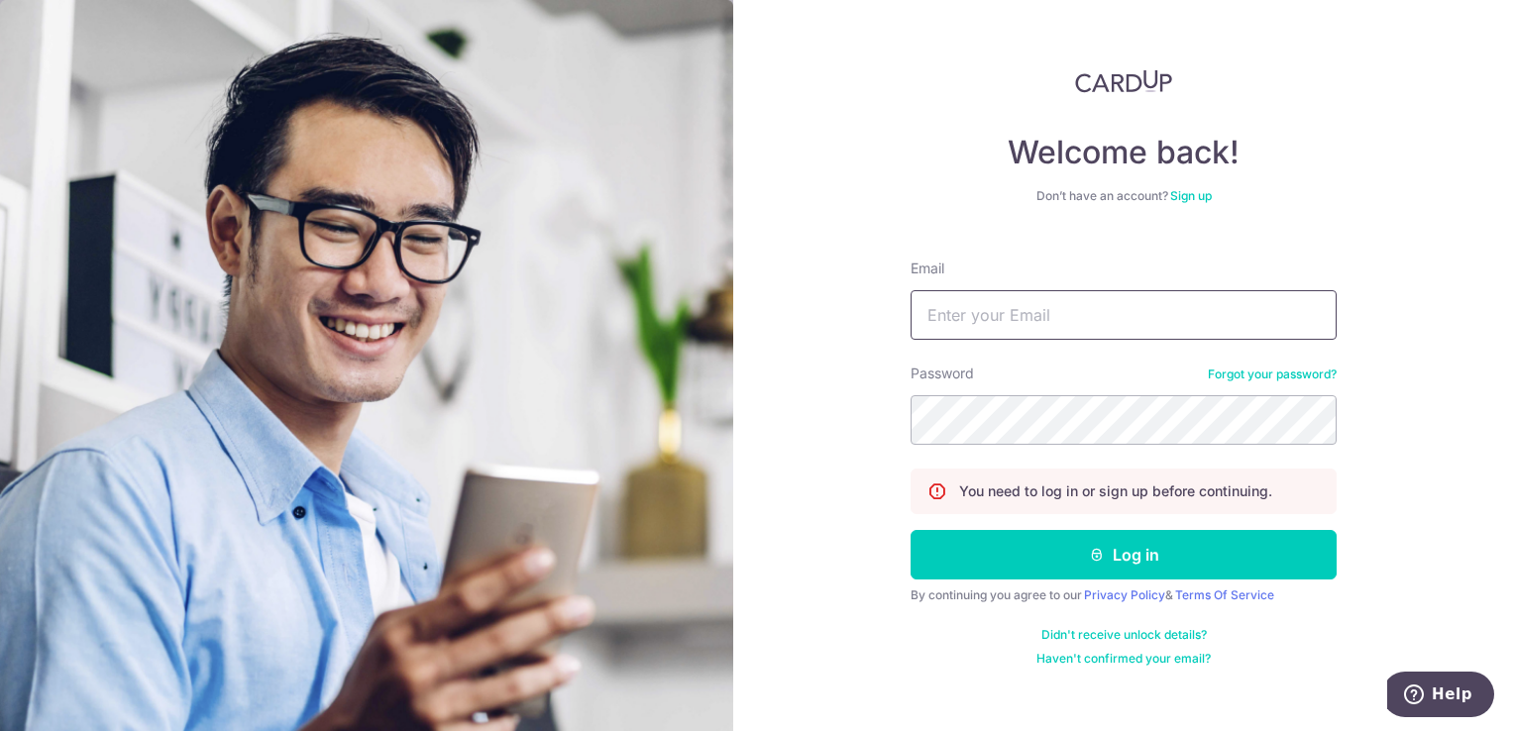
click at [1021, 313] on input "Email" at bounding box center [1124, 315] width 426 height 50
type input "[EMAIL_ADDRESS][DOMAIN_NAME]"
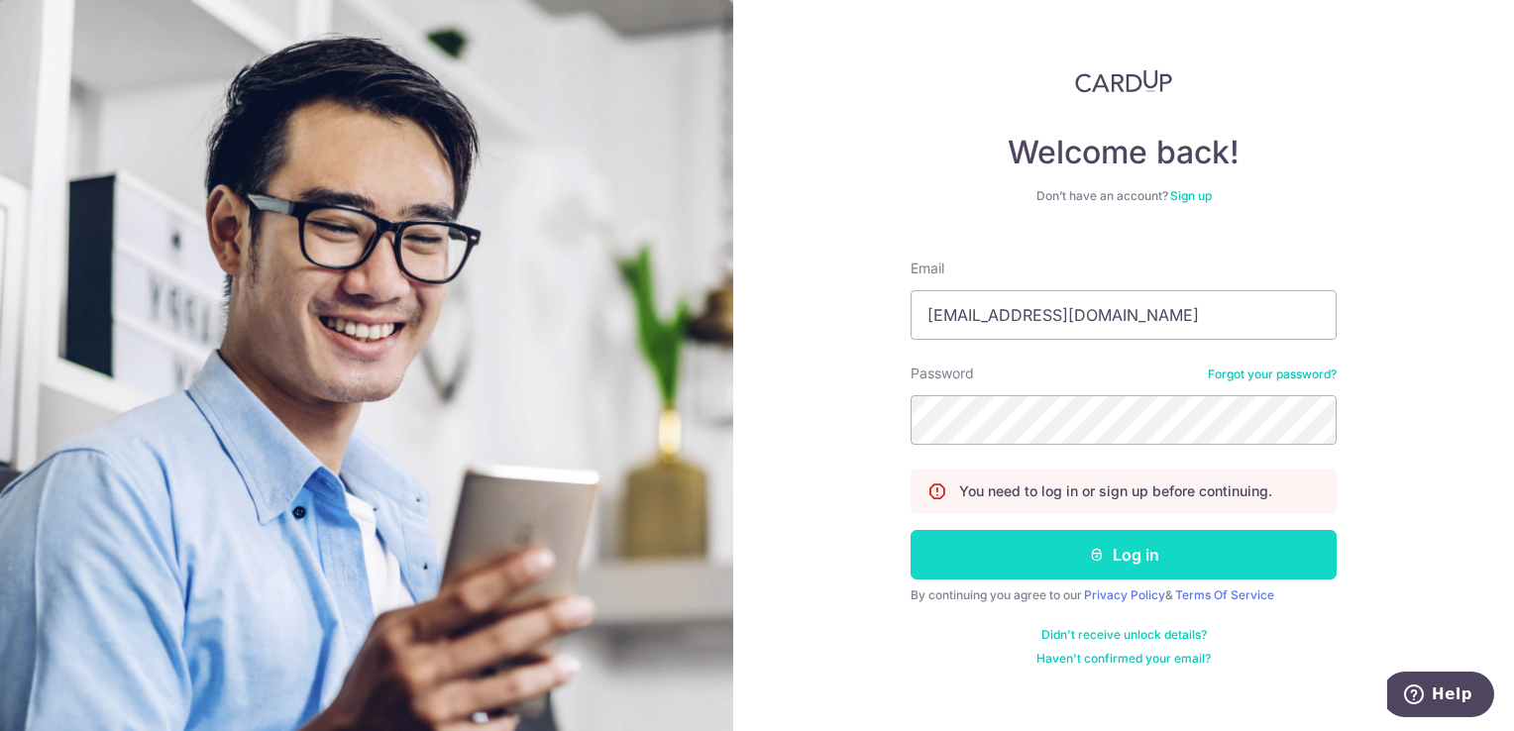
click at [1229, 553] on button "Log in" at bounding box center [1124, 555] width 426 height 50
